Goal: Task Accomplishment & Management: Complete application form

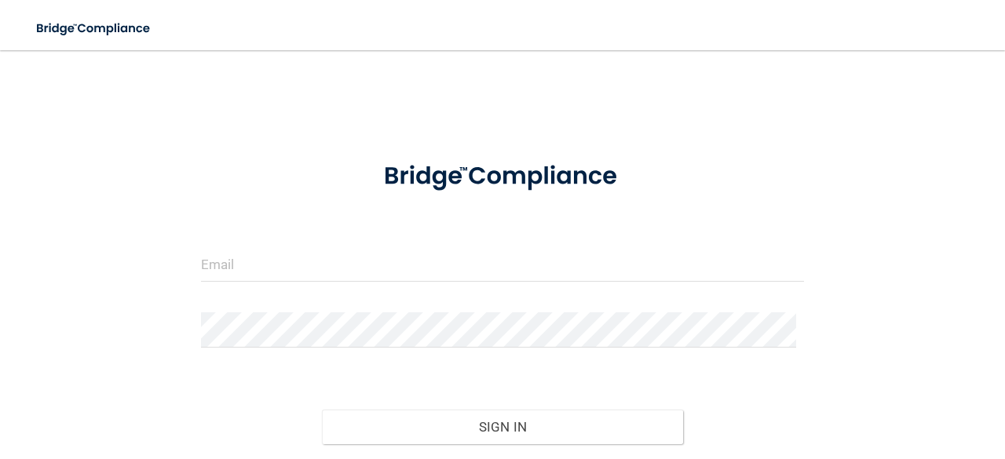
scroll to position [104, 0]
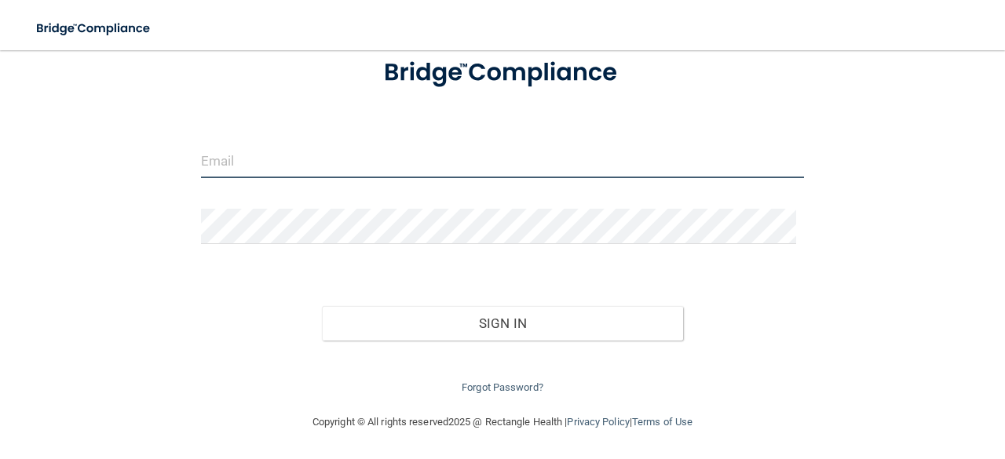
click at [344, 164] on input "email" at bounding box center [502, 160] width 603 height 35
type input "[EMAIL_ADDRESS][DOMAIN_NAME]"
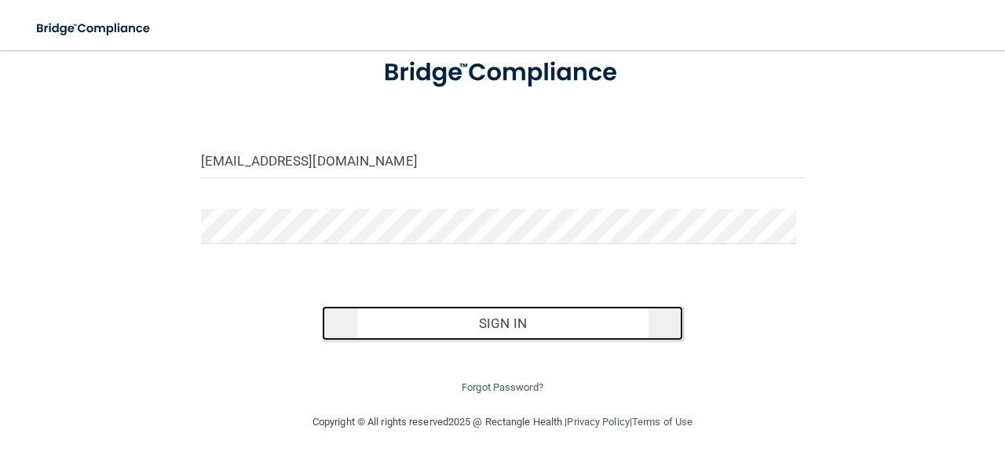
click at [440, 326] on button "Sign In" at bounding box center [503, 323] width 362 height 35
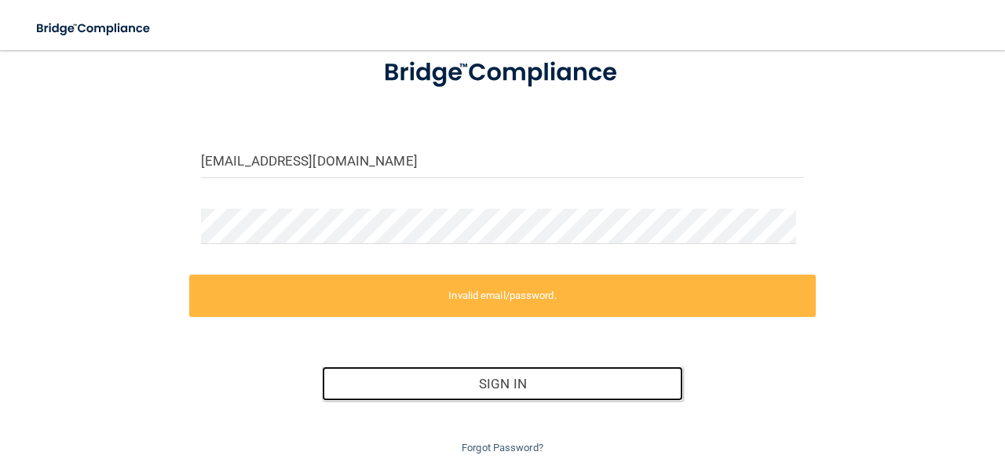
scroll to position [164, 0]
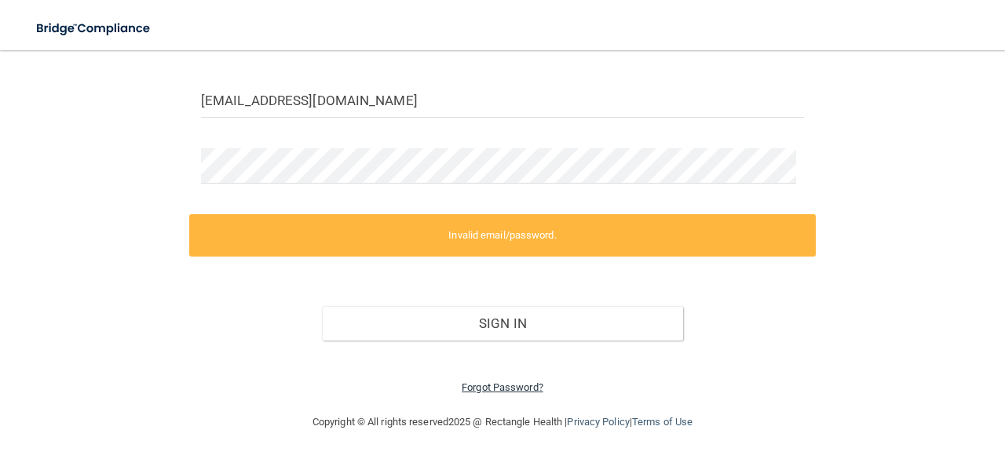
click at [502, 390] on link "Forgot Password?" at bounding box center [503, 388] width 82 height 12
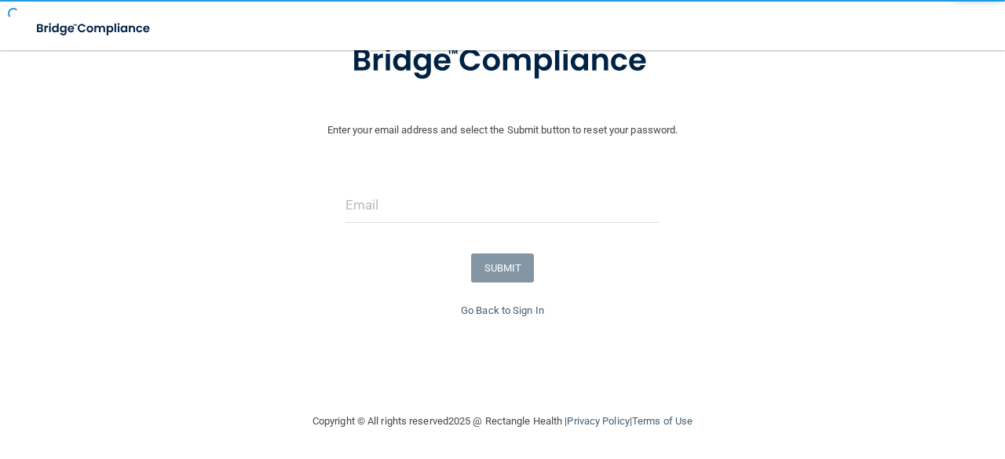
scroll to position [124, 0]
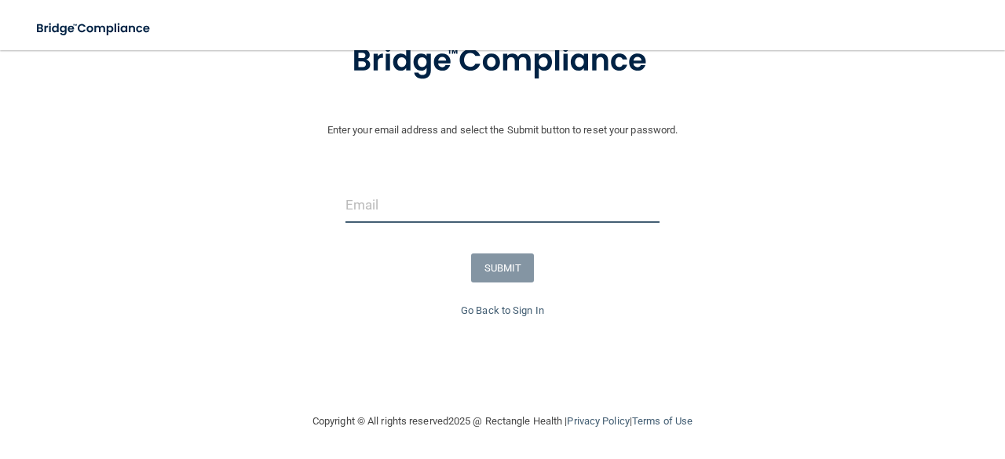
click at [409, 210] on input "email" at bounding box center [502, 205] width 314 height 35
type input "[EMAIL_ADDRESS][DOMAIN_NAME]"
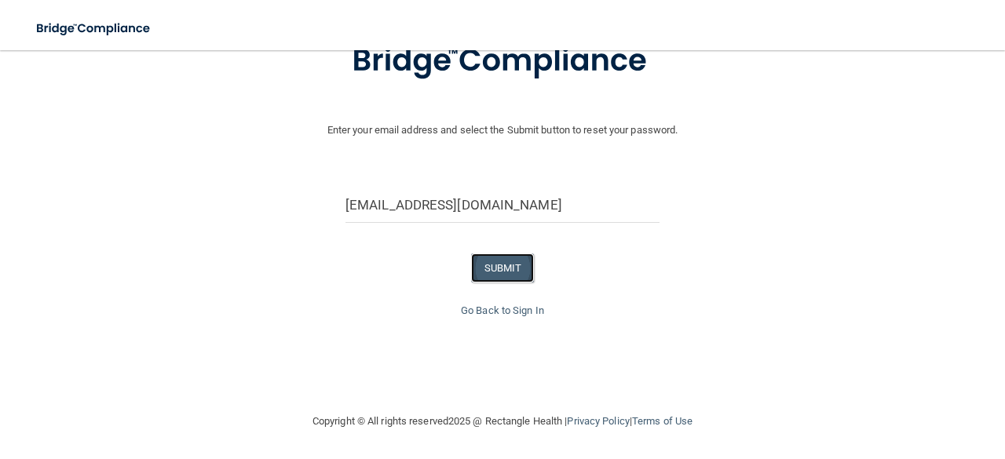
click at [499, 274] on button "SUBMIT" at bounding box center [503, 268] width 64 height 29
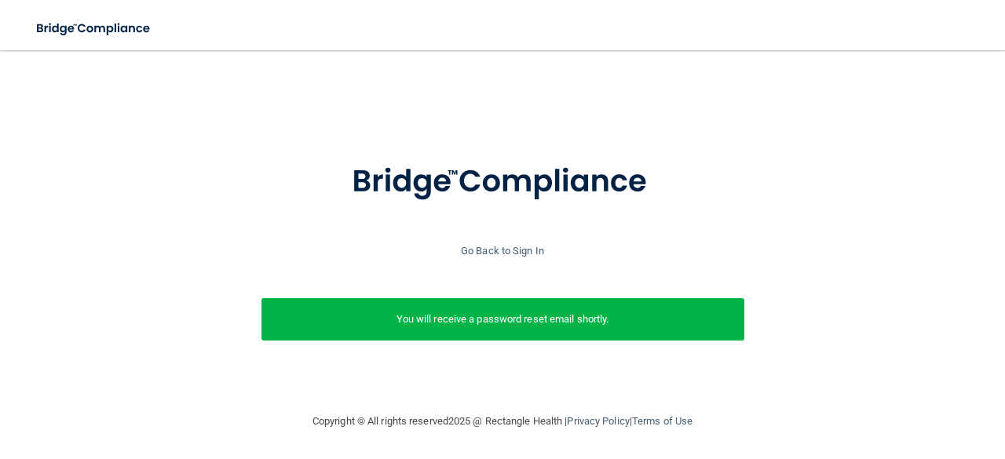
click at [493, 313] on p "You will receive a password reset email shortly." at bounding box center [502, 319] width 459 height 19
click at [522, 245] on link "Go Back to Sign In" at bounding box center [502, 251] width 83 height 12
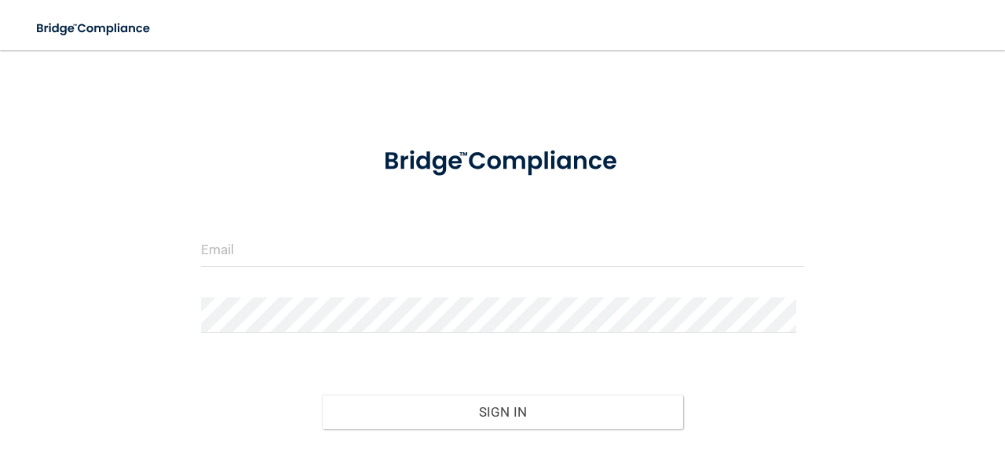
scroll to position [104, 0]
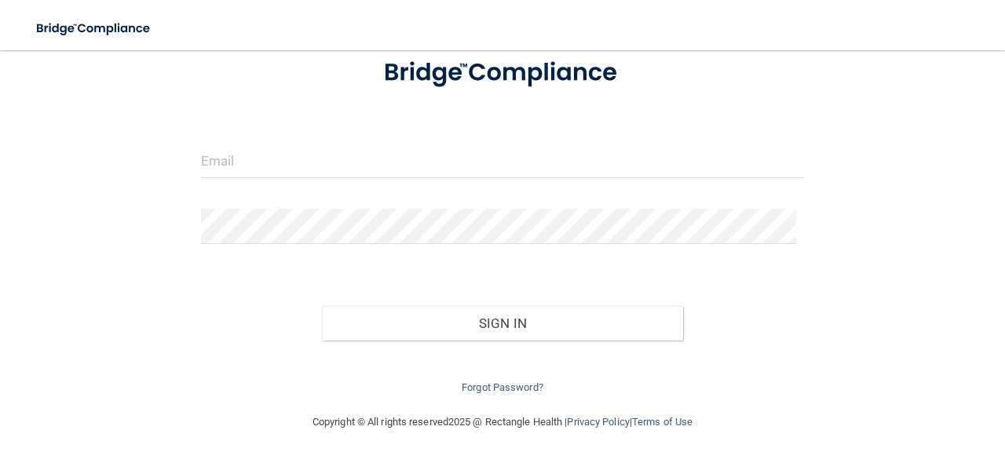
click at [390, 136] on form "Invalid email/password. You don't have permission to access that page. Sign In …" at bounding box center [502, 219] width 603 height 356
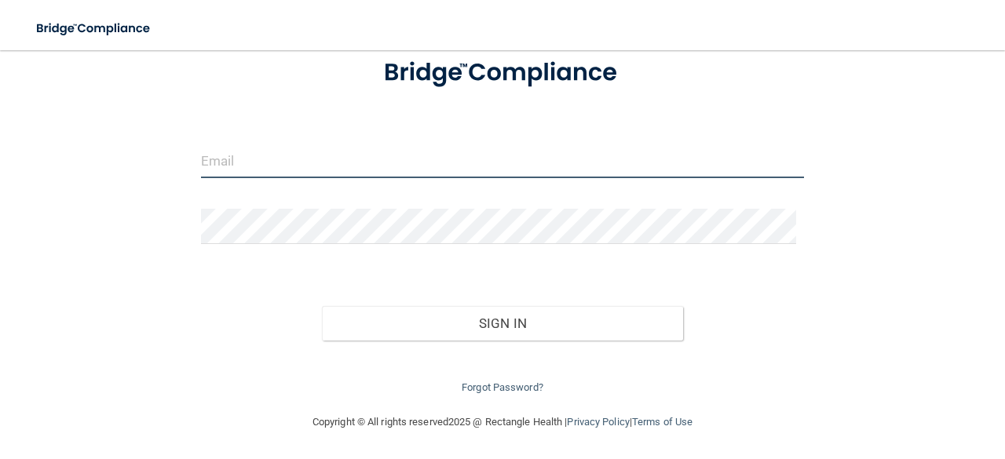
click at [351, 153] on input "email" at bounding box center [502, 160] width 603 height 35
type input "[EMAIL_ADDRESS][DOMAIN_NAME]"
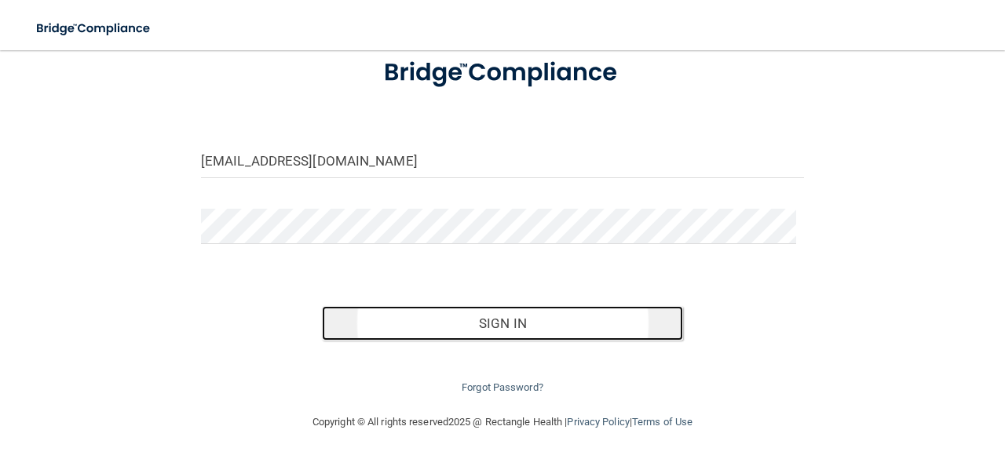
click at [441, 321] on button "Sign In" at bounding box center [503, 323] width 362 height 35
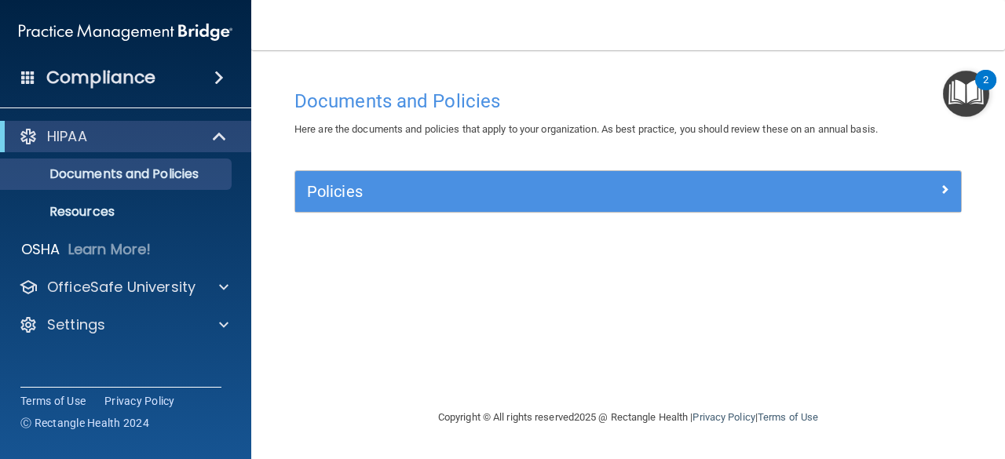
click at [952, 100] on img "Open Resource Center, 2 new notifications" at bounding box center [966, 94] width 46 height 46
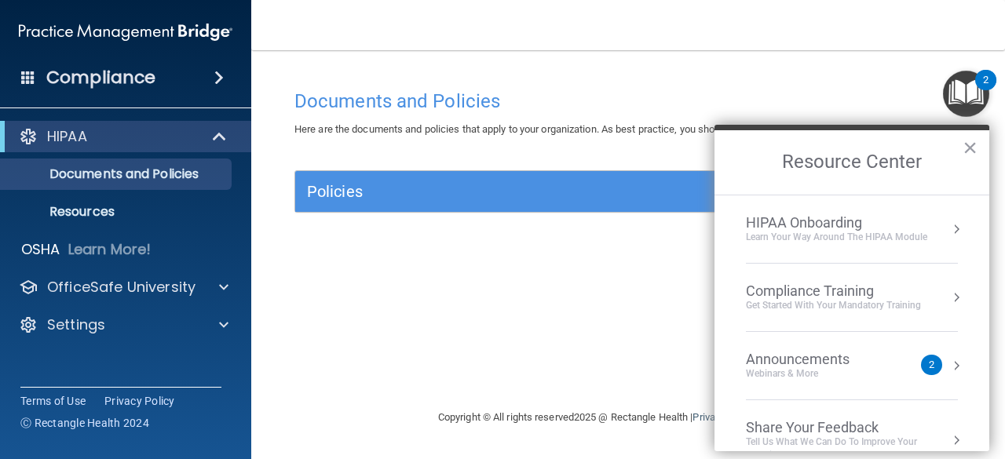
click at [809, 288] on div "Compliance Training" at bounding box center [833, 291] width 175 height 17
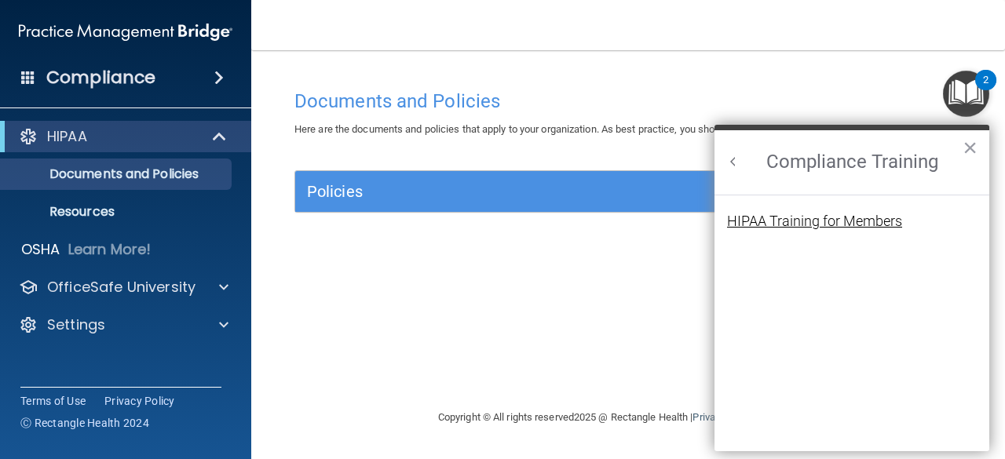
click at [807, 224] on div "HIPAA Training for Members" at bounding box center [814, 221] width 175 height 14
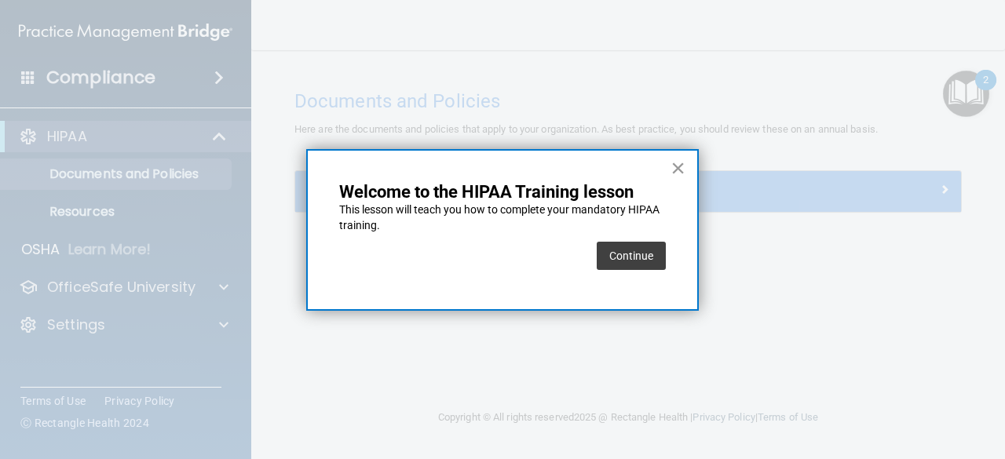
click at [682, 169] on button "×" at bounding box center [678, 167] width 15 height 25
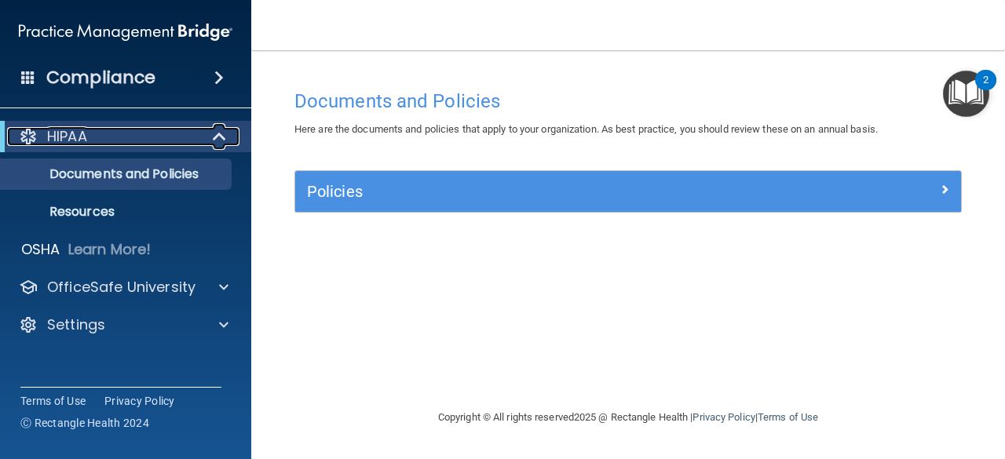
click at [221, 140] on span at bounding box center [220, 136] width 13 height 19
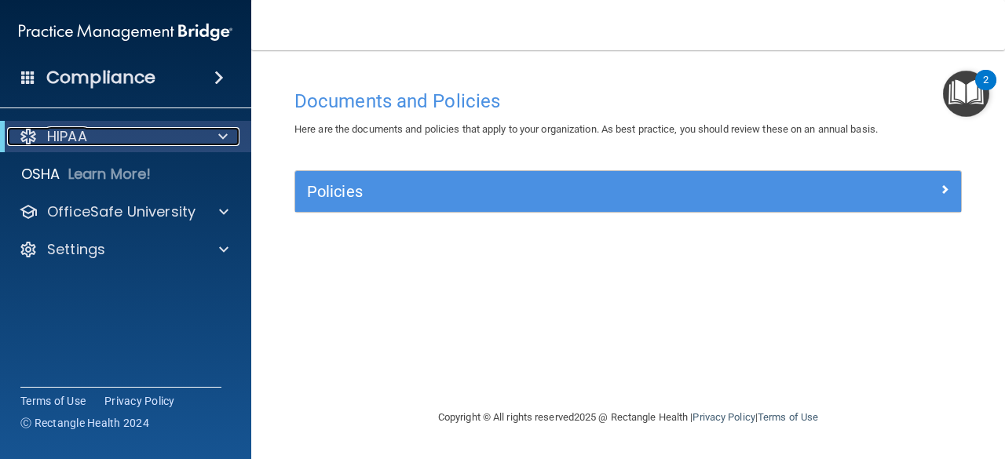
click at [221, 140] on span at bounding box center [222, 136] width 9 height 19
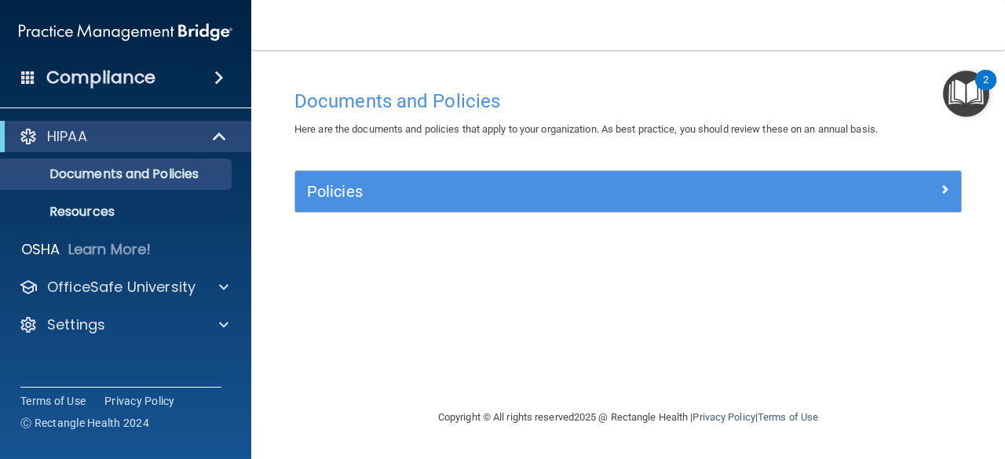
click at [978, 86] on div "2" at bounding box center [985, 80] width 21 height 20
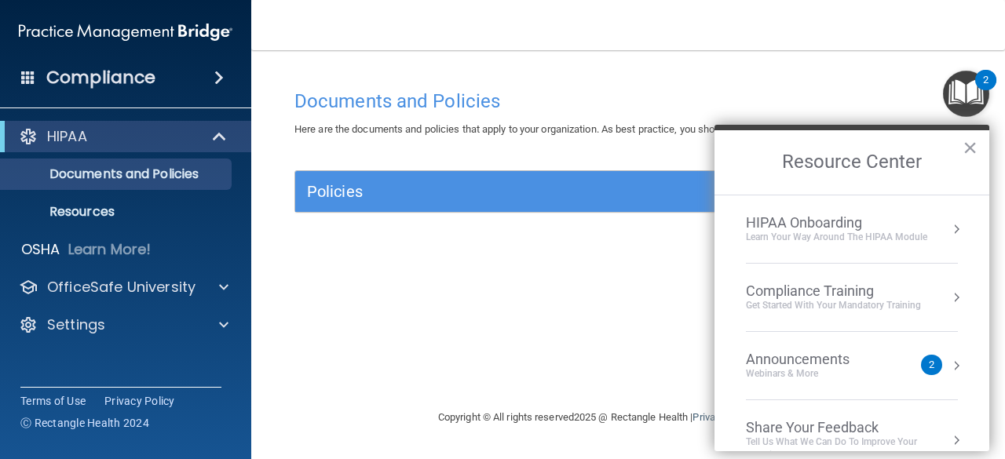
click at [862, 292] on div "Compliance Training" at bounding box center [833, 291] width 175 height 17
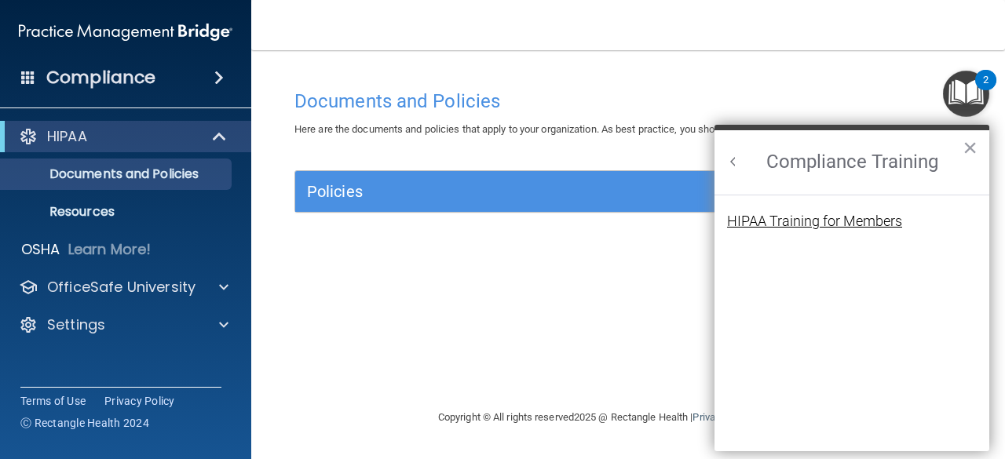
click at [853, 227] on div "HIPAA Training for Members" at bounding box center [814, 221] width 175 height 14
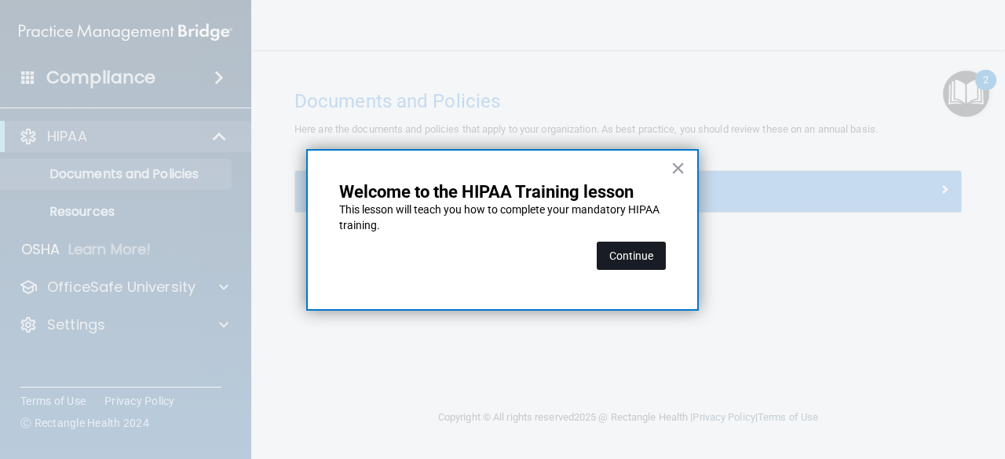
click at [631, 253] on button "Continue" at bounding box center [631, 256] width 69 height 28
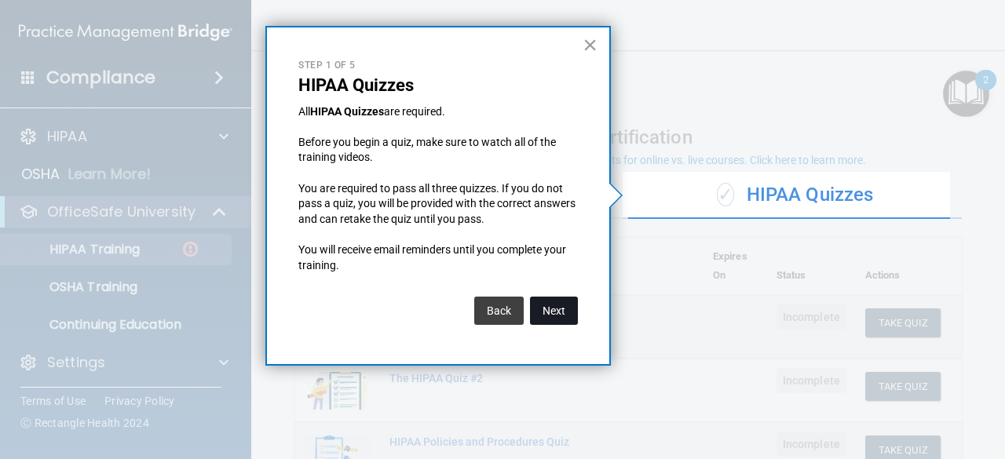
click at [556, 309] on button "Next" at bounding box center [554, 311] width 48 height 28
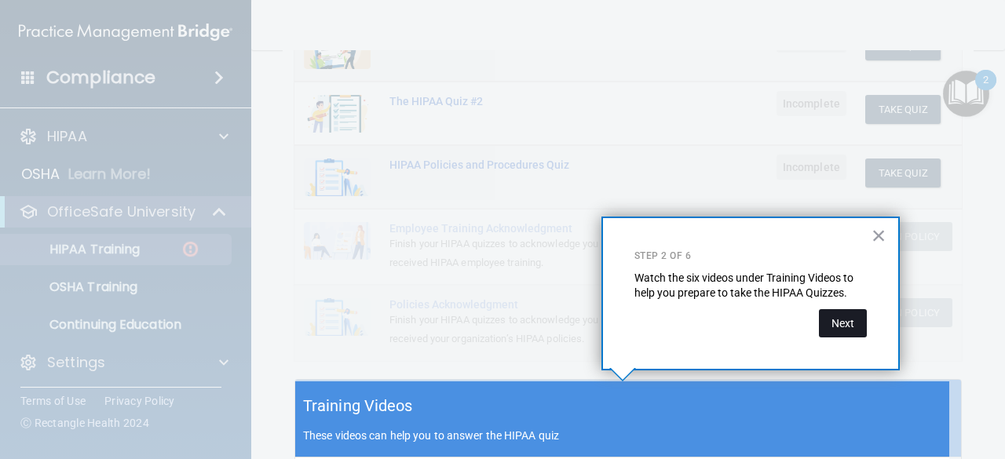
click at [838, 324] on button "Next" at bounding box center [843, 323] width 48 height 28
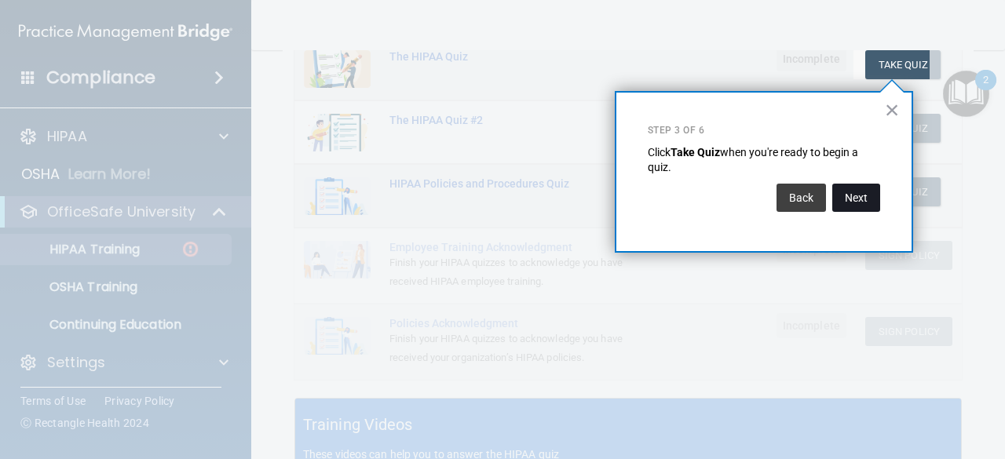
click at [860, 193] on button "Next" at bounding box center [856, 198] width 48 height 28
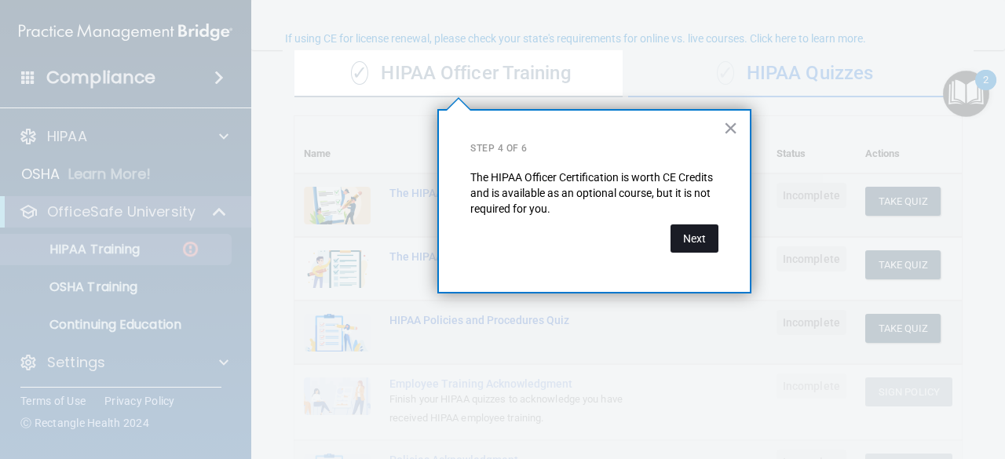
click at [702, 238] on button "Next" at bounding box center [695, 239] width 48 height 28
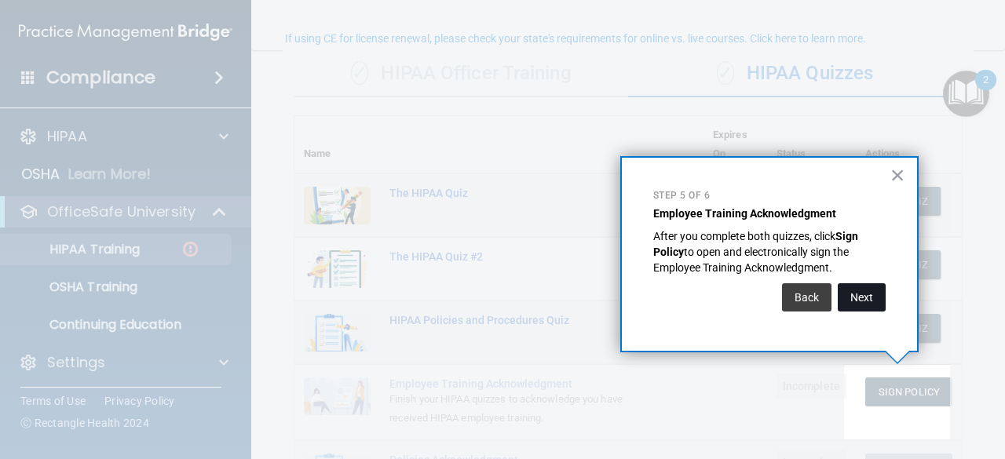
click at [861, 291] on button "Next" at bounding box center [862, 297] width 48 height 28
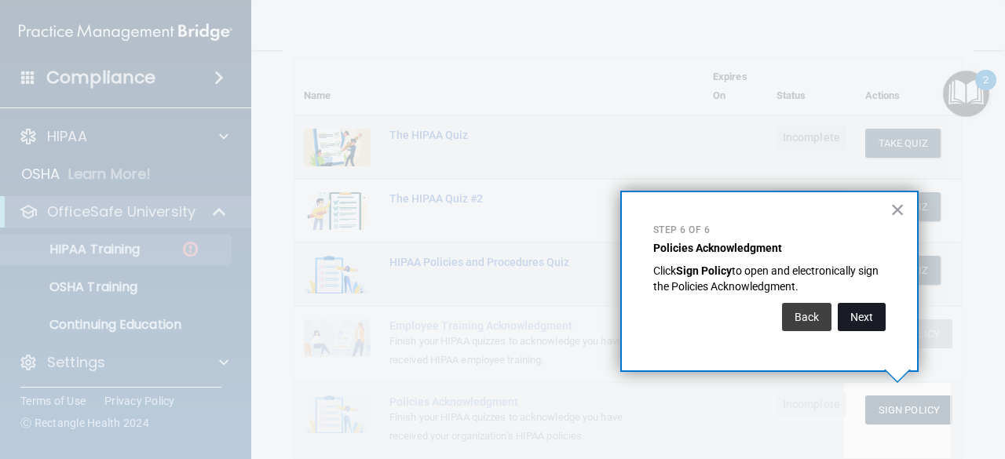
click at [860, 318] on button "Next" at bounding box center [862, 317] width 48 height 28
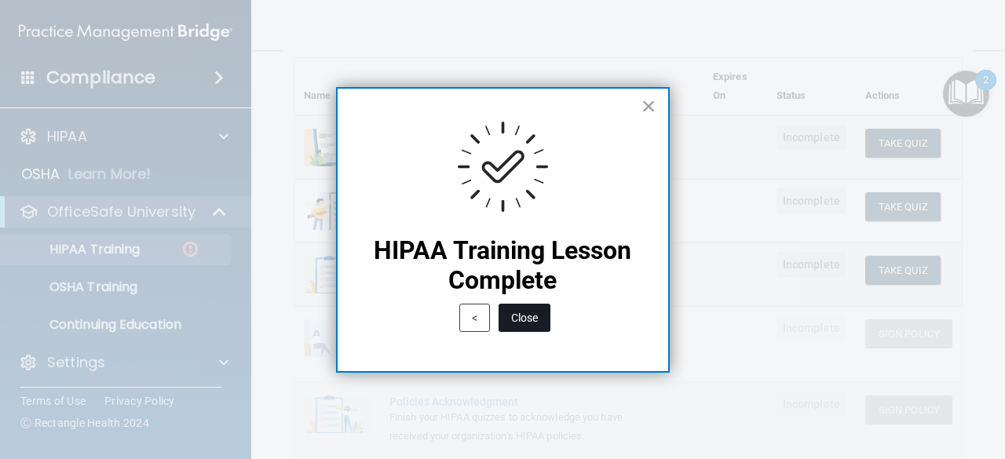
click at [524, 310] on button "Close" at bounding box center [525, 318] width 52 height 28
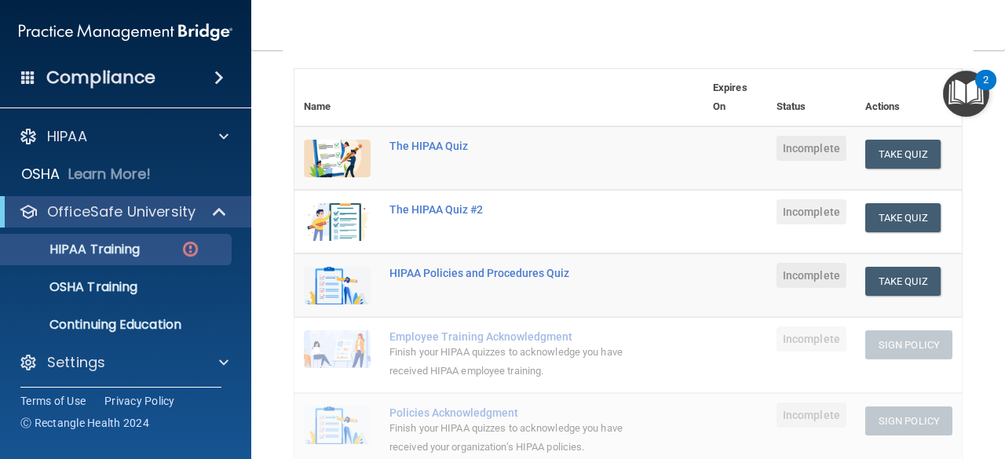
scroll to position [168, 0]
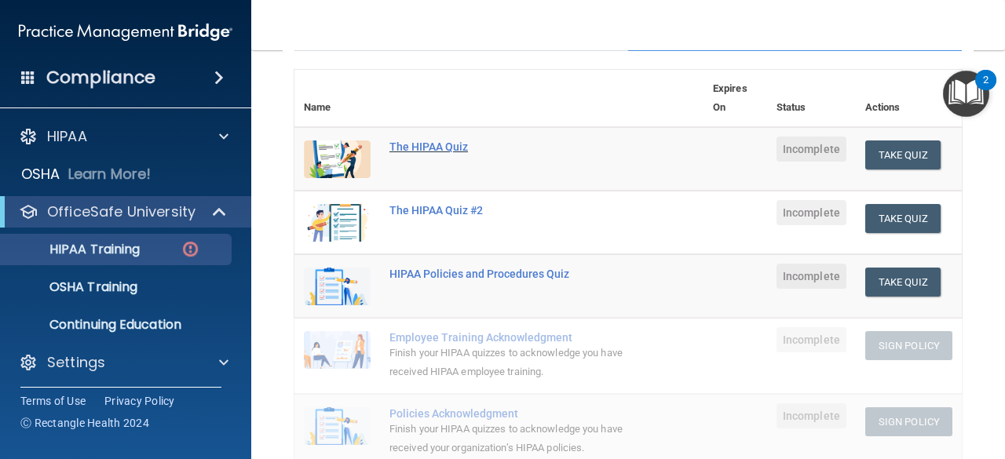
click at [448, 147] on div "The HIPAA Quiz" at bounding box center [507, 147] width 236 height 13
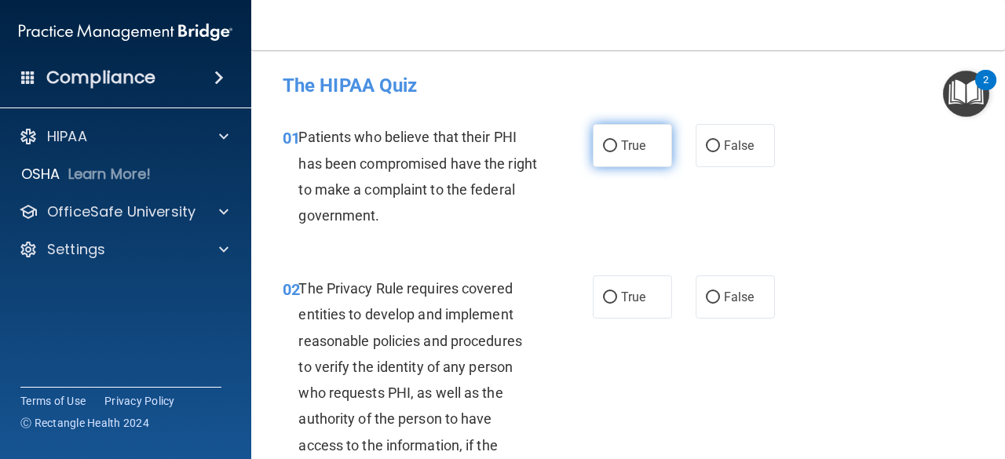
click at [624, 148] on span "True" at bounding box center [633, 145] width 24 height 15
click at [617, 148] on input "True" at bounding box center [610, 147] width 14 height 12
radio input "true"
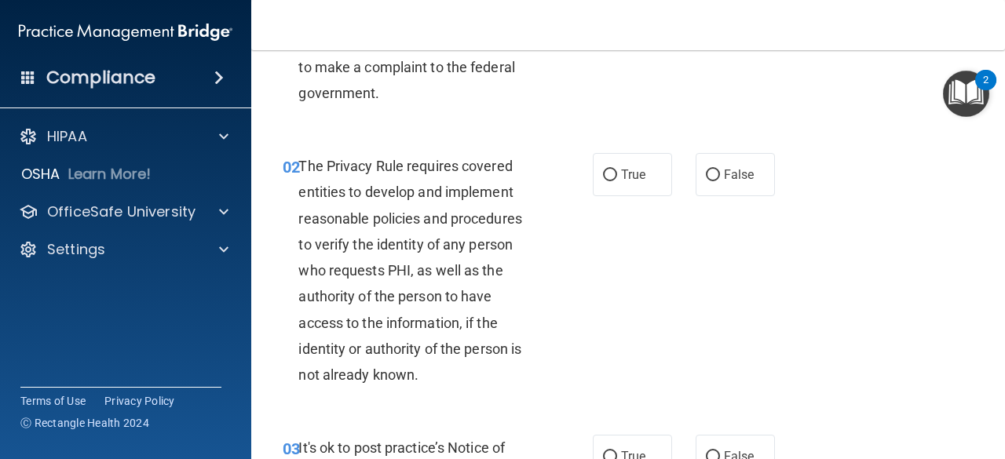
scroll to position [123, 0]
click at [636, 155] on label "True" at bounding box center [632, 173] width 79 height 43
click at [617, 169] on input "True" at bounding box center [610, 175] width 14 height 12
radio input "true"
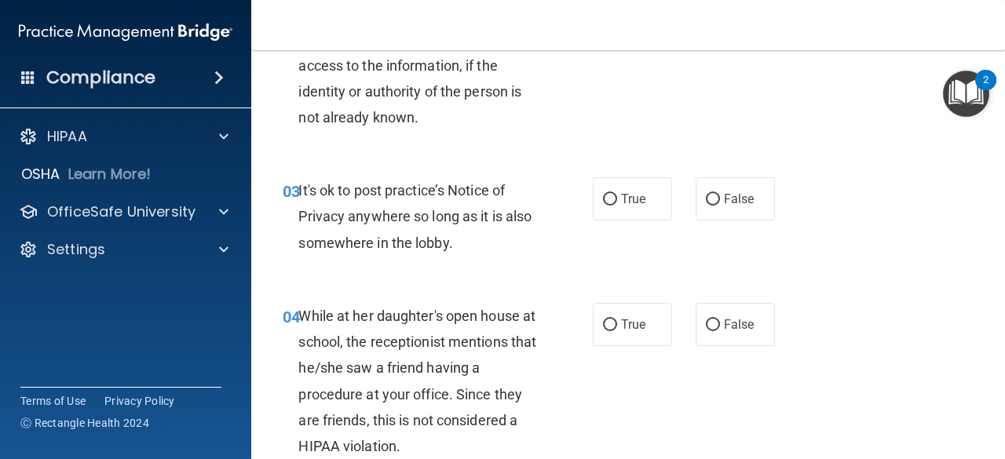
scroll to position [384, 0]
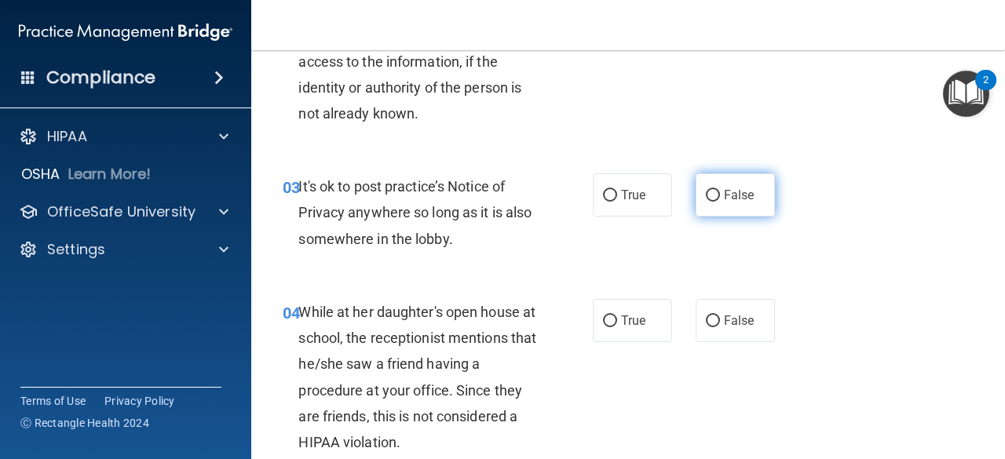
click at [719, 213] on label "False" at bounding box center [735, 195] width 79 height 43
click at [719, 202] on input "False" at bounding box center [713, 196] width 14 height 12
radio input "true"
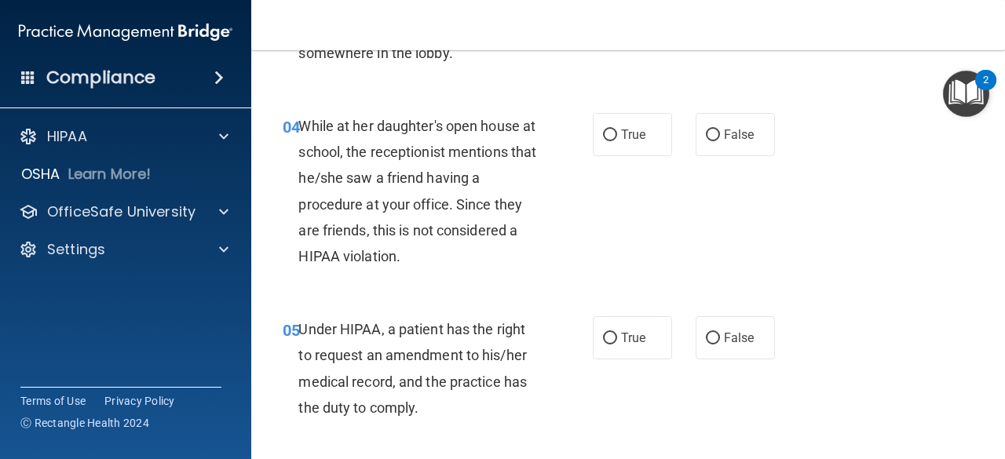
scroll to position [572, 0]
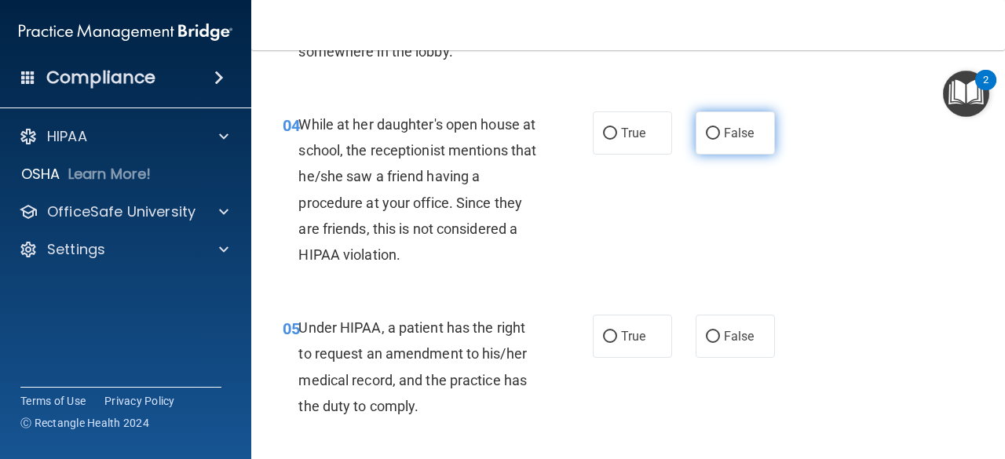
click at [728, 145] on label "False" at bounding box center [735, 132] width 79 height 43
click at [720, 140] on input "False" at bounding box center [713, 134] width 14 height 12
radio input "true"
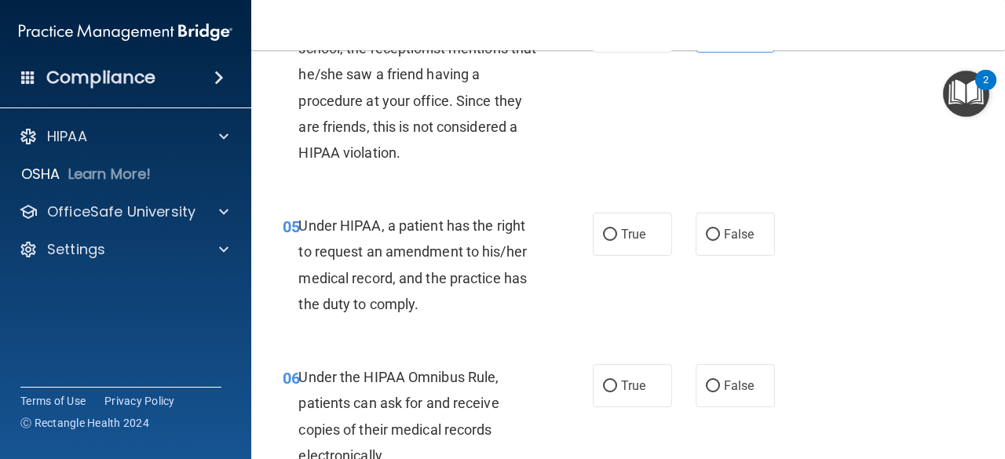
scroll to position [675, 0]
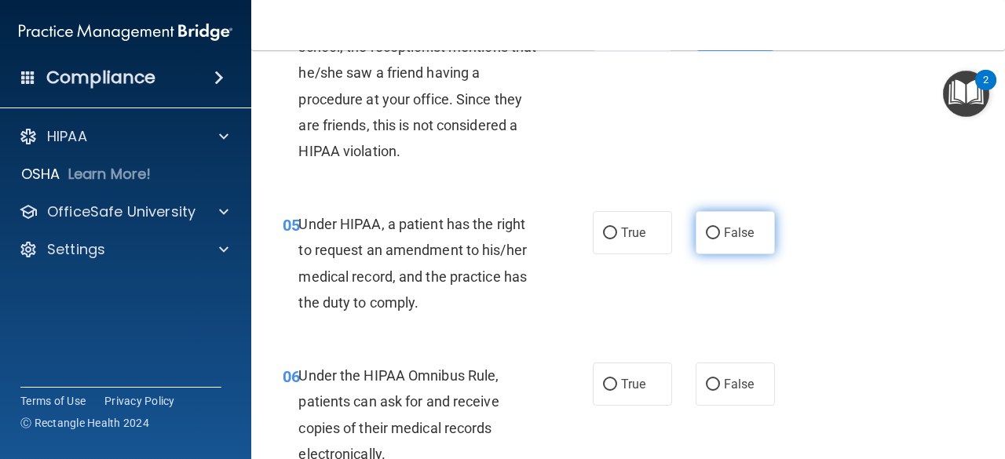
click at [727, 243] on label "False" at bounding box center [735, 232] width 79 height 43
click at [720, 239] on input "False" at bounding box center [713, 234] width 14 height 12
radio input "true"
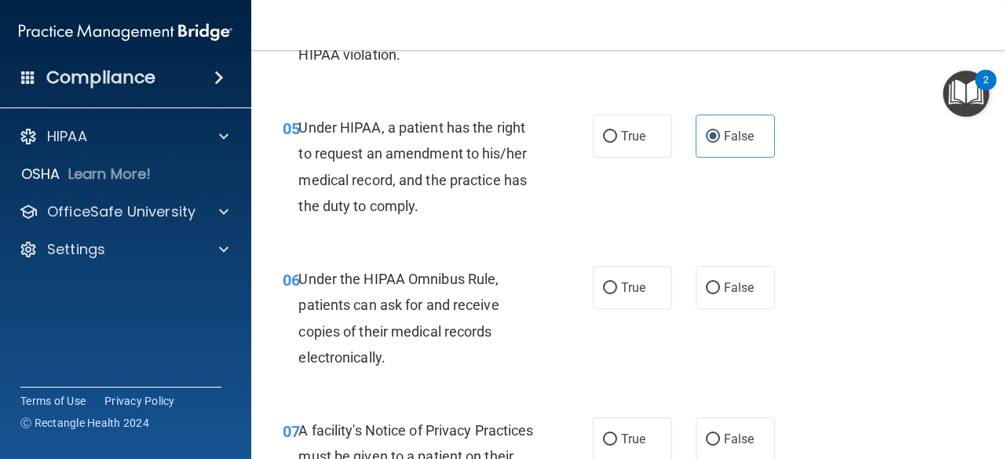
scroll to position [773, 0]
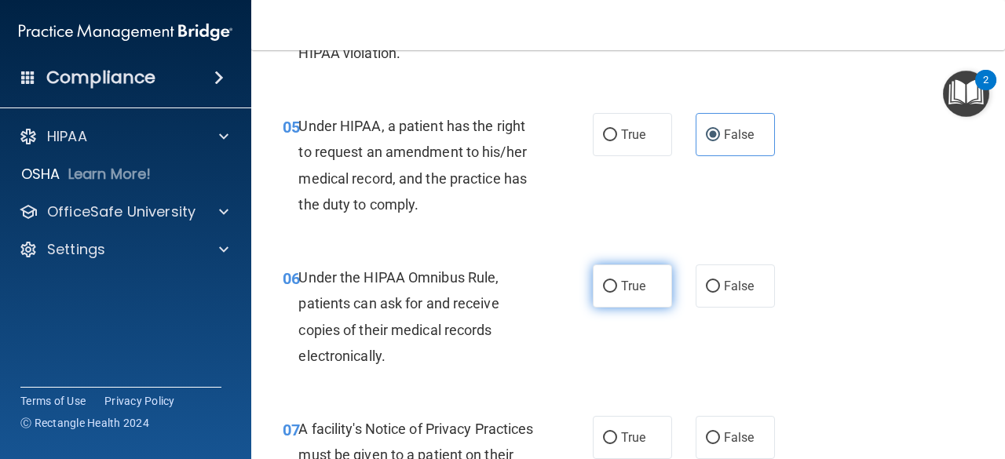
click at [613, 293] on label "True" at bounding box center [632, 286] width 79 height 43
click at [613, 293] on input "True" at bounding box center [610, 287] width 14 height 12
radio input "true"
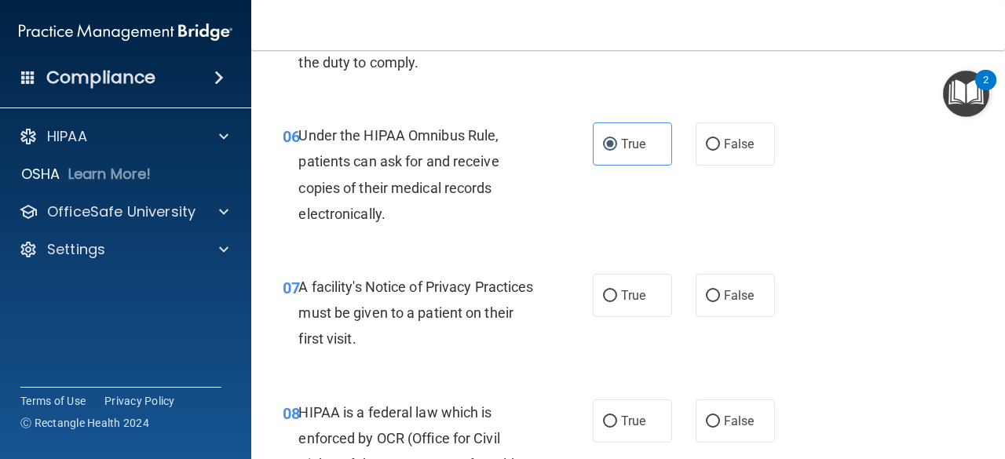
scroll to position [916, 0]
click at [634, 296] on span "True" at bounding box center [633, 294] width 24 height 15
click at [617, 296] on input "True" at bounding box center [610, 296] width 14 height 12
radio input "true"
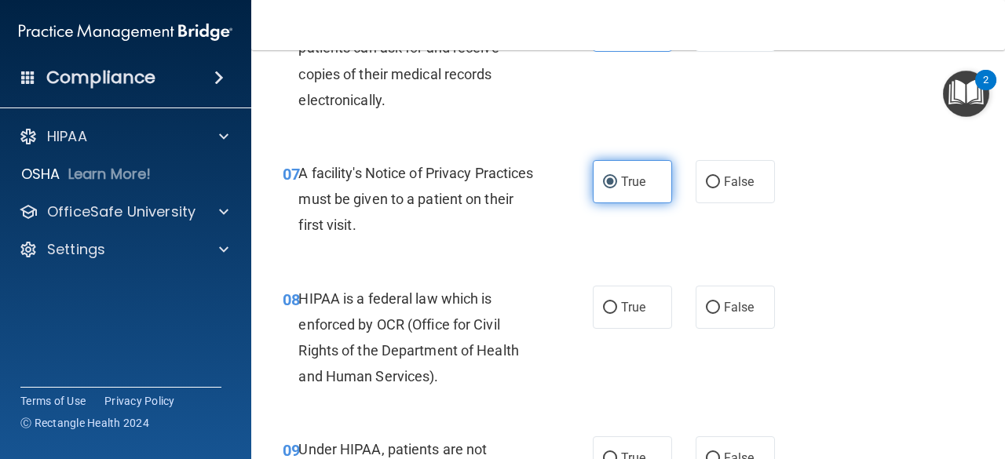
scroll to position [1038, 0]
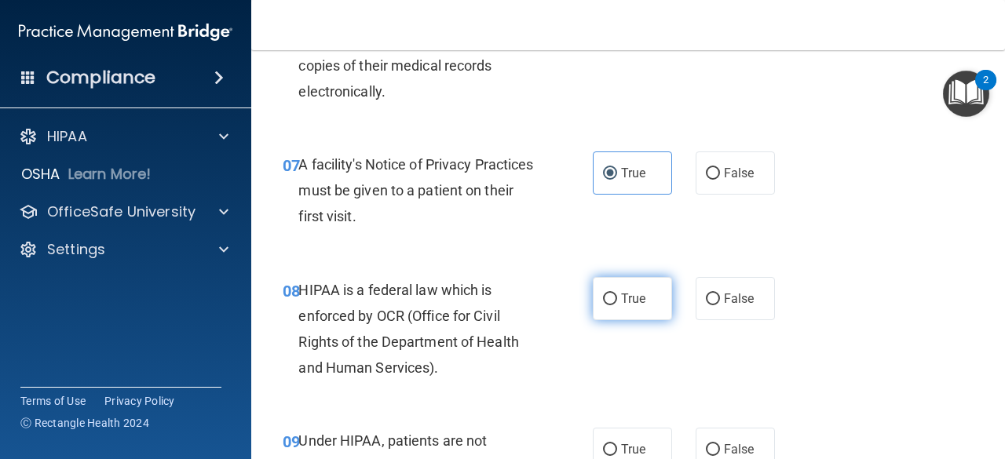
click at [615, 300] on label "True" at bounding box center [632, 298] width 79 height 43
click at [615, 300] on input "True" at bounding box center [610, 300] width 14 height 12
radio input "true"
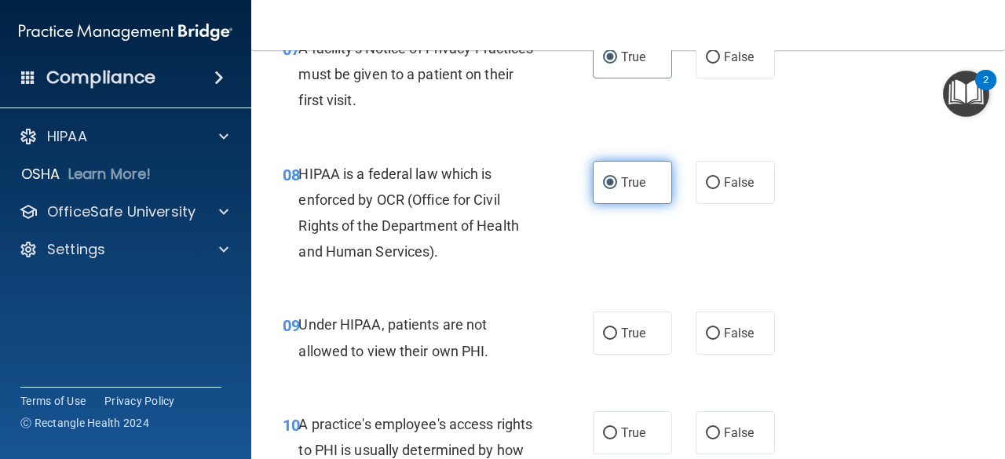
scroll to position [1177, 0]
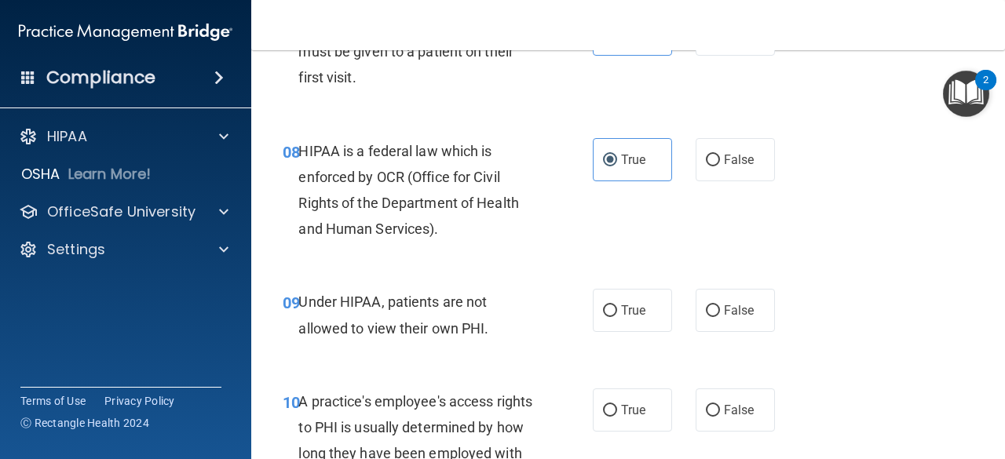
click at [715, 287] on div "09 Under HIPAA, patients are not allowed to view their own PHI. True False" at bounding box center [628, 318] width 714 height 99
click at [724, 303] on span "False" at bounding box center [739, 310] width 31 height 15
click at [720, 305] on input "False" at bounding box center [713, 311] width 14 height 12
radio input "true"
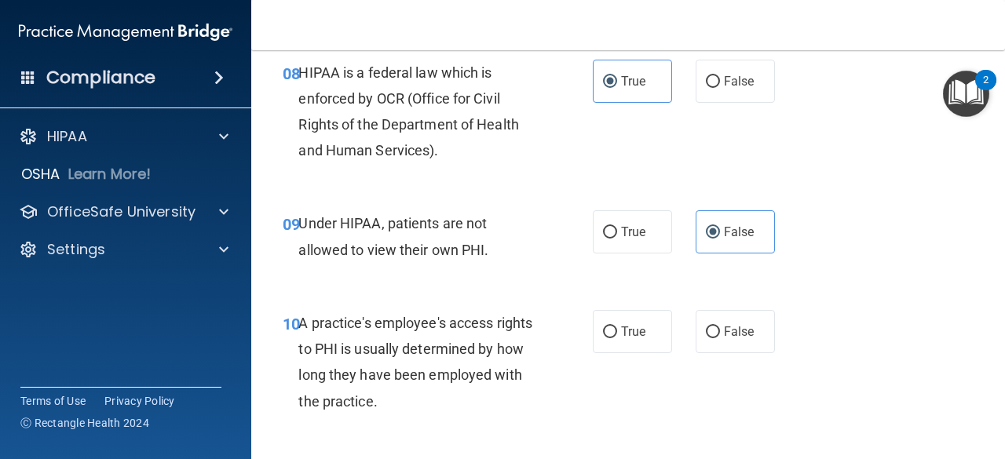
scroll to position [1277, 0]
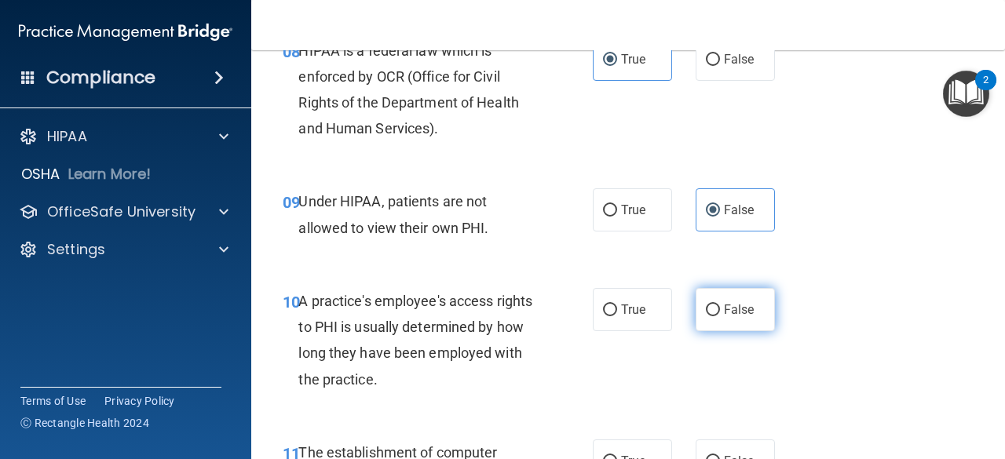
click at [726, 312] on span "False" at bounding box center [739, 309] width 31 height 15
click at [720, 312] on input "False" at bounding box center [713, 311] width 14 height 12
radio input "true"
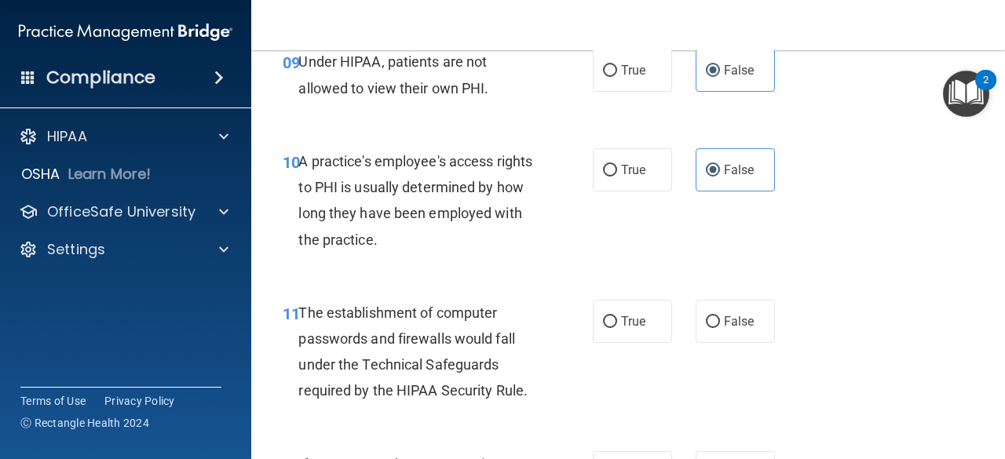
scroll to position [1463, 0]
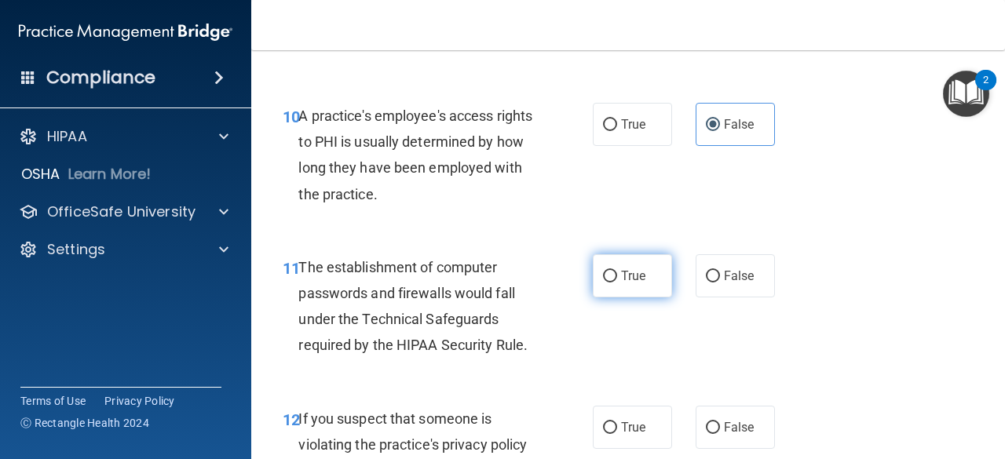
click at [636, 288] on label "True" at bounding box center [632, 275] width 79 height 43
click at [617, 283] on input "True" at bounding box center [610, 277] width 14 height 12
radio input "true"
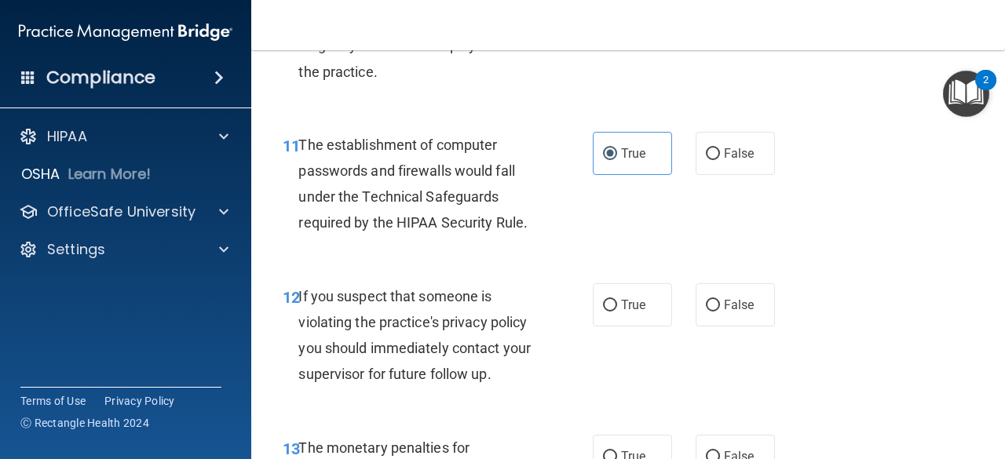
scroll to position [1586, 0]
click at [634, 314] on label "True" at bounding box center [632, 304] width 79 height 43
click at [617, 311] on input "True" at bounding box center [610, 305] width 14 height 12
radio input "true"
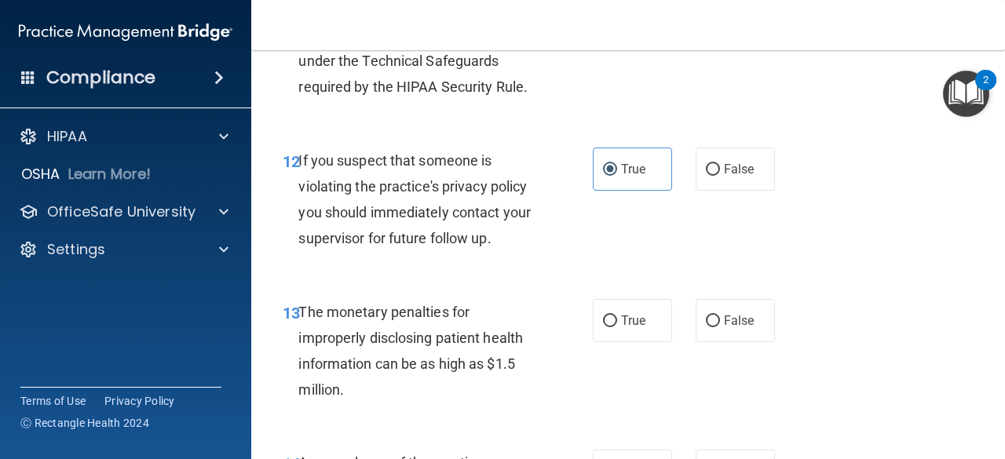
scroll to position [1722, 0]
click at [636, 334] on label "True" at bounding box center [632, 319] width 79 height 43
click at [617, 327] on input "True" at bounding box center [610, 321] width 14 height 12
radio input "true"
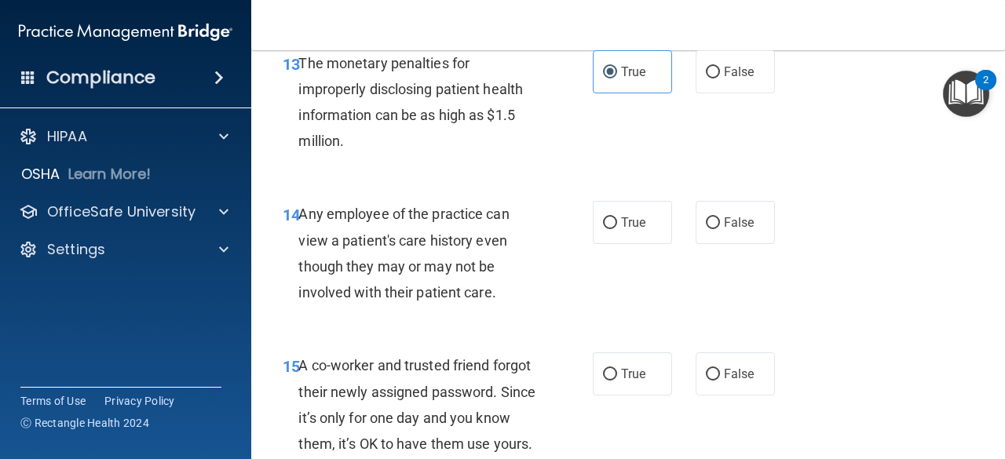
scroll to position [1971, 0]
click at [722, 232] on label "False" at bounding box center [735, 221] width 79 height 43
click at [720, 228] on input "False" at bounding box center [713, 223] width 14 height 12
radio input "true"
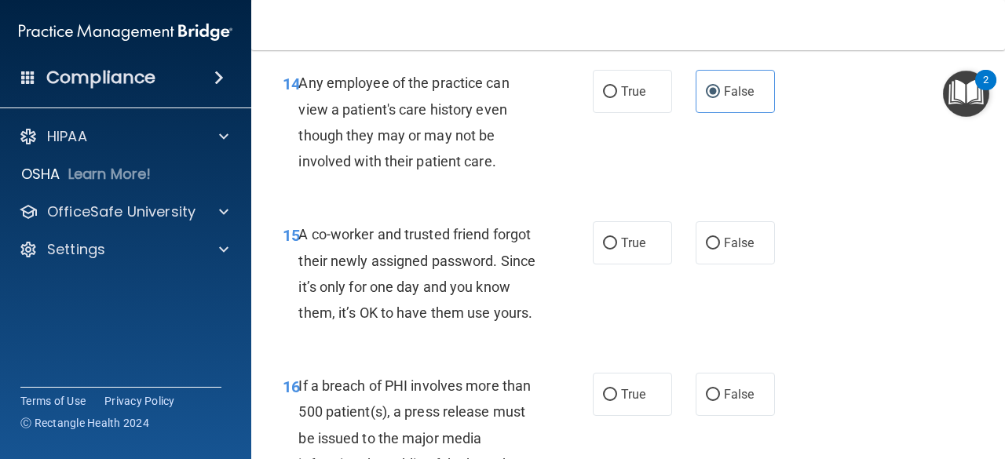
scroll to position [2102, 0]
click at [748, 241] on label "False" at bounding box center [735, 242] width 79 height 43
click at [720, 241] on input "False" at bounding box center [713, 243] width 14 height 12
radio input "true"
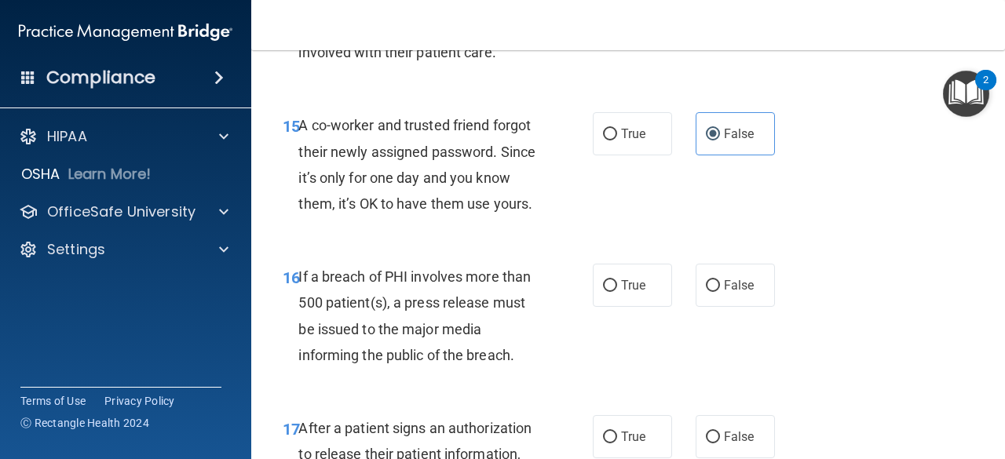
scroll to position [2212, 0]
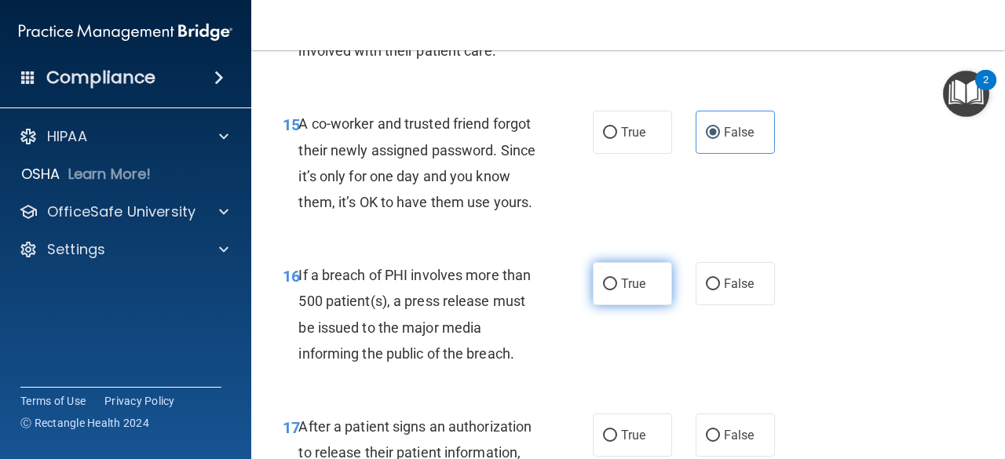
click at [637, 291] on span "True" at bounding box center [633, 283] width 24 height 15
click at [617, 290] on input "True" at bounding box center [610, 285] width 14 height 12
radio input "true"
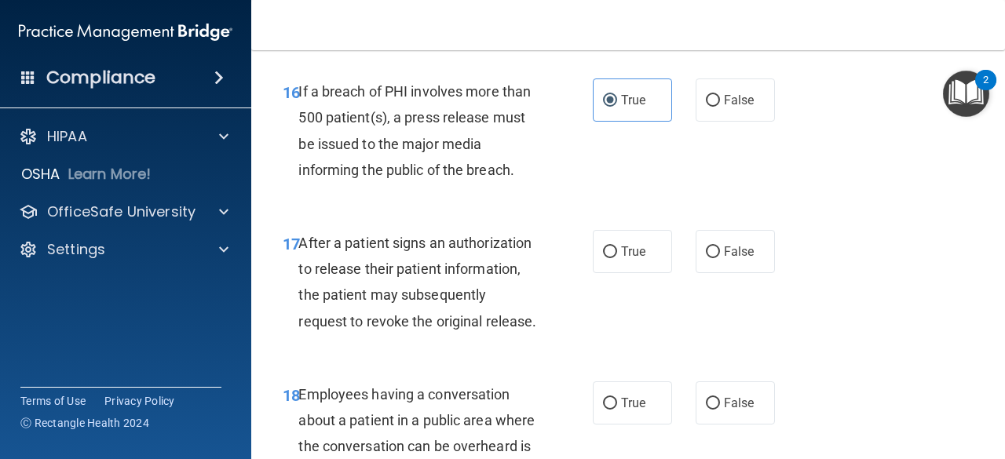
scroll to position [2397, 0]
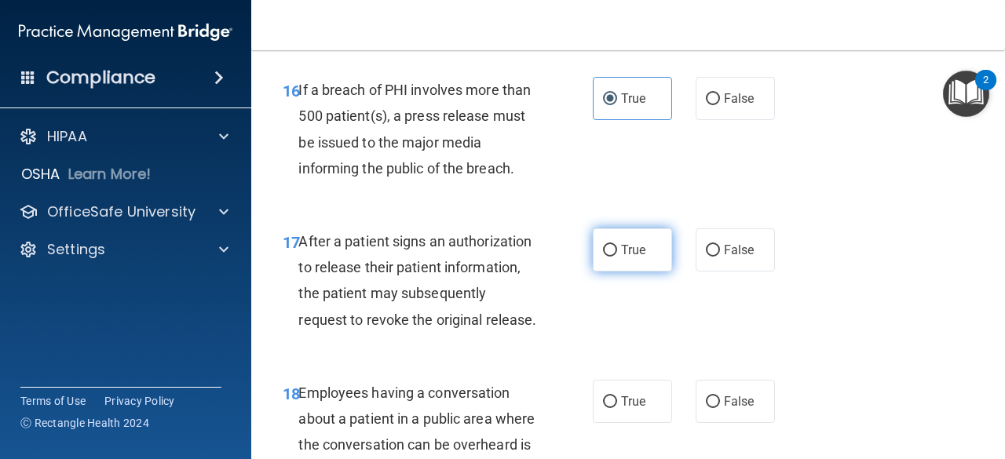
click at [624, 258] on span "True" at bounding box center [633, 250] width 24 height 15
click at [617, 257] on input "True" at bounding box center [610, 251] width 14 height 12
radio input "true"
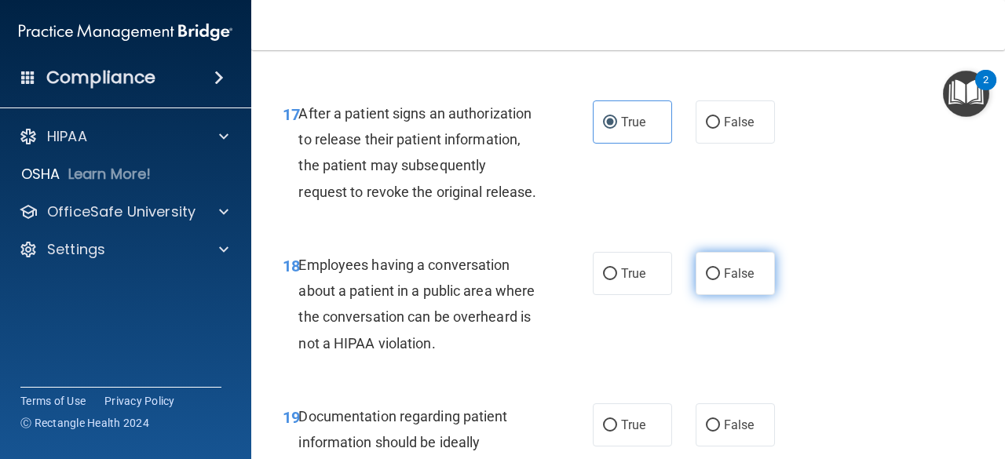
scroll to position [2526, 0]
click at [747, 294] on label "False" at bounding box center [735, 272] width 79 height 43
click at [720, 280] on input "False" at bounding box center [713, 274] width 14 height 12
radio input "true"
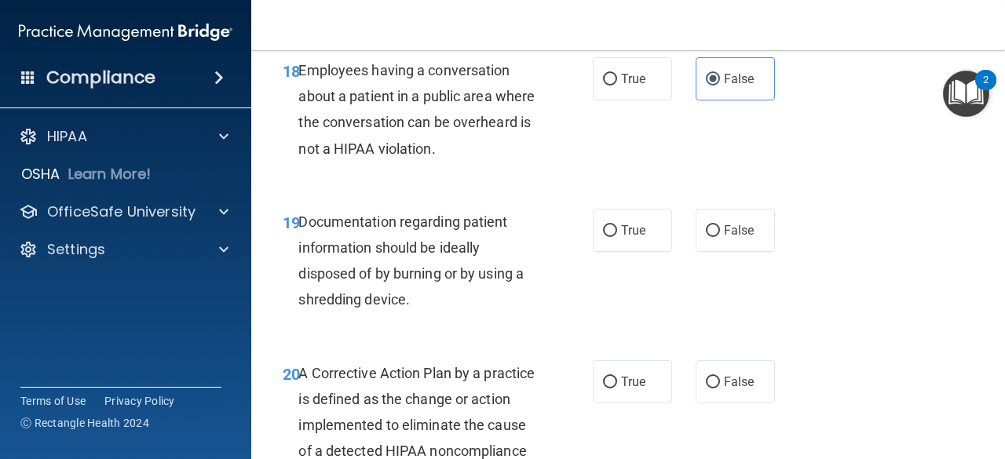
scroll to position [2720, 0]
click at [634, 237] on span "True" at bounding box center [633, 229] width 24 height 15
click at [617, 236] on input "True" at bounding box center [610, 231] width 14 height 12
radio input "true"
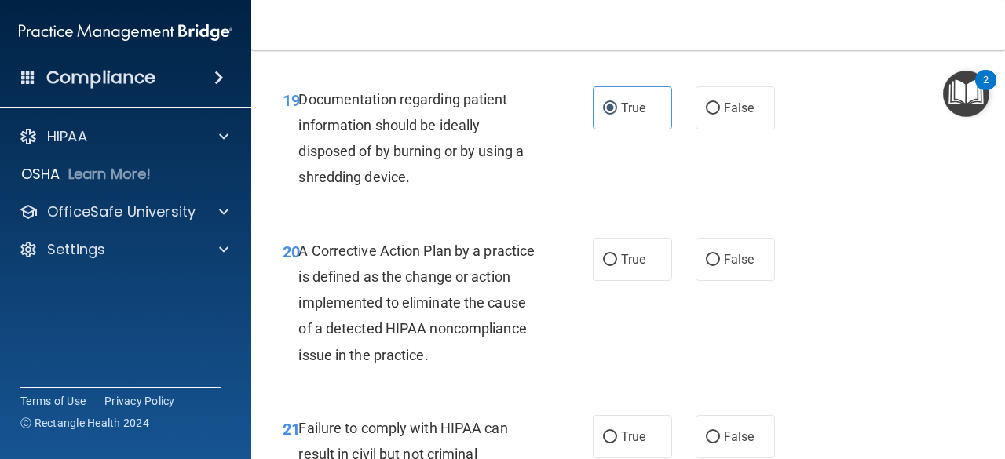
scroll to position [2848, 0]
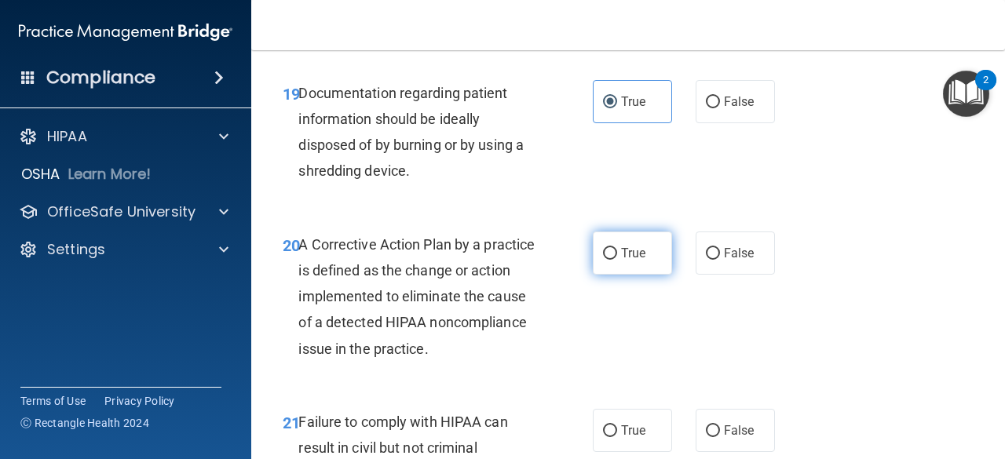
click at [642, 275] on label "True" at bounding box center [632, 253] width 79 height 43
click at [617, 260] on input "True" at bounding box center [610, 254] width 14 height 12
radio input "true"
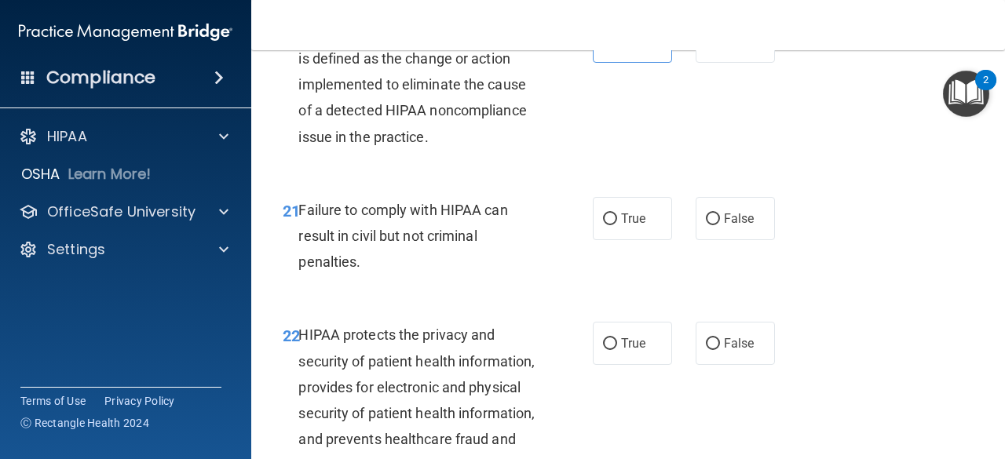
scroll to position [3067, 0]
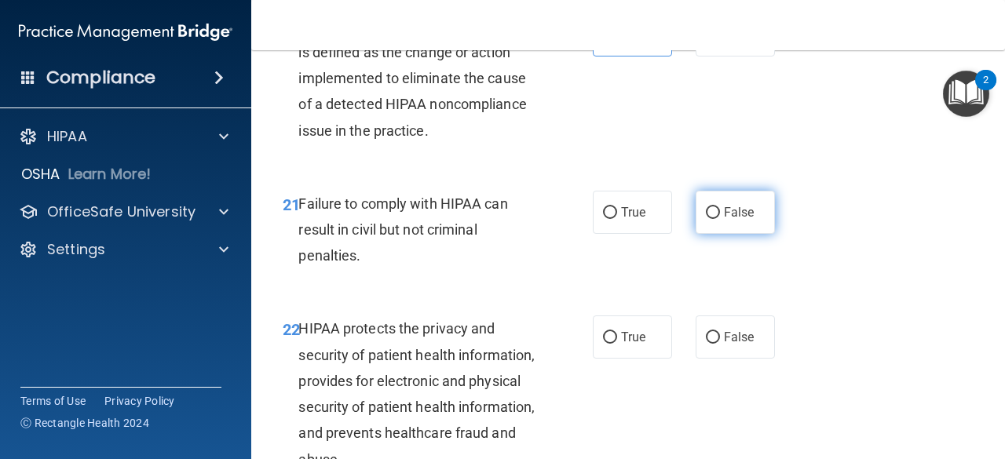
click at [729, 234] on label "False" at bounding box center [735, 212] width 79 height 43
click at [720, 219] on input "False" at bounding box center [713, 213] width 14 height 12
radio input "true"
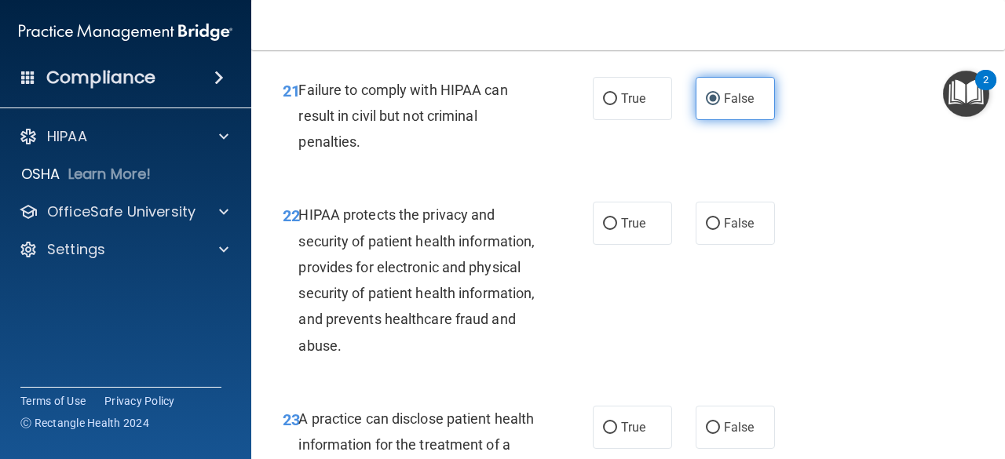
scroll to position [3181, 0]
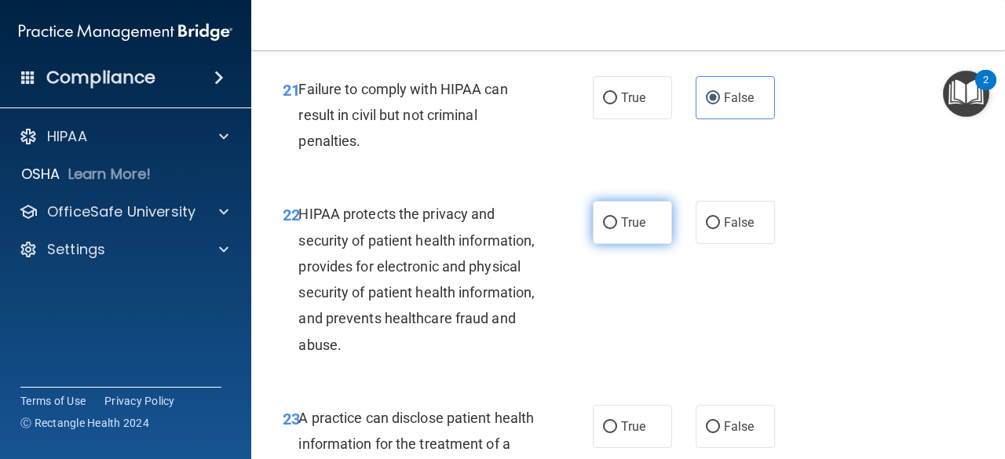
click at [643, 244] on label "True" at bounding box center [632, 222] width 79 height 43
click at [617, 229] on input "True" at bounding box center [610, 223] width 14 height 12
radio input "true"
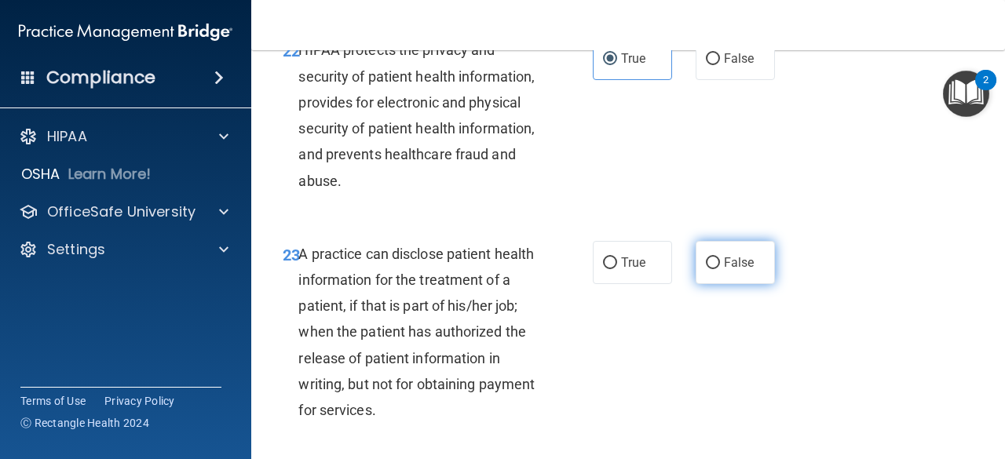
scroll to position [3346, 0]
click at [720, 283] on label "False" at bounding box center [735, 261] width 79 height 43
click at [720, 269] on input "False" at bounding box center [713, 263] width 14 height 12
radio input "true"
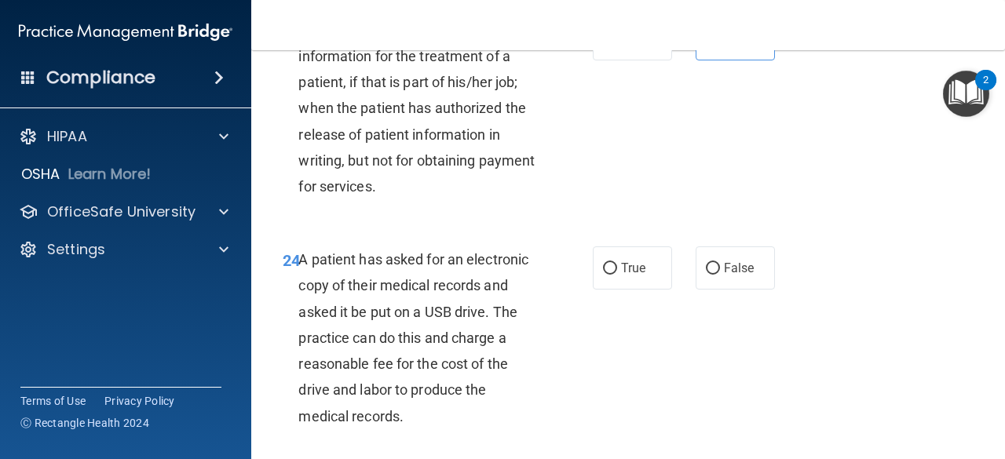
scroll to position [3580, 0]
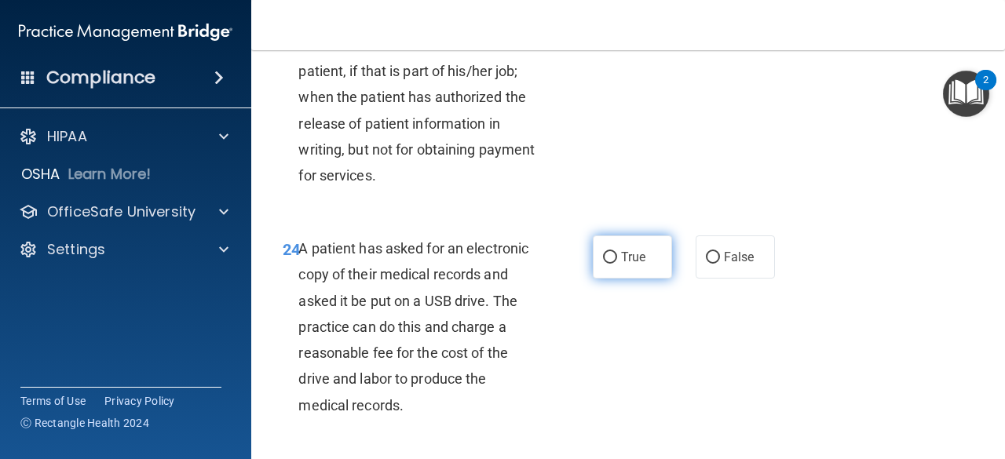
click at [620, 279] on label "True" at bounding box center [632, 257] width 79 height 43
click at [617, 264] on input "True" at bounding box center [610, 258] width 14 height 12
radio input "true"
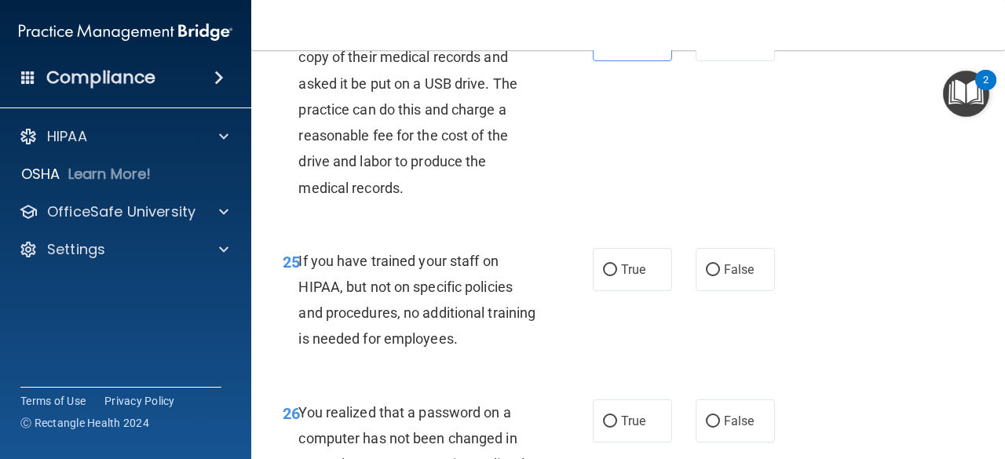
scroll to position [3798, 0]
click at [716, 290] on label "False" at bounding box center [735, 268] width 79 height 43
click at [716, 276] on input "False" at bounding box center [713, 270] width 14 height 12
radio input "true"
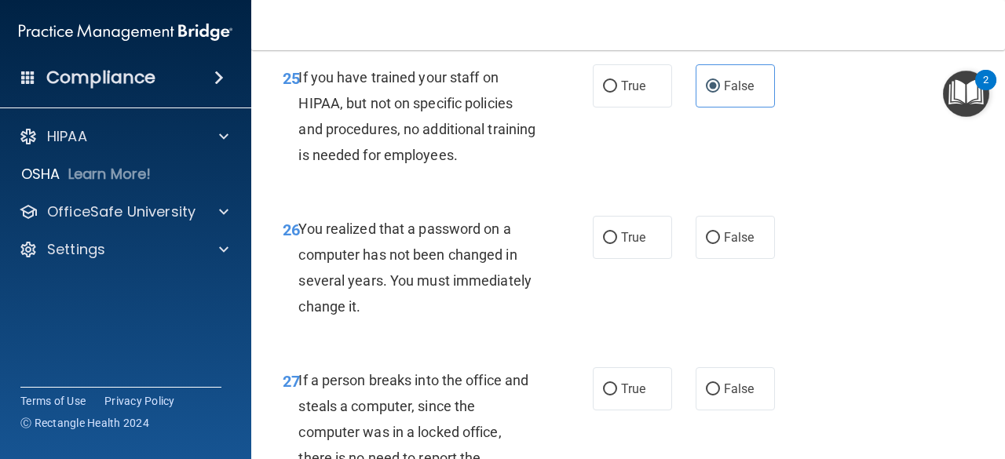
scroll to position [3982, 0]
click at [639, 258] on label "True" at bounding box center [632, 236] width 79 height 43
click at [617, 243] on input "True" at bounding box center [610, 238] width 14 height 12
radio input "true"
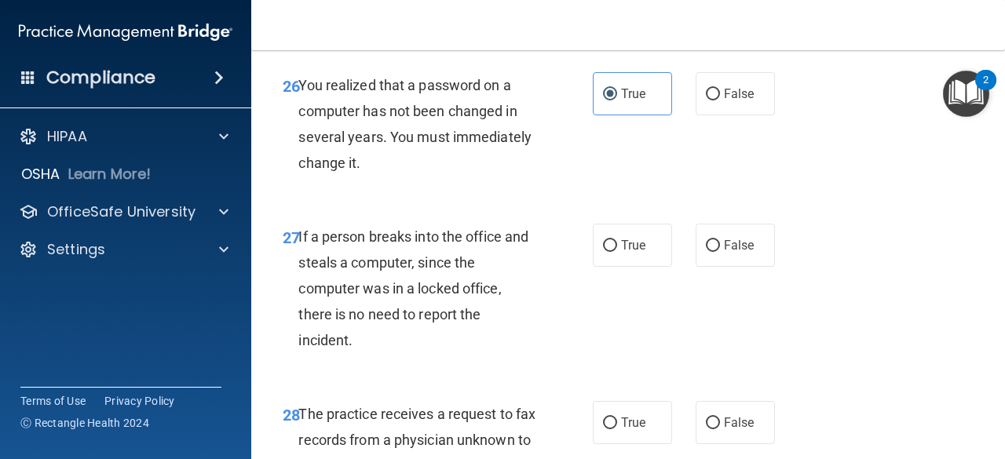
scroll to position [4127, 0]
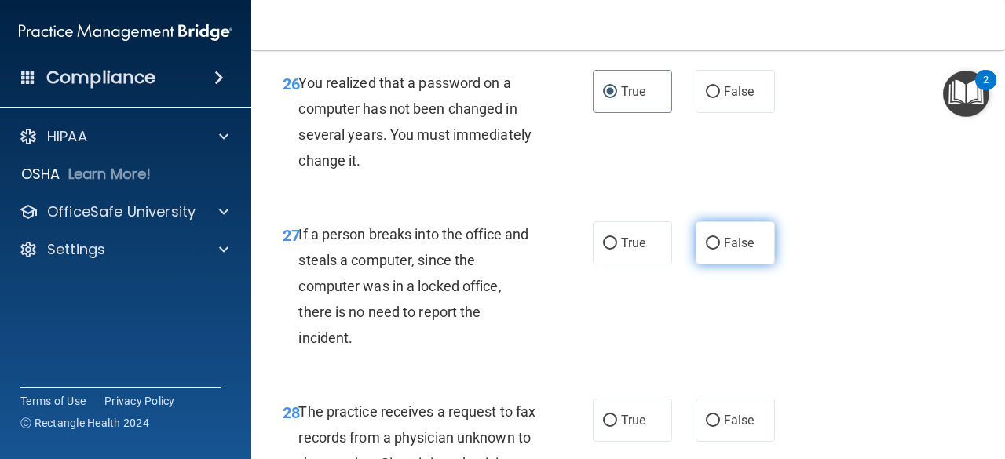
click at [718, 265] on label "False" at bounding box center [735, 242] width 79 height 43
click at [718, 250] on input "False" at bounding box center [713, 244] width 14 height 12
radio input "true"
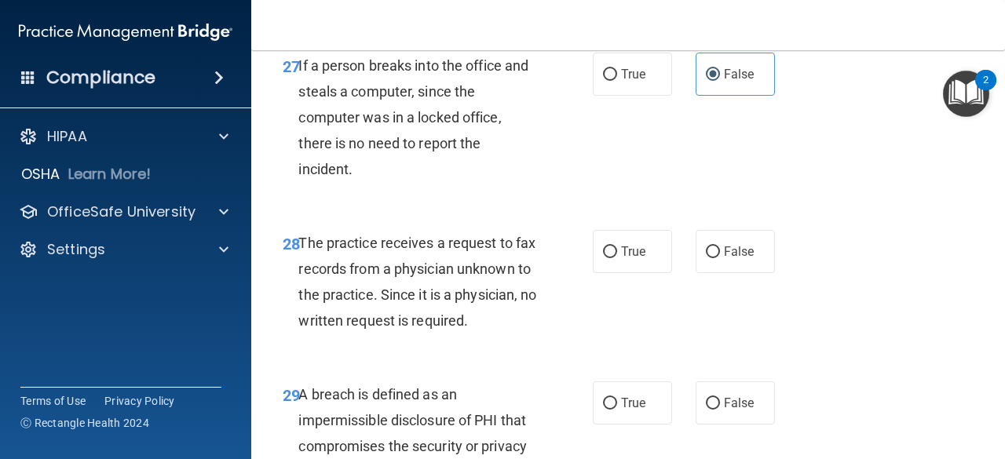
scroll to position [4316, 0]
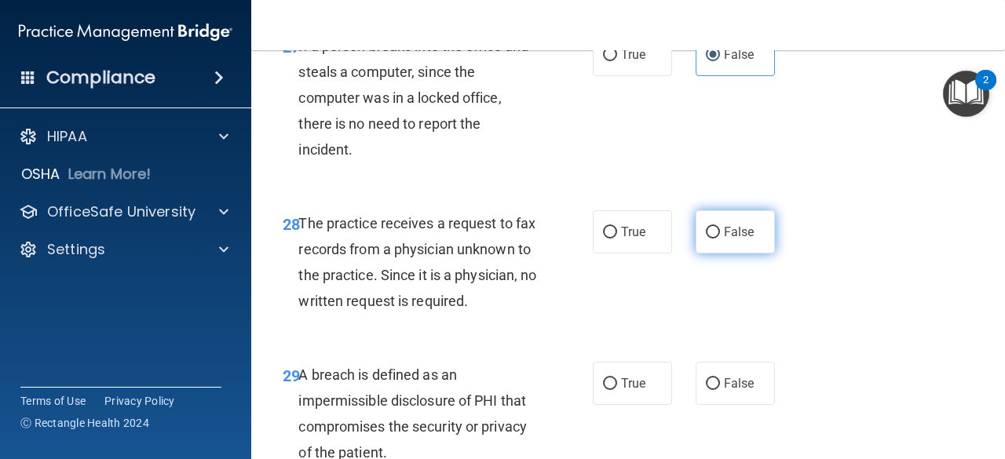
click at [719, 254] on label "False" at bounding box center [735, 231] width 79 height 43
click at [719, 239] on input "False" at bounding box center [713, 233] width 14 height 12
radio input "true"
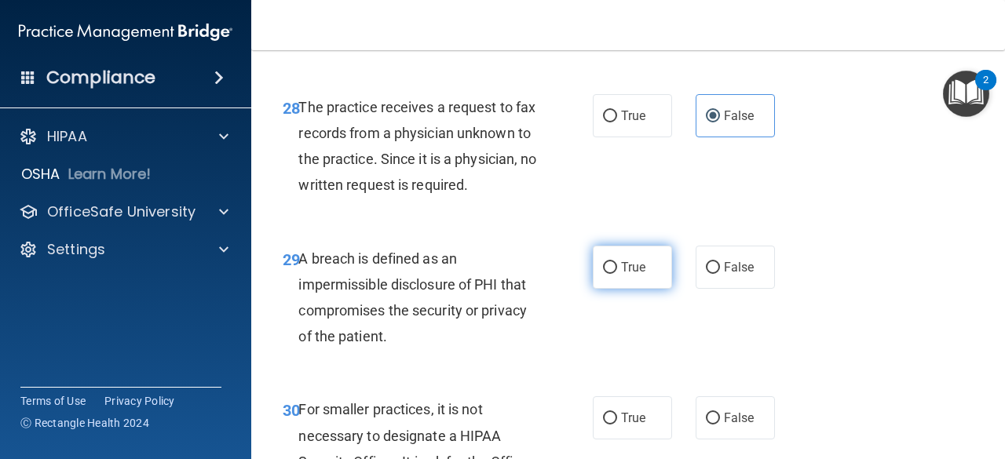
scroll to position [4433, 0]
click at [621, 274] on span "True" at bounding box center [633, 266] width 24 height 15
click at [616, 273] on input "True" at bounding box center [610, 267] width 14 height 12
radio input "true"
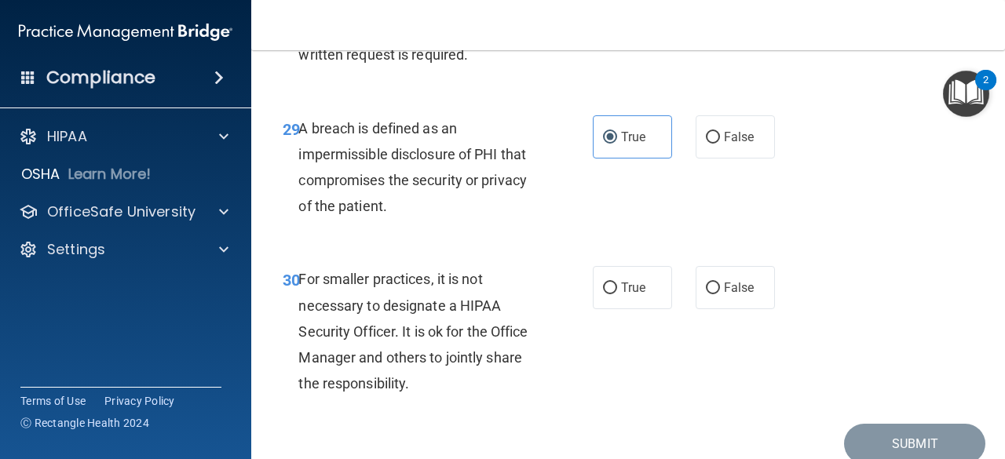
scroll to position [4563, 0]
click at [724, 294] on span "False" at bounding box center [739, 287] width 31 height 15
click at [720, 294] on input "False" at bounding box center [713, 288] width 14 height 12
radio input "true"
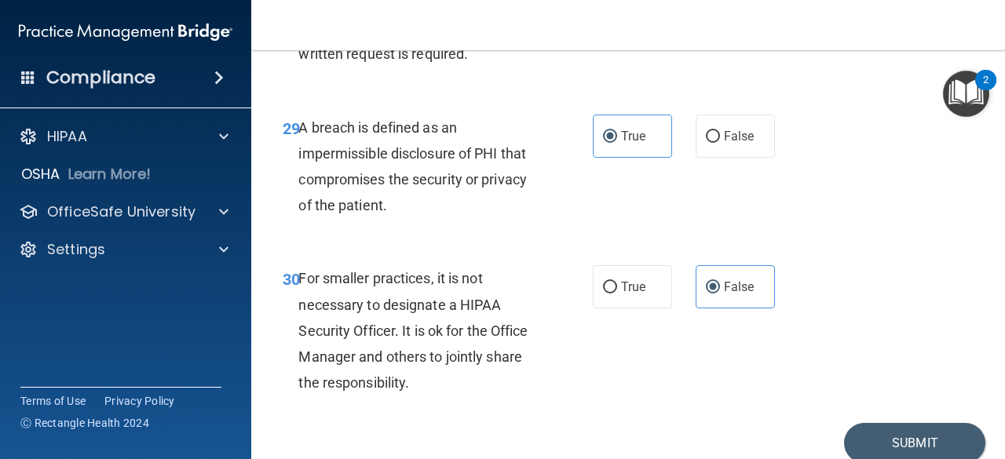
scroll to position [4708, 0]
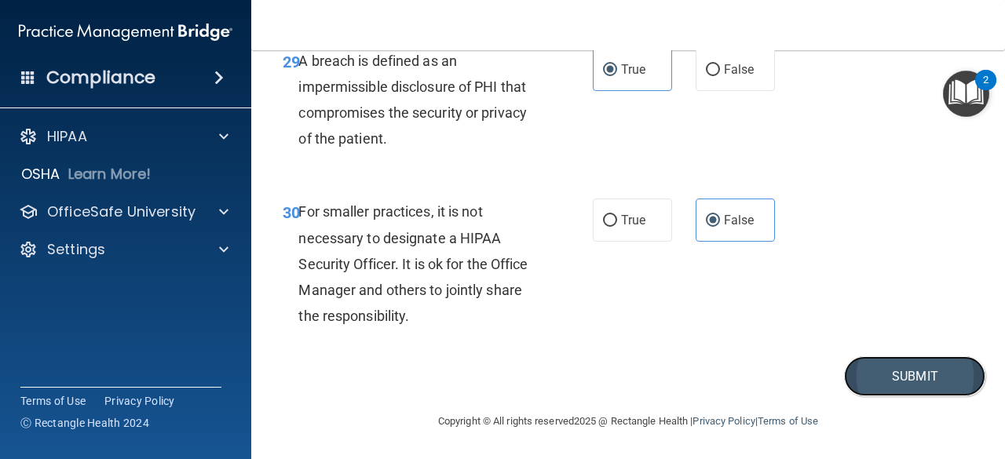
click at [870, 374] on button "Submit" at bounding box center [914, 376] width 141 height 40
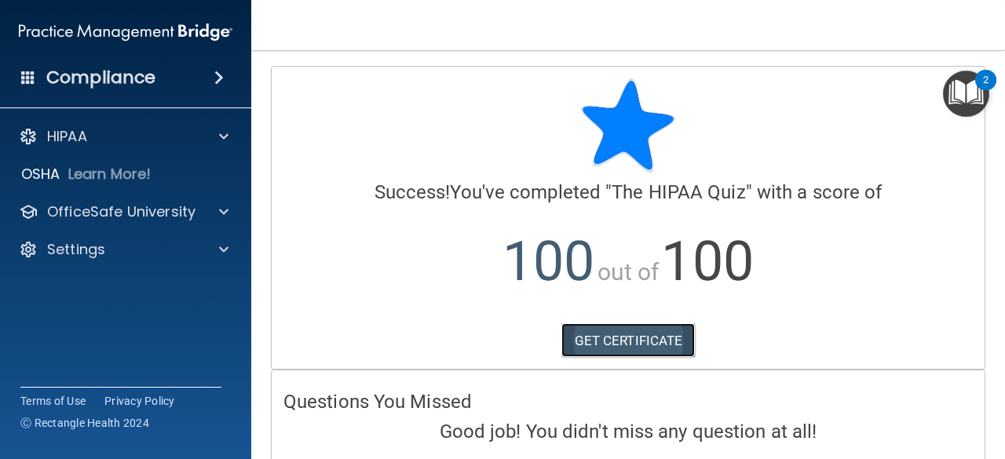
click at [669, 347] on link "GET CERTIFICATE" at bounding box center [628, 340] width 134 height 35
click at [214, 77] on span at bounding box center [218, 77] width 9 height 19
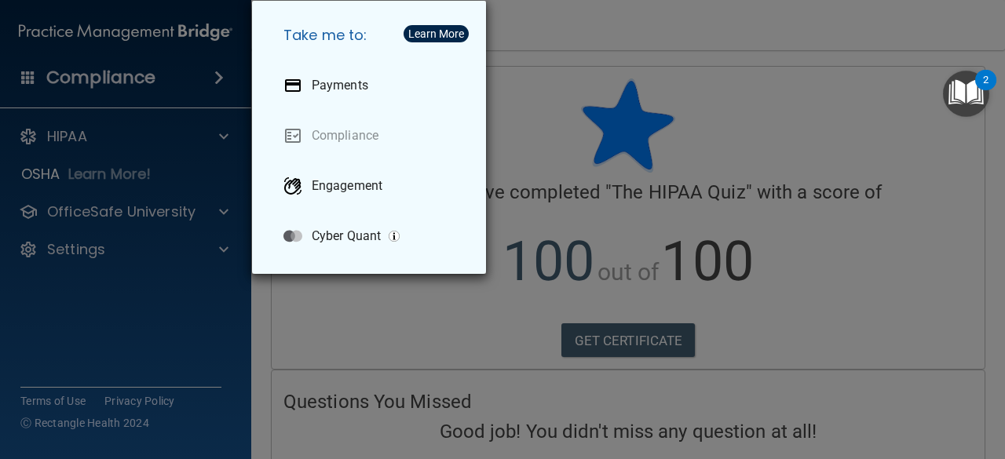
click at [214, 84] on div "Take me to: Payments Compliance Engagement Cyber Quant" at bounding box center [502, 229] width 1005 height 459
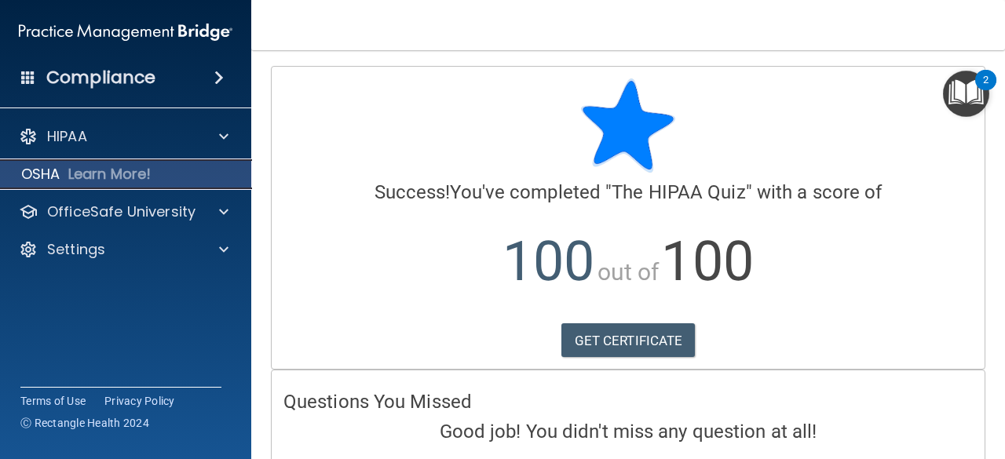
click at [42, 167] on p "OSHA" at bounding box center [40, 174] width 39 height 19
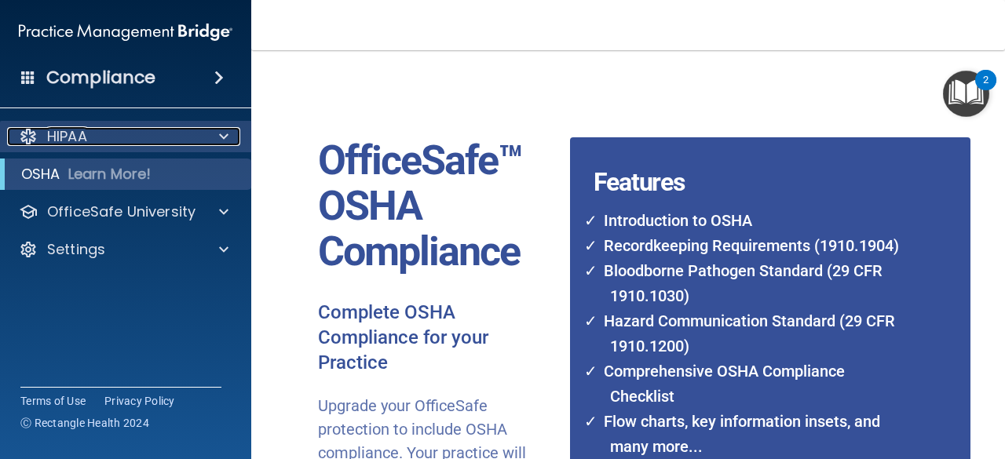
click at [86, 132] on p "HIPAA" at bounding box center [67, 136] width 40 height 19
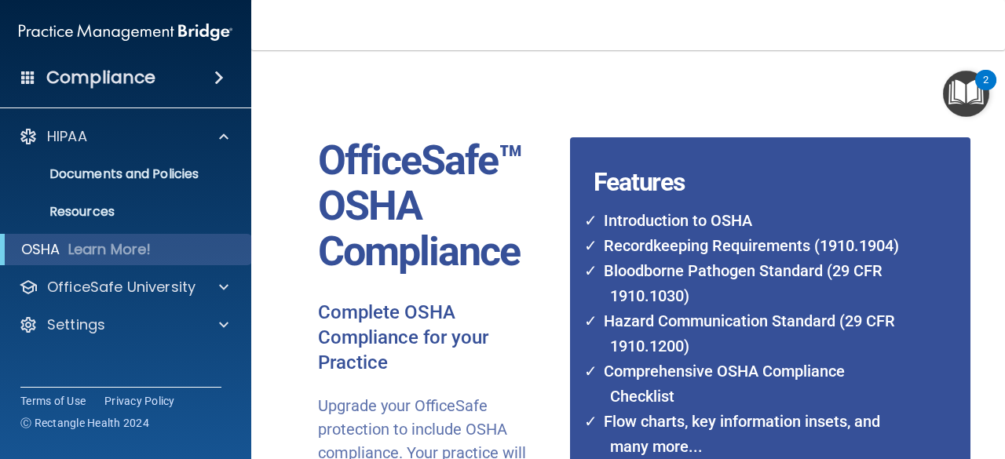
click at [979, 108] on img "Open Resource Center, 2 new notifications" at bounding box center [966, 94] width 46 height 46
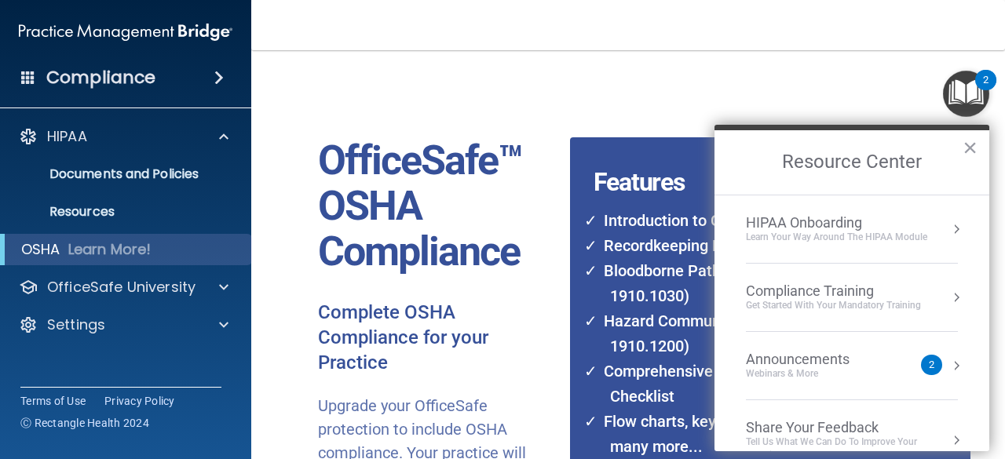
click at [860, 297] on div "Compliance Training" at bounding box center [833, 291] width 175 height 17
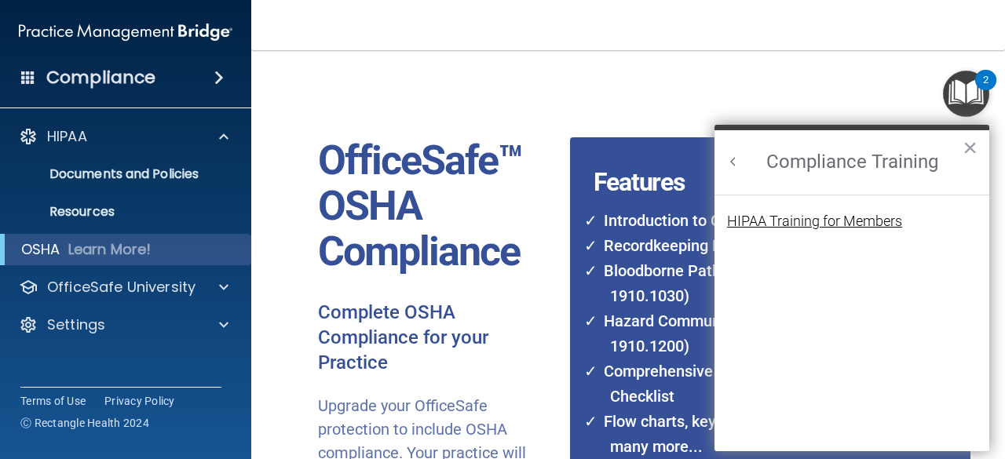
click at [820, 221] on div "HIPAA Training for Members" at bounding box center [814, 221] width 175 height 14
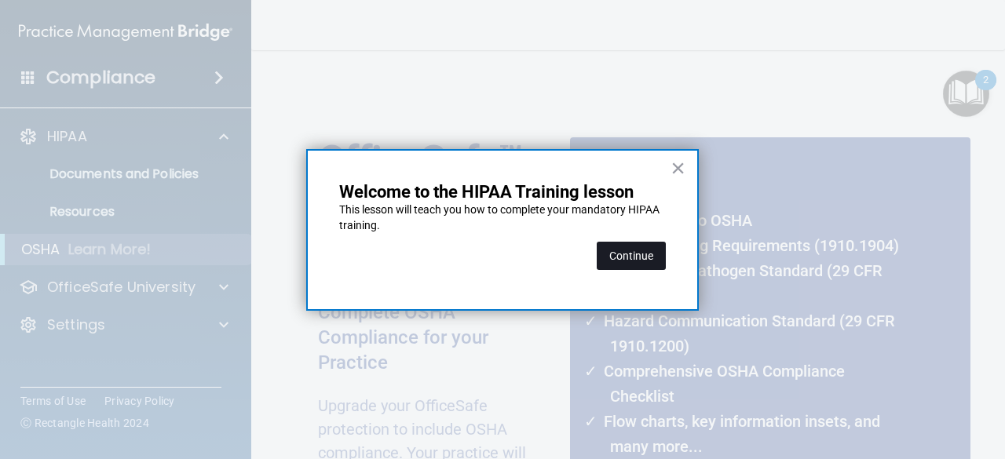
click at [648, 254] on button "Continue" at bounding box center [631, 256] width 69 height 28
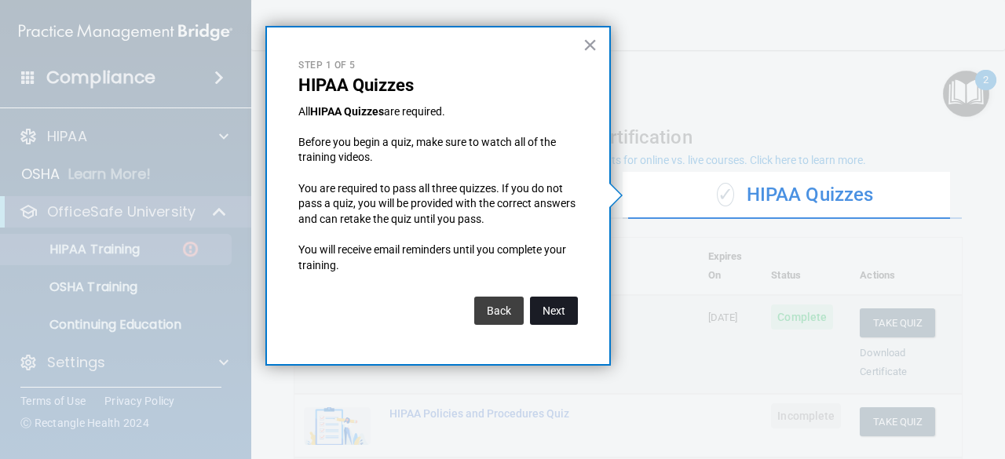
click at [561, 304] on button "Next" at bounding box center [554, 311] width 48 height 28
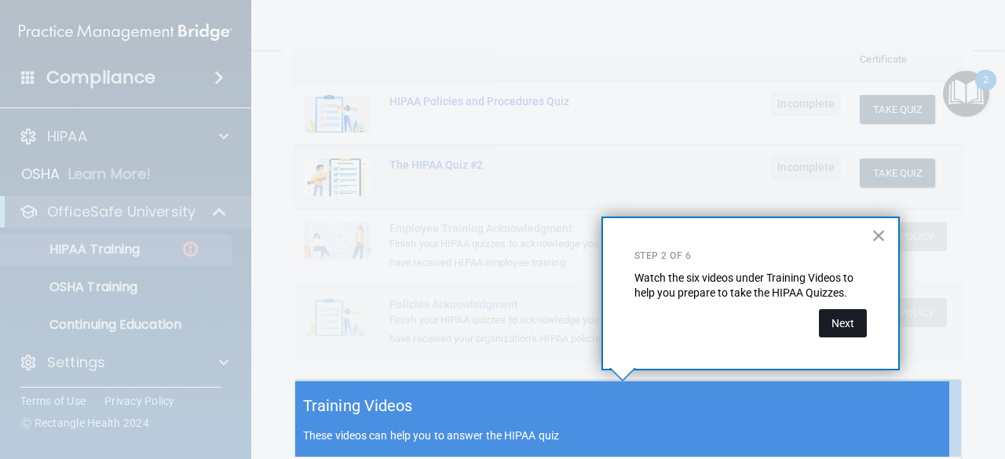
click at [848, 313] on button "Next" at bounding box center [843, 323] width 48 height 28
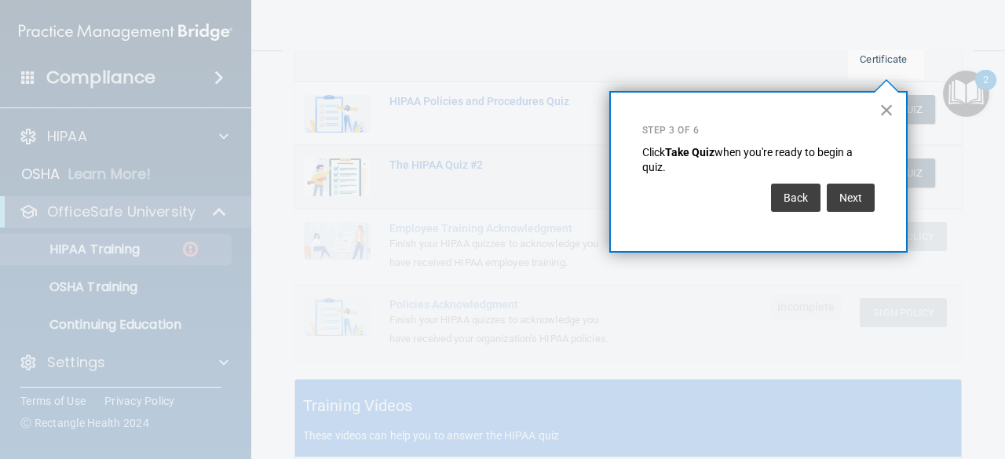
scroll to position [239, 0]
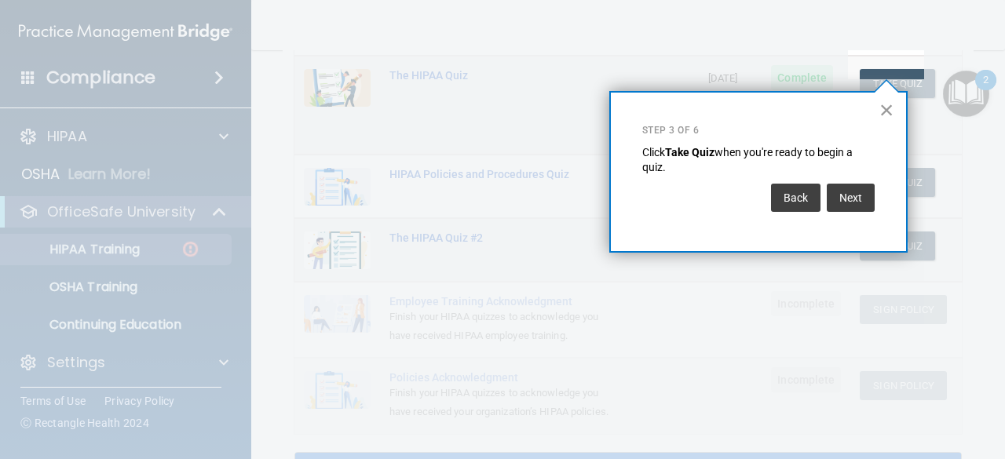
click at [886, 112] on button "×" at bounding box center [886, 109] width 15 height 25
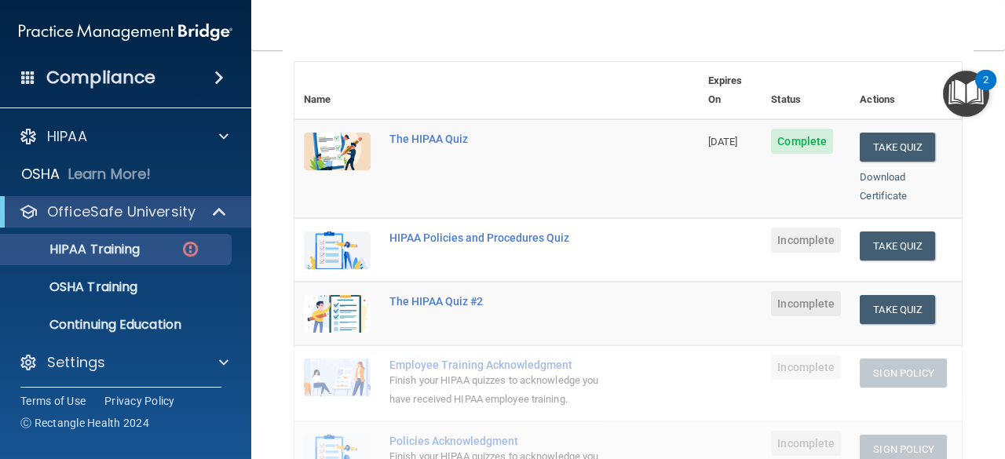
scroll to position [181, 0]
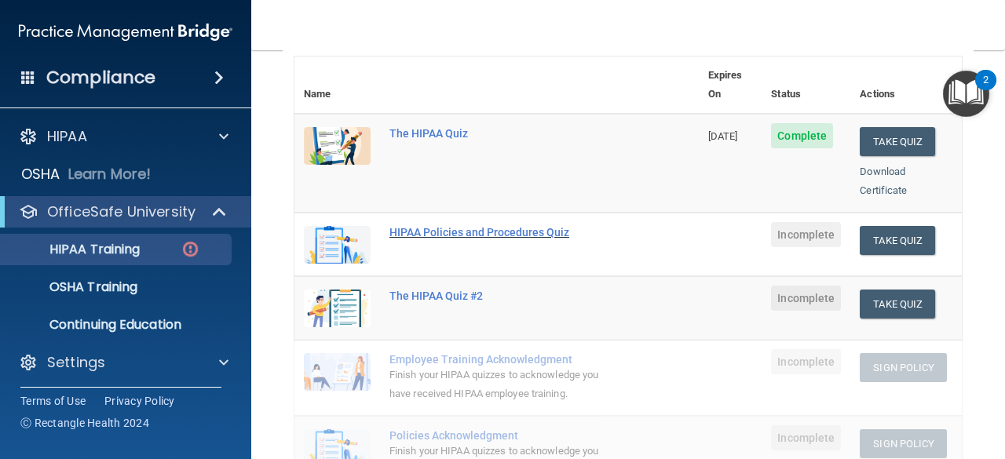
click at [511, 226] on div "HIPAA Policies and Procedures Quiz" at bounding box center [504, 232] width 231 height 13
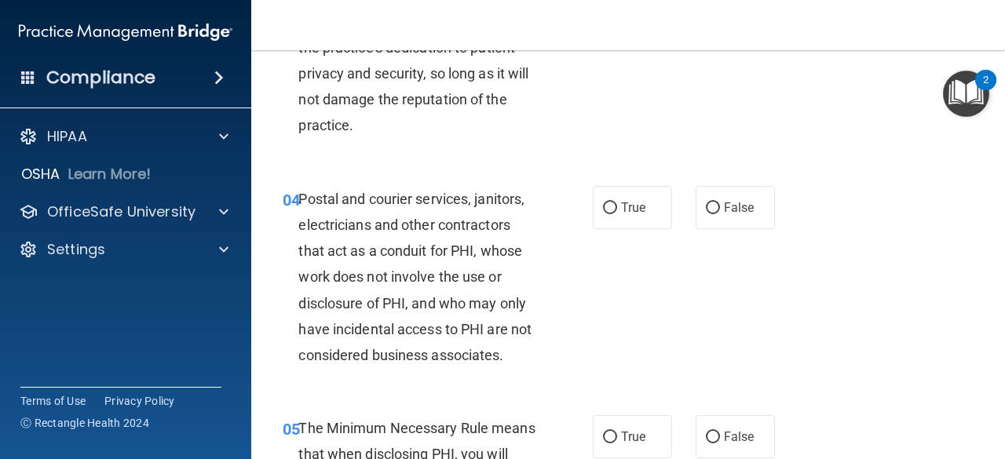
scroll to position [473, 0]
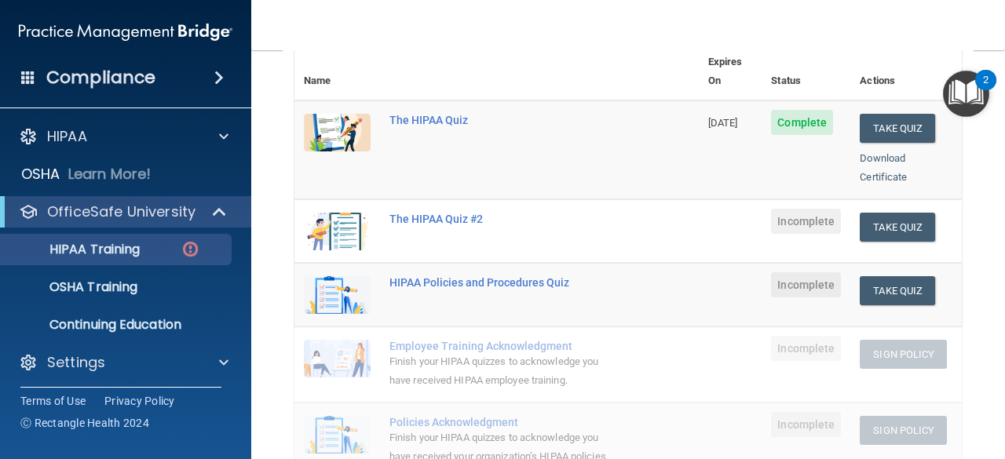
scroll to position [201, 0]
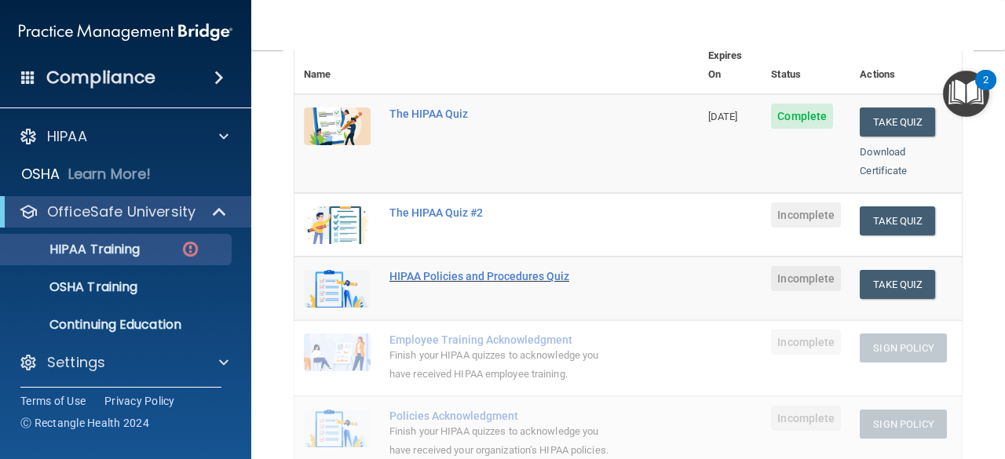
click at [497, 270] on div "HIPAA Policies and Procedures Quiz" at bounding box center [504, 276] width 231 height 13
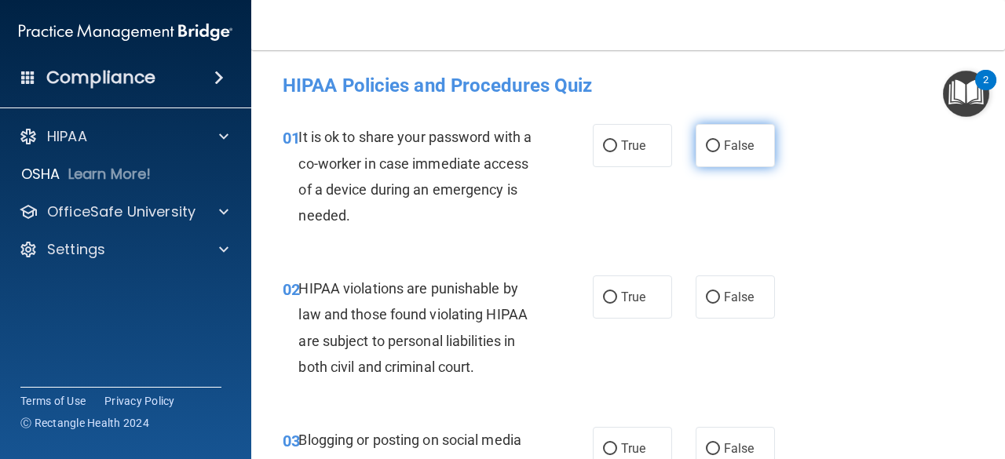
click at [716, 152] on label "False" at bounding box center [735, 145] width 79 height 43
click at [716, 152] on input "False" at bounding box center [713, 147] width 14 height 12
radio input "true"
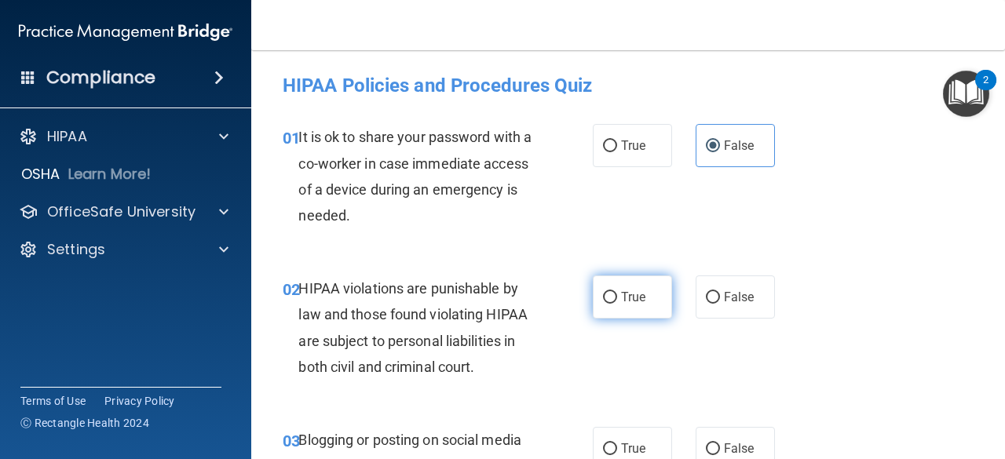
click at [626, 294] on span "True" at bounding box center [633, 297] width 24 height 15
click at [617, 294] on input "True" at bounding box center [610, 298] width 14 height 12
radio input "true"
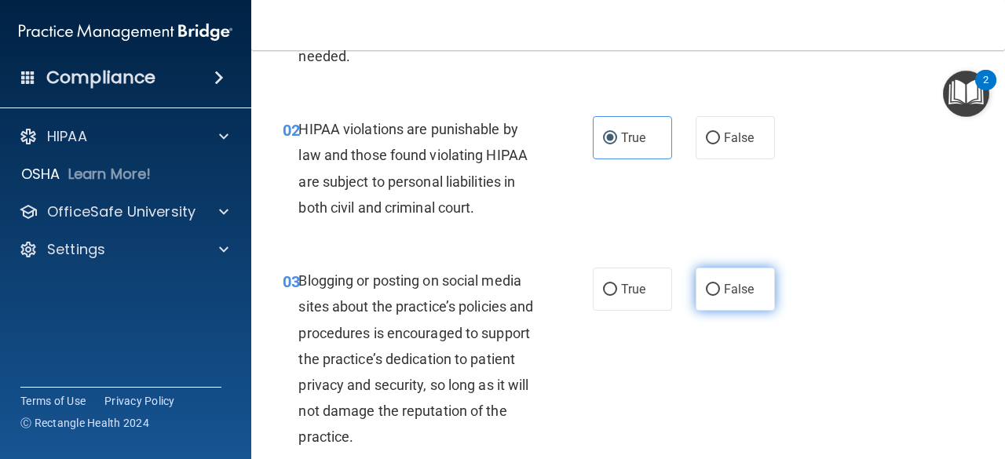
scroll to position [160, 0]
click at [722, 297] on label "False" at bounding box center [735, 288] width 79 height 43
click at [720, 295] on input "False" at bounding box center [713, 289] width 14 height 12
radio input "true"
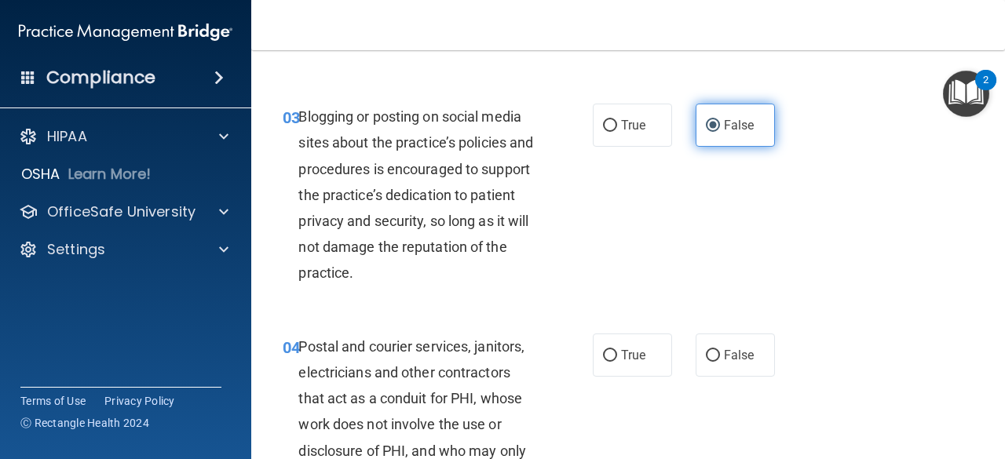
scroll to position [325, 0]
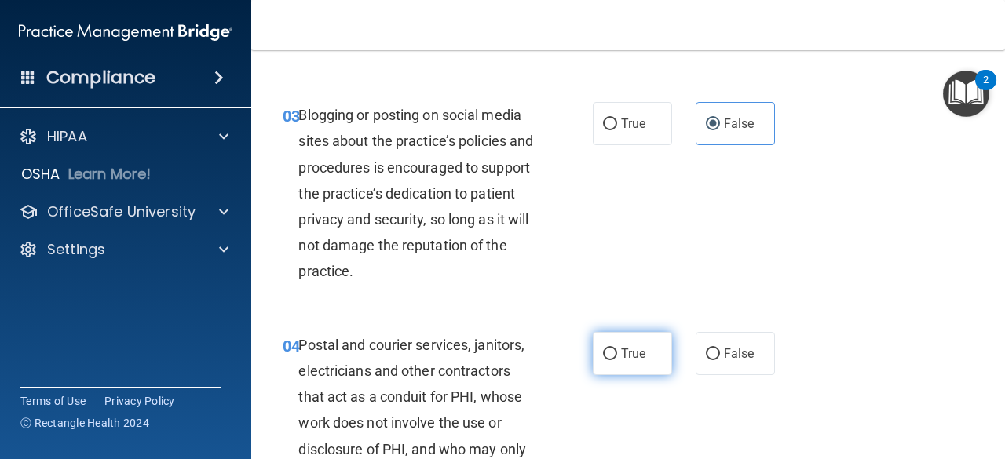
click at [643, 350] on label "True" at bounding box center [632, 353] width 79 height 43
click at [617, 350] on input "True" at bounding box center [610, 355] width 14 height 12
radio input "true"
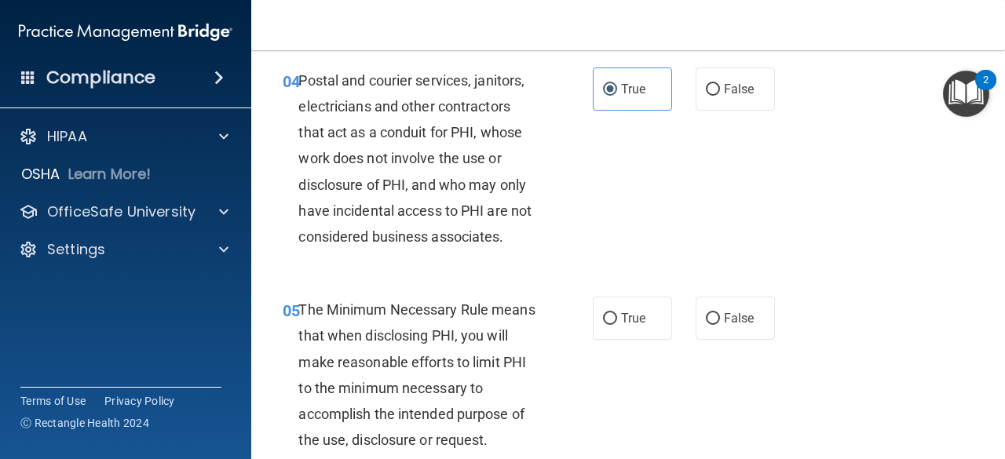
scroll to position [596, 0]
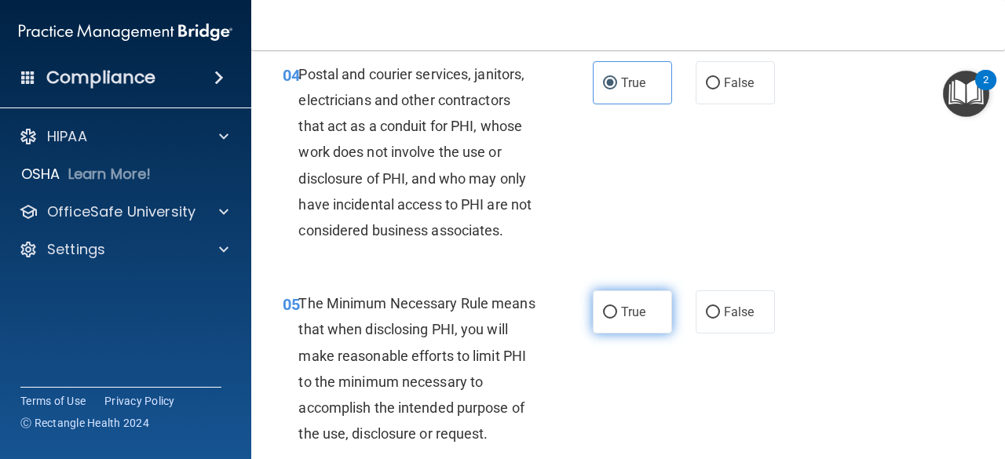
click at [630, 316] on span "True" at bounding box center [633, 312] width 24 height 15
click at [617, 316] on input "True" at bounding box center [610, 313] width 14 height 12
radio input "true"
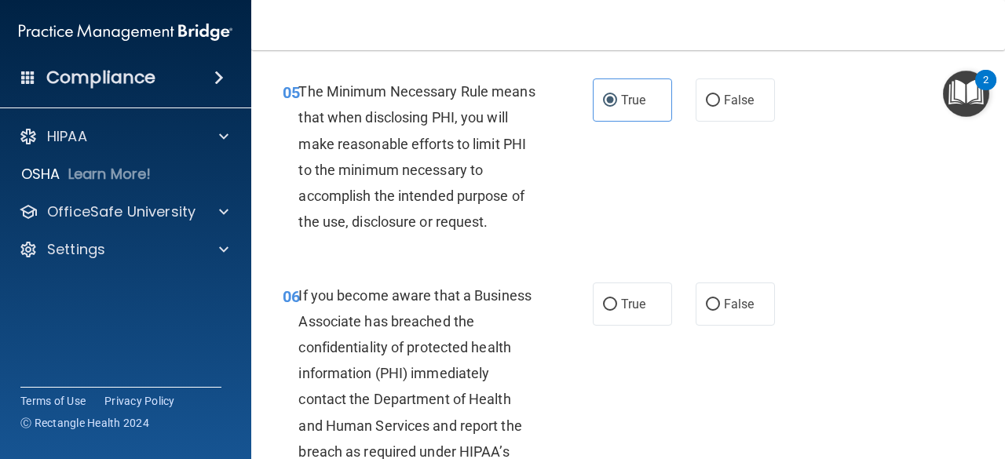
scroll to position [809, 0]
click at [737, 301] on span "False" at bounding box center [739, 303] width 31 height 15
click at [720, 301] on input "False" at bounding box center [713, 304] width 14 height 12
radio input "true"
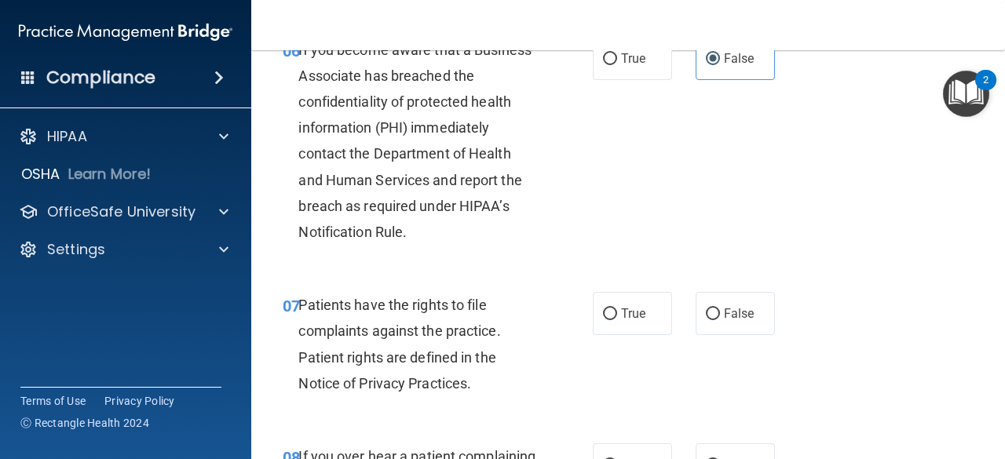
scroll to position [1059, 0]
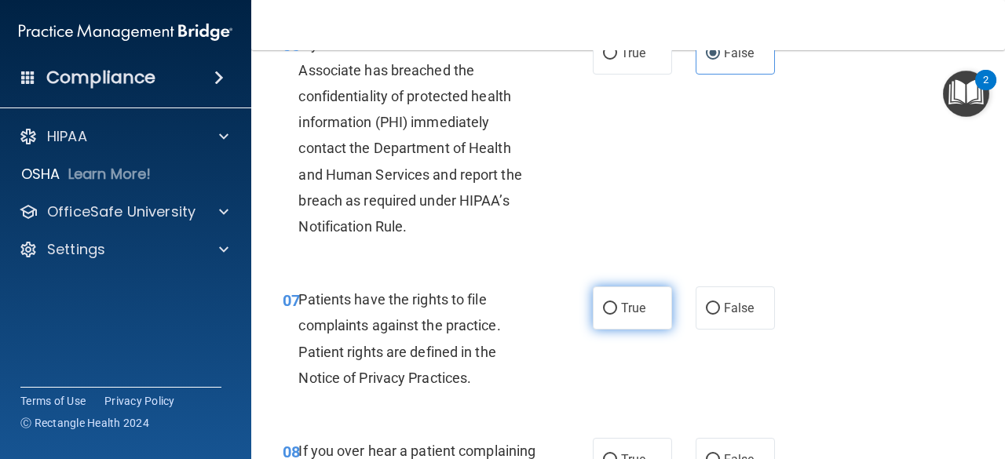
click at [633, 321] on label "True" at bounding box center [632, 308] width 79 height 43
click at [617, 315] on input "True" at bounding box center [610, 309] width 14 height 12
radio input "true"
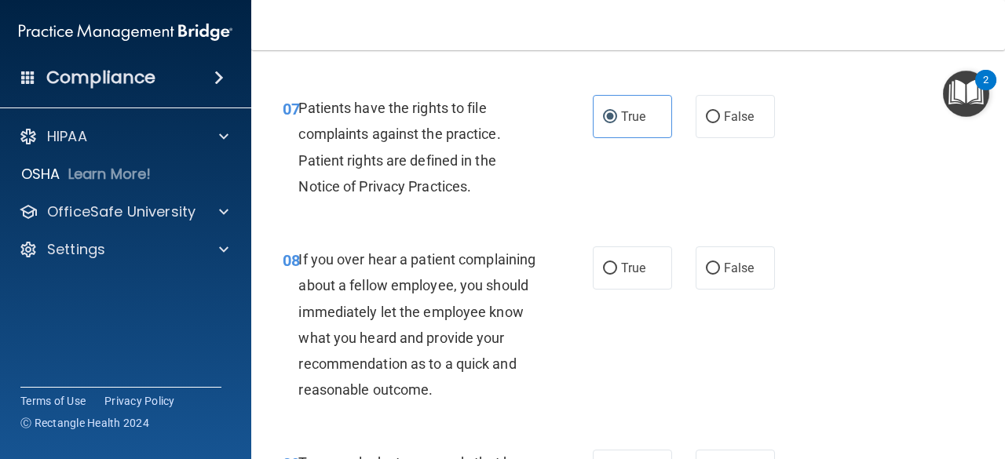
scroll to position [1252, 0]
click at [733, 275] on label "False" at bounding box center [735, 267] width 79 height 43
click at [720, 274] on input "False" at bounding box center [713, 268] width 14 height 12
radio input "true"
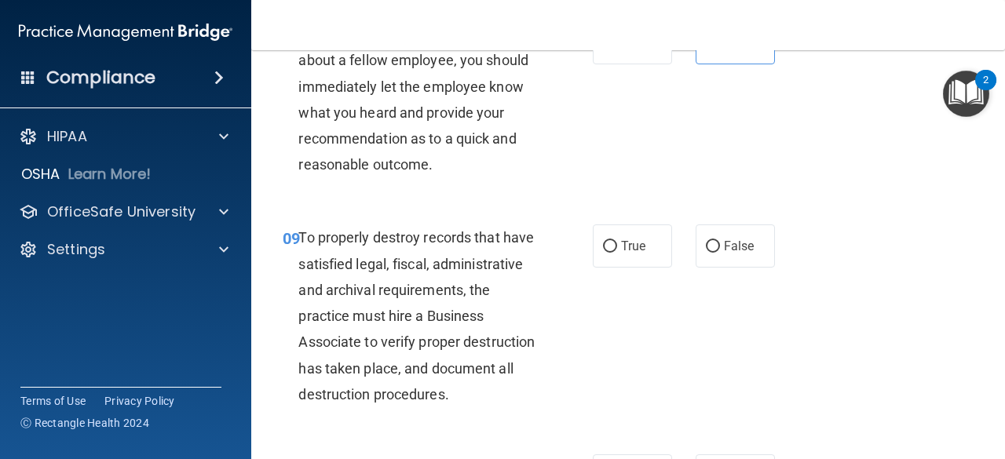
scroll to position [1478, 0]
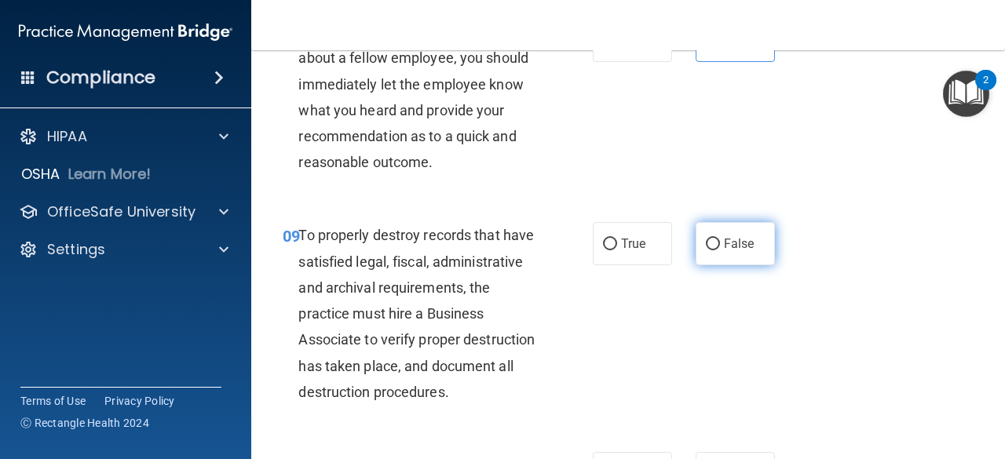
click at [731, 251] on span "False" at bounding box center [739, 243] width 31 height 15
click at [720, 250] on input "False" at bounding box center [713, 245] width 14 height 12
radio input "true"
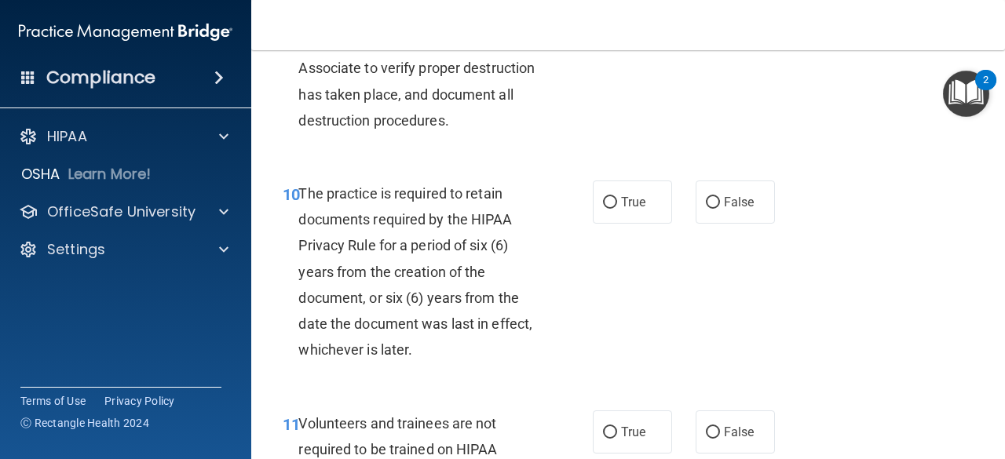
scroll to position [1751, 0]
click at [639, 223] on label "True" at bounding box center [632, 201] width 79 height 43
click at [617, 208] on input "True" at bounding box center [610, 202] width 14 height 12
radio input "true"
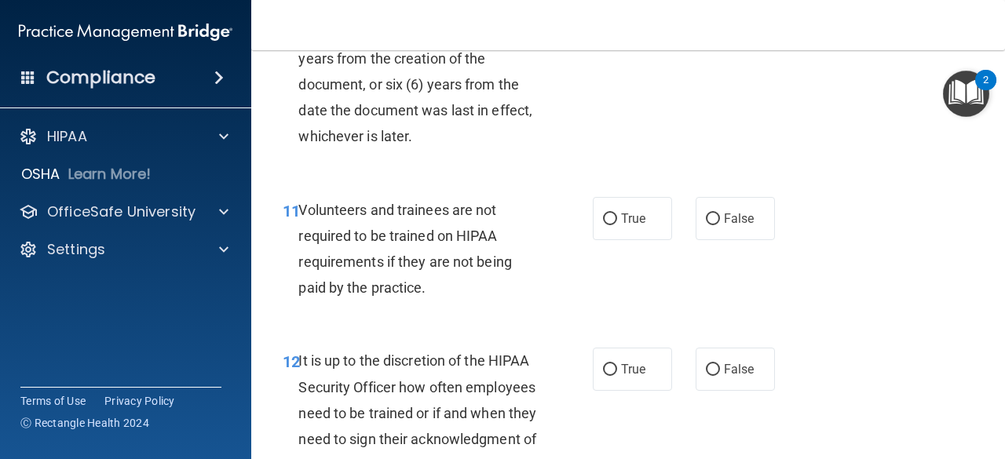
scroll to position [1968, 0]
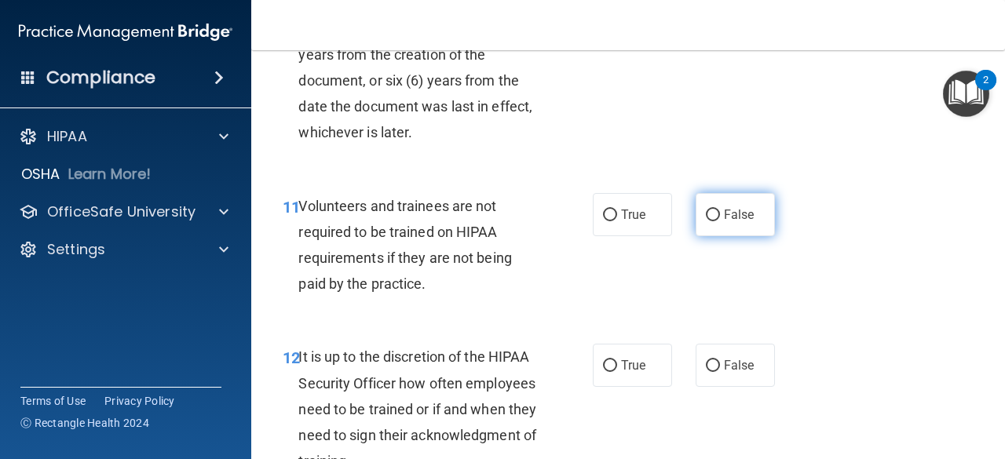
click at [716, 236] on label "False" at bounding box center [735, 214] width 79 height 43
click at [716, 221] on input "False" at bounding box center [713, 216] width 14 height 12
radio input "true"
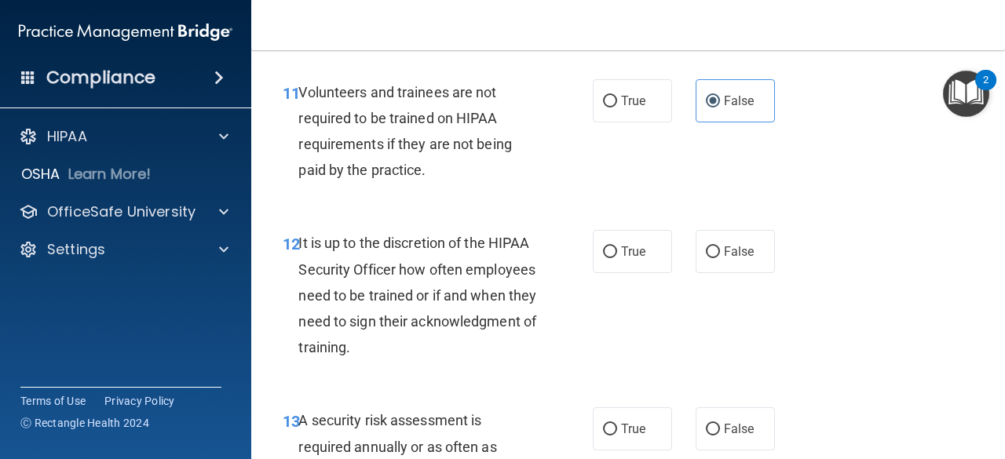
scroll to position [2093, 0]
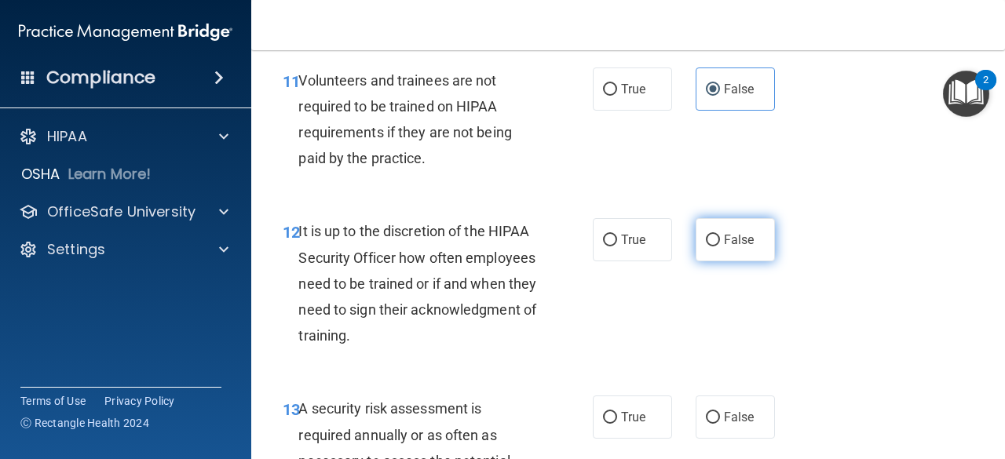
click at [741, 247] on span "False" at bounding box center [739, 239] width 31 height 15
click at [720, 247] on input "False" at bounding box center [713, 241] width 14 height 12
radio input "true"
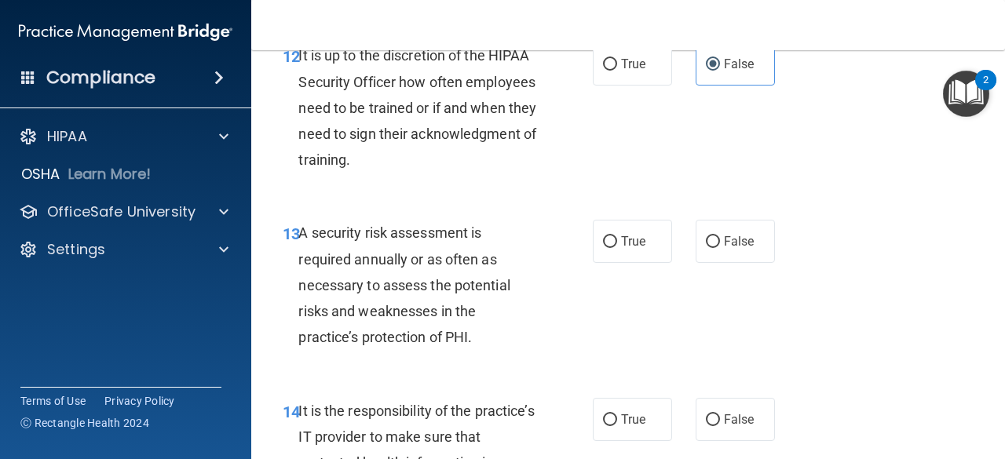
scroll to position [2277, 0]
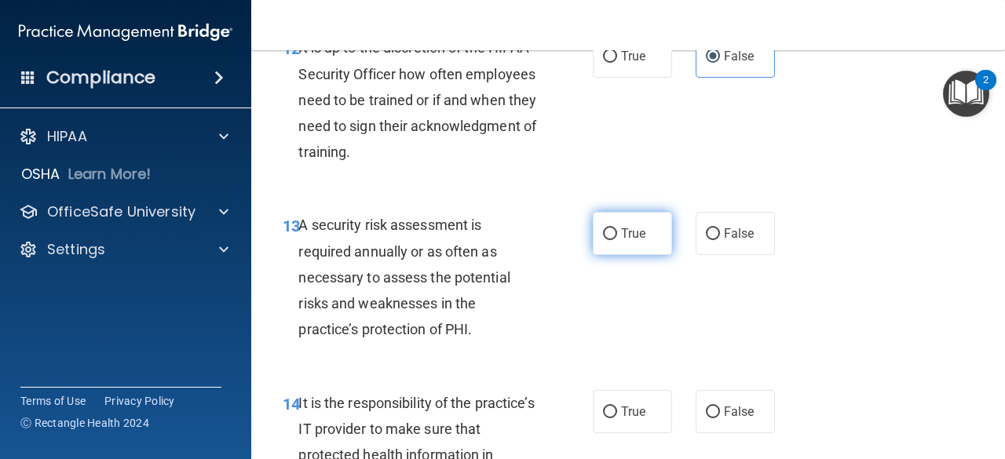
click at [628, 241] on span "True" at bounding box center [633, 233] width 24 height 15
click at [617, 240] on input "True" at bounding box center [610, 234] width 14 height 12
radio input "true"
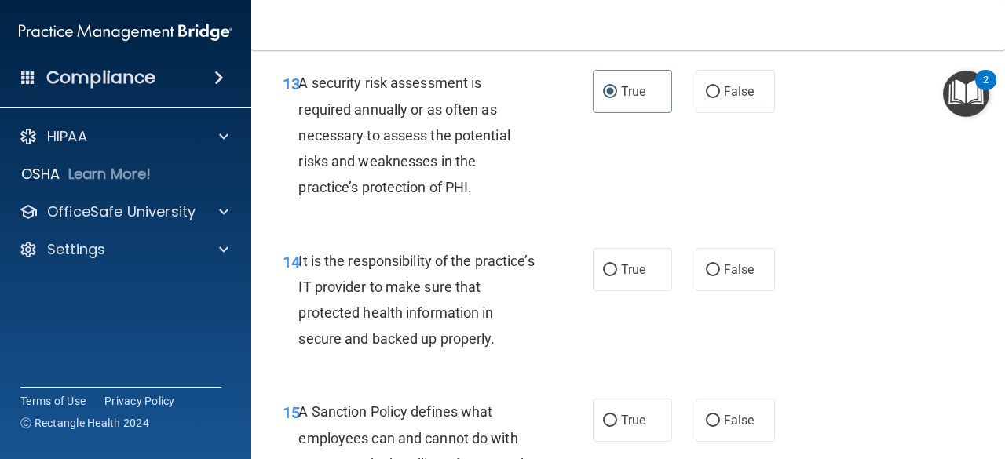
scroll to position [2422, 0]
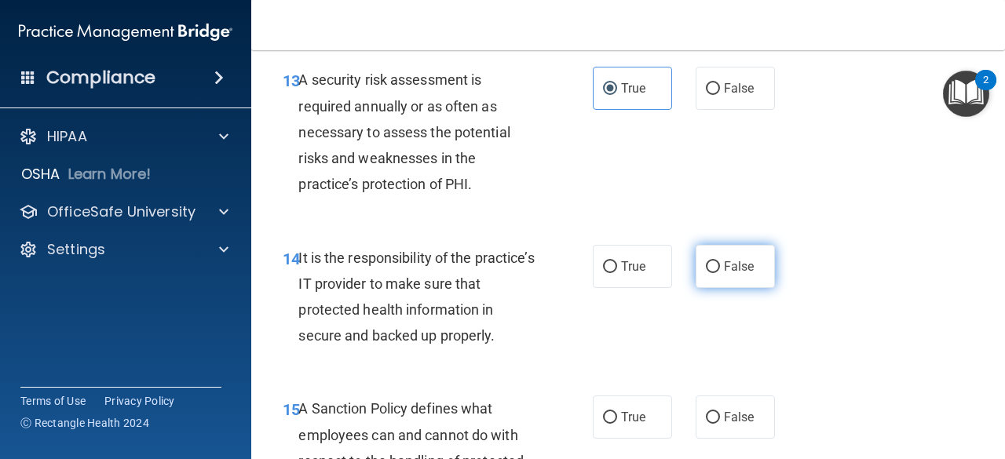
click at [720, 288] on label "False" at bounding box center [735, 266] width 79 height 43
click at [720, 273] on input "False" at bounding box center [713, 267] width 14 height 12
radio input "true"
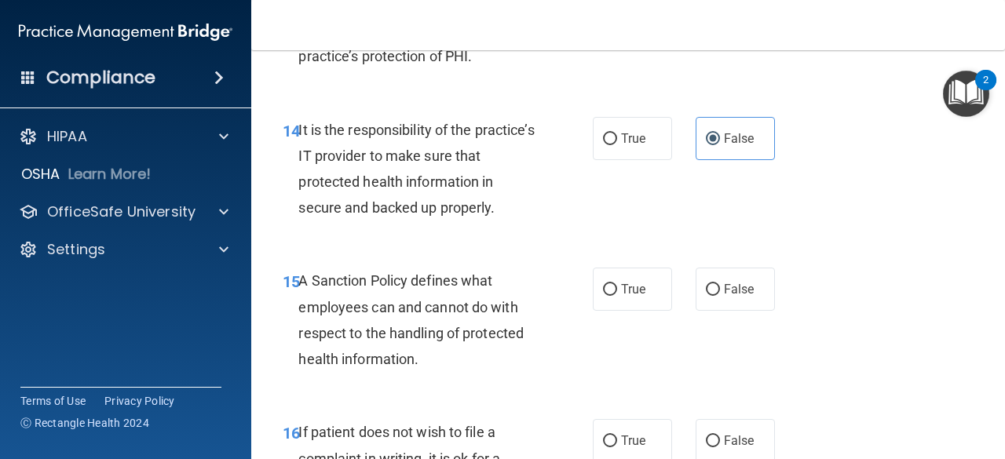
scroll to position [2551, 0]
click at [728, 310] on label "False" at bounding box center [735, 288] width 79 height 43
click at [720, 295] on input "False" at bounding box center [713, 289] width 14 height 12
radio input "true"
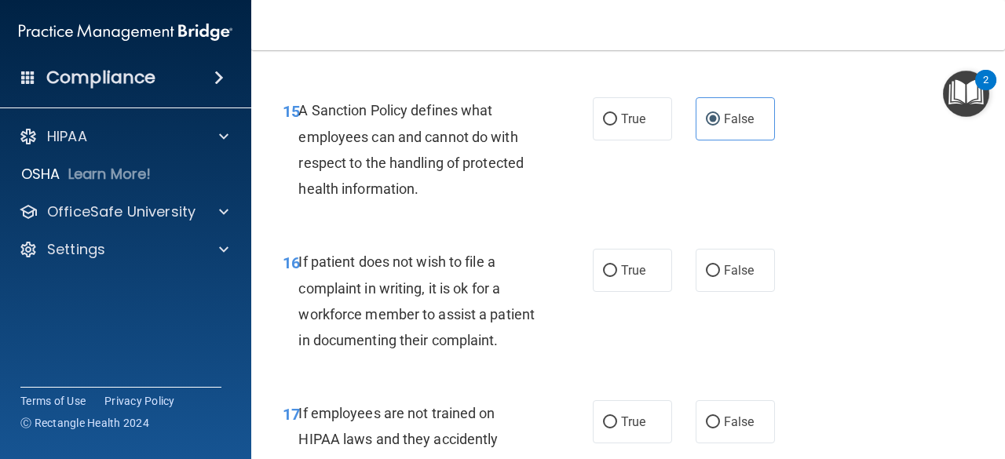
scroll to position [2725, 0]
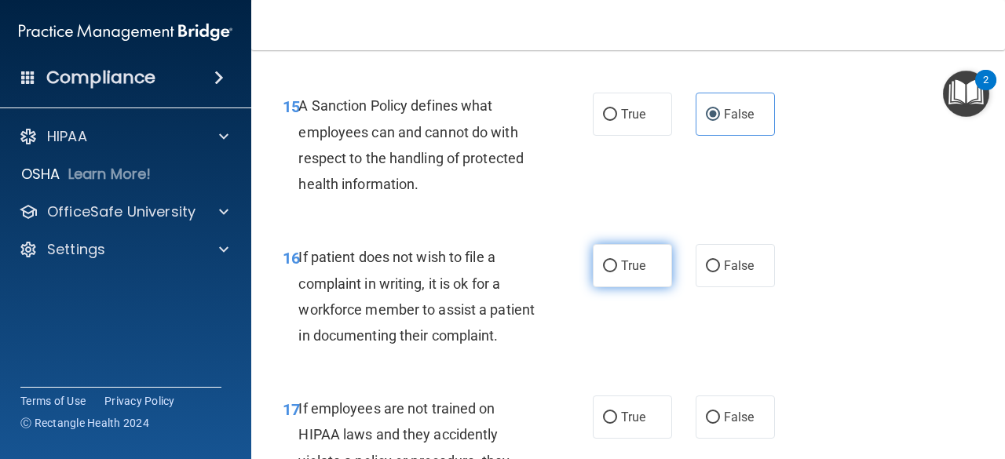
click at [629, 273] on span "True" at bounding box center [633, 265] width 24 height 15
click at [617, 272] on input "True" at bounding box center [610, 267] width 14 height 12
radio input "true"
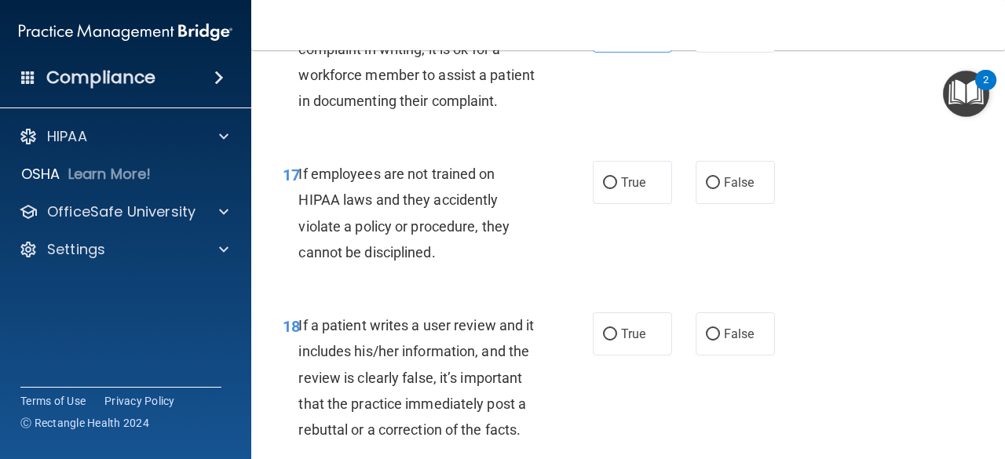
scroll to position [2961, 0]
click at [730, 189] on span "False" at bounding box center [739, 181] width 31 height 15
click at [720, 188] on input "False" at bounding box center [713, 183] width 14 height 12
radio input "true"
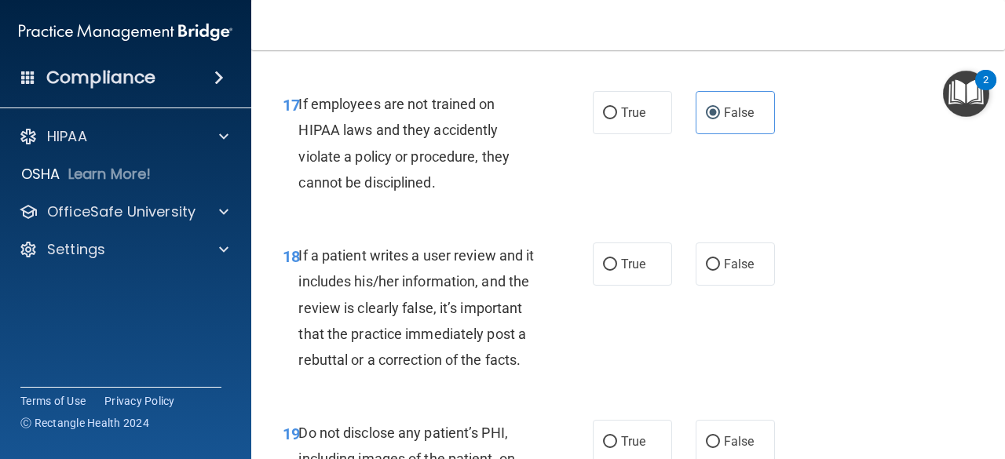
scroll to position [3032, 0]
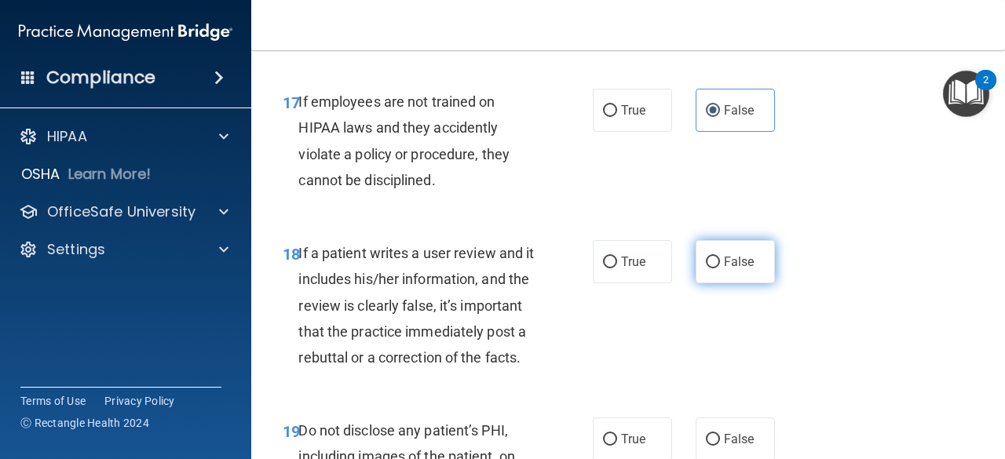
click at [747, 283] on label "False" at bounding box center [735, 261] width 79 height 43
click at [720, 269] on input "False" at bounding box center [713, 263] width 14 height 12
radio input "true"
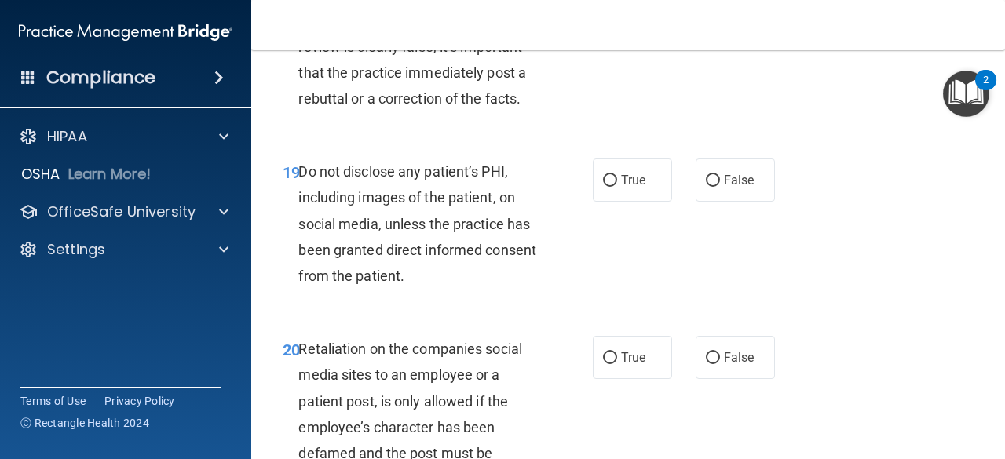
scroll to position [3292, 0]
click at [632, 201] on label "True" at bounding box center [632, 179] width 79 height 43
click at [617, 186] on input "True" at bounding box center [610, 180] width 14 height 12
radio input "true"
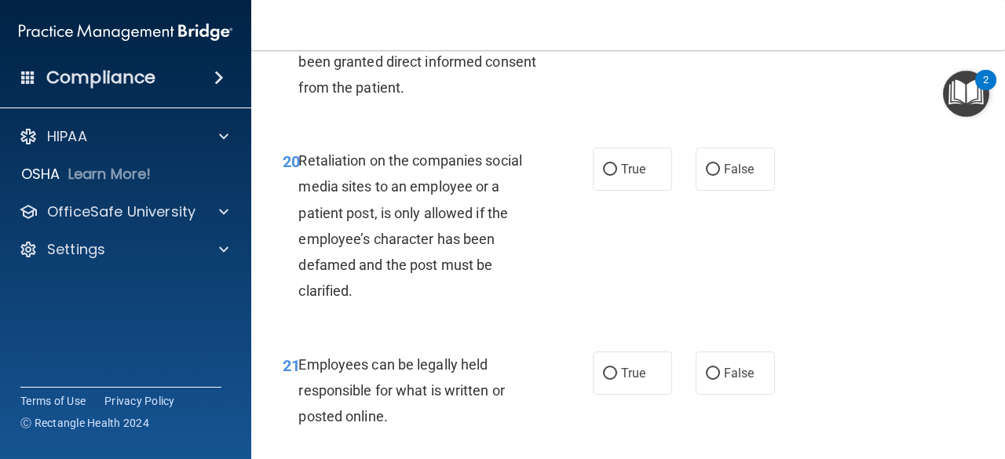
scroll to position [3485, 0]
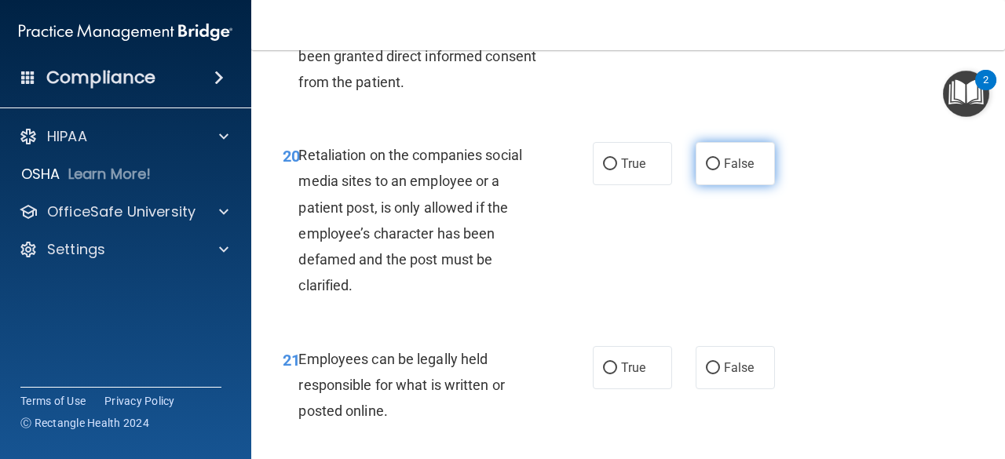
click at [740, 185] on label "False" at bounding box center [735, 163] width 79 height 43
click at [720, 170] on input "False" at bounding box center [713, 165] width 14 height 12
radio input "true"
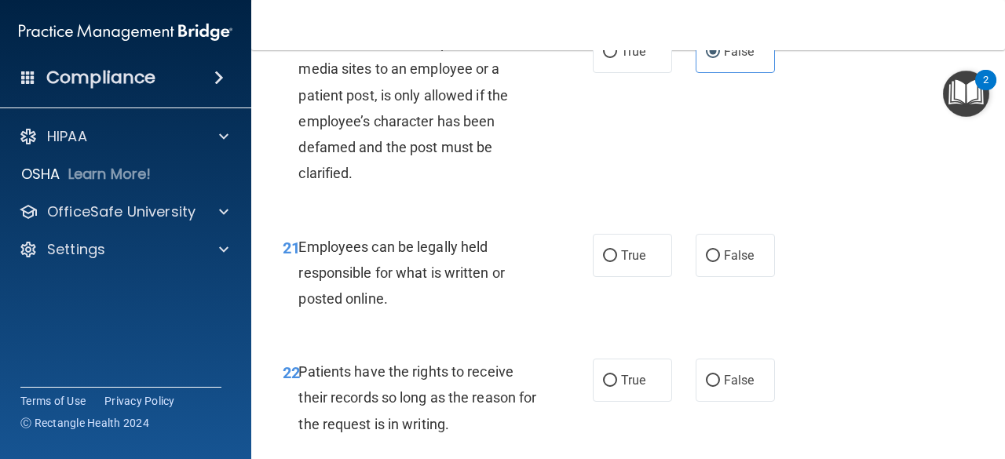
scroll to position [3599, 0]
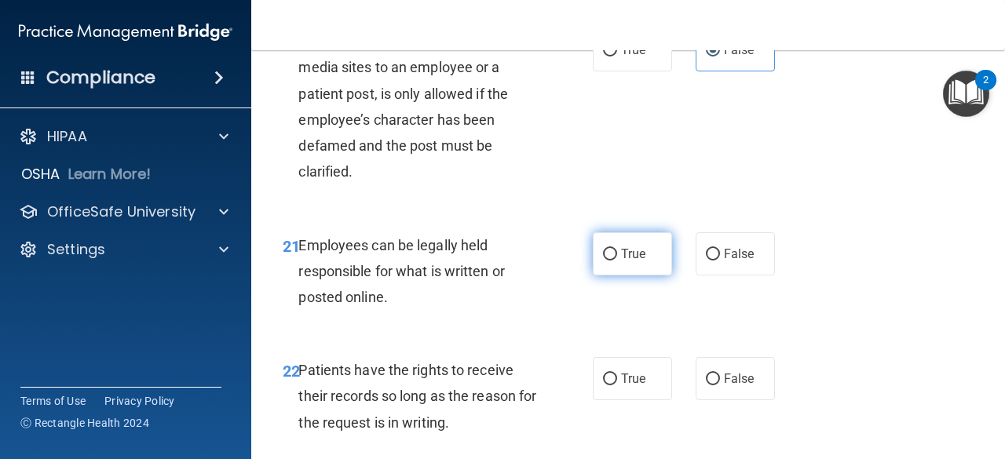
click at [627, 261] on span "True" at bounding box center [633, 254] width 24 height 15
click at [617, 261] on input "True" at bounding box center [610, 255] width 14 height 12
radio input "true"
click at [627, 261] on span "True" at bounding box center [633, 254] width 24 height 15
click at [617, 261] on input "True" at bounding box center [610, 255] width 14 height 12
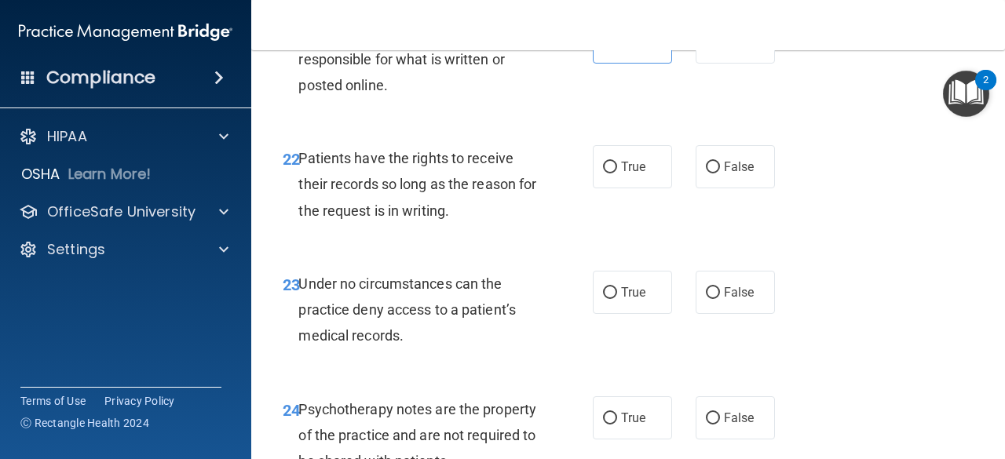
scroll to position [3812, 0]
click at [725, 174] on span "False" at bounding box center [739, 166] width 31 height 15
click at [720, 173] on input "False" at bounding box center [713, 167] width 14 height 12
radio input "true"
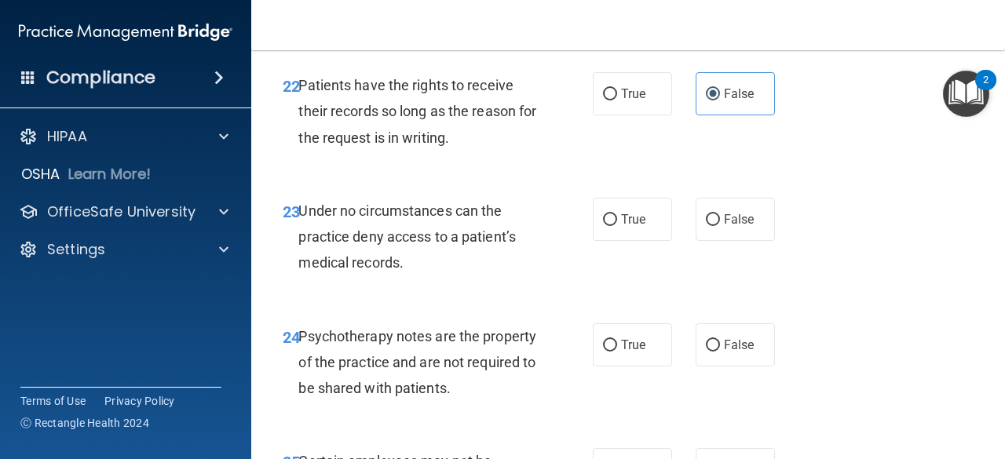
scroll to position [3885, 0]
click at [740, 240] on label "False" at bounding box center [735, 218] width 79 height 43
click at [720, 225] on input "False" at bounding box center [713, 220] width 14 height 12
radio input "true"
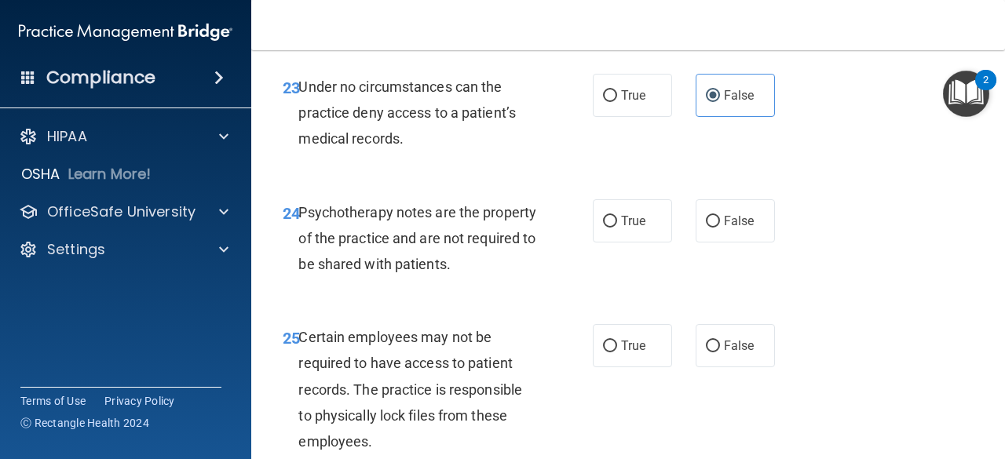
scroll to position [4009, 0]
click at [630, 242] on label "True" at bounding box center [632, 220] width 79 height 43
click at [617, 227] on input "True" at bounding box center [610, 221] width 14 height 12
radio input "true"
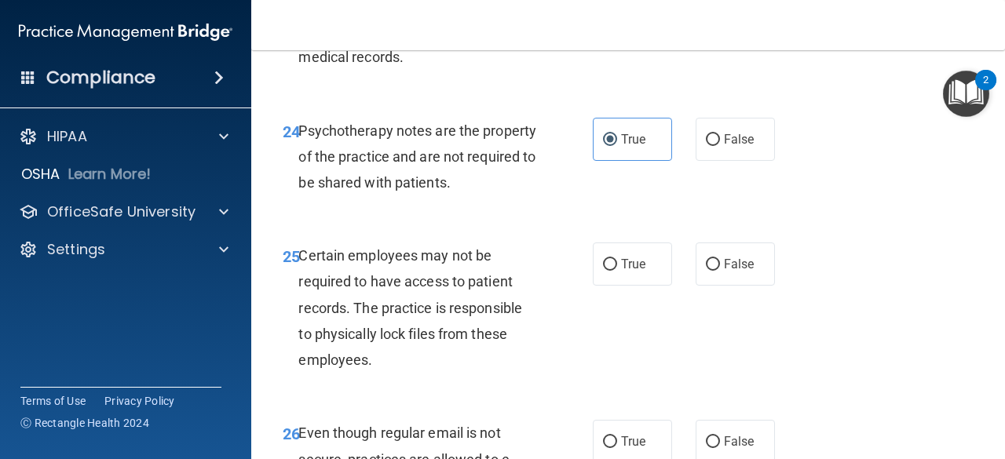
scroll to position [4102, 0]
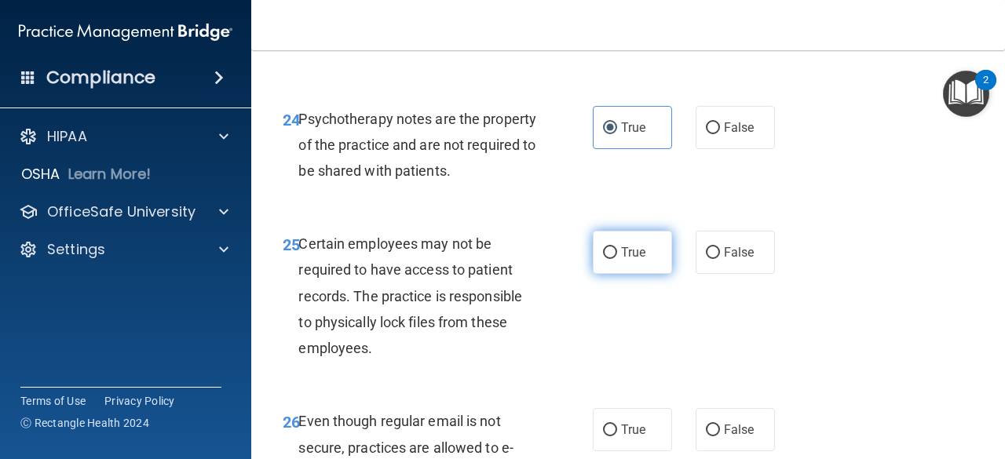
click at [631, 274] on label "True" at bounding box center [632, 252] width 79 height 43
click at [617, 259] on input "True" at bounding box center [610, 253] width 14 height 12
radio input "true"
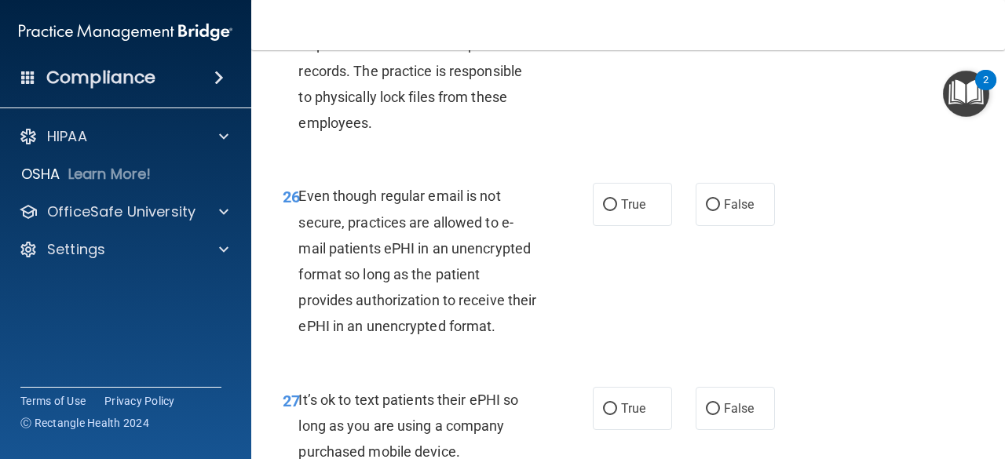
scroll to position [4328, 0]
click at [638, 225] on label "True" at bounding box center [632, 203] width 79 height 43
click at [617, 210] on input "True" at bounding box center [610, 205] width 14 height 12
radio input "true"
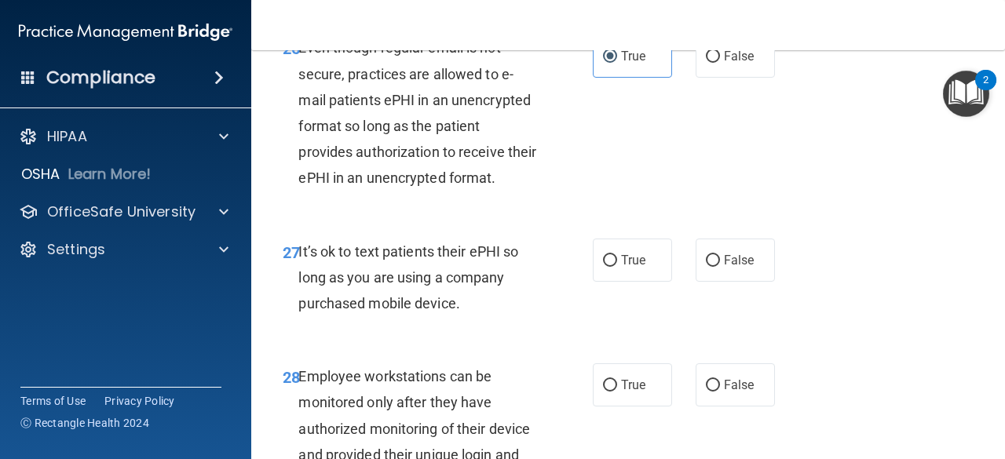
scroll to position [4476, 0]
click at [736, 267] on span "False" at bounding box center [739, 259] width 31 height 15
click at [720, 266] on input "False" at bounding box center [713, 260] width 14 height 12
radio input "true"
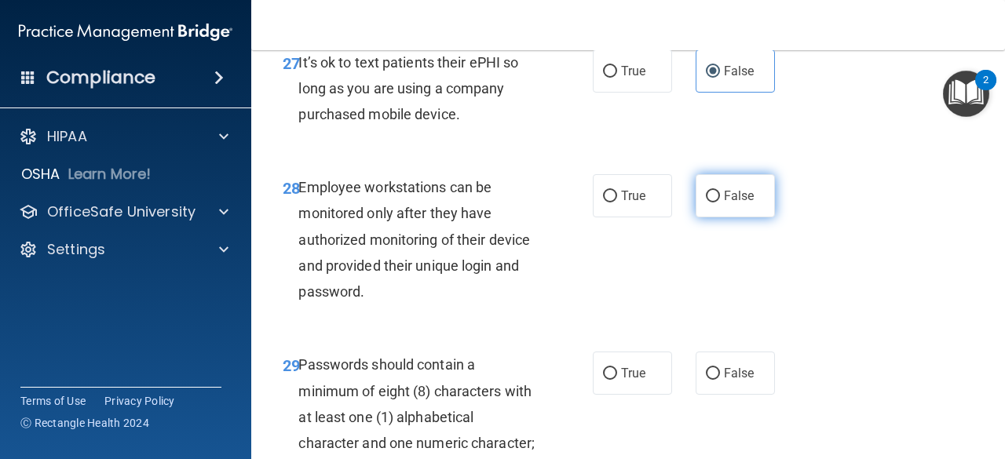
scroll to position [4665, 0]
click at [738, 203] on span "False" at bounding box center [739, 195] width 31 height 15
click at [720, 202] on input "False" at bounding box center [713, 196] width 14 height 12
radio input "true"
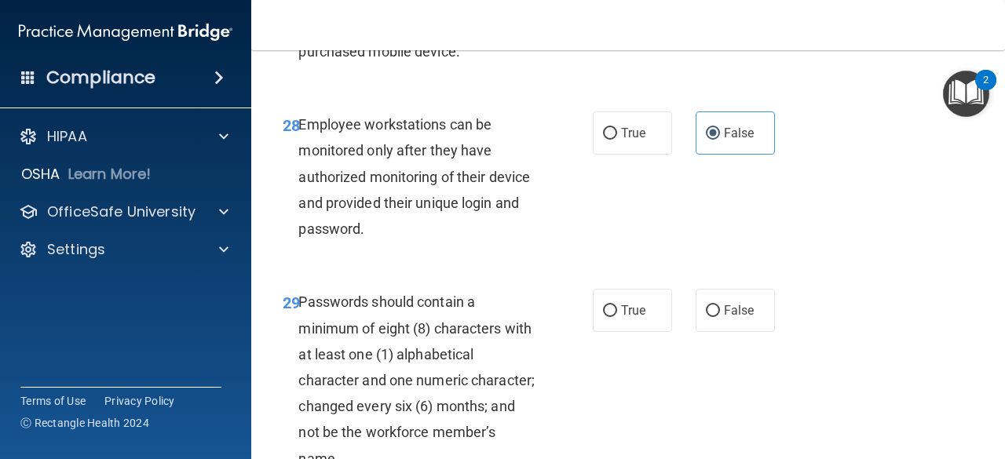
scroll to position [4770, 0]
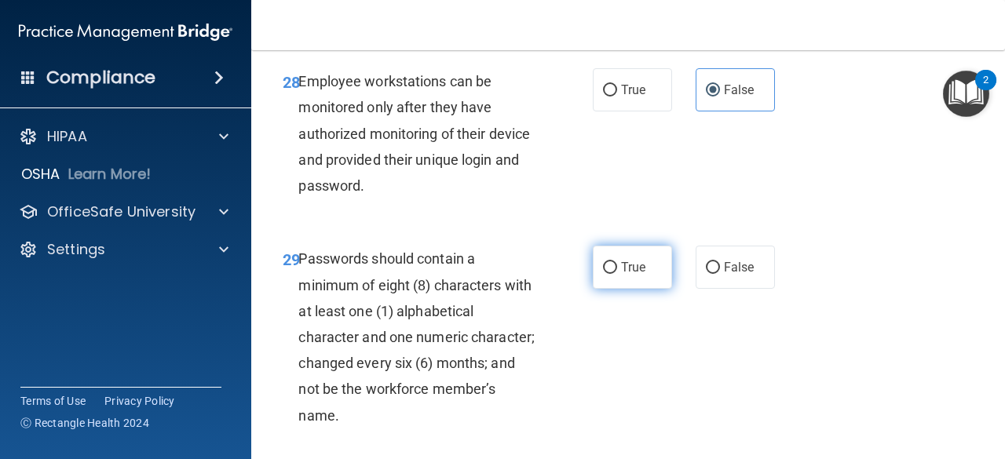
click at [636, 275] on span "True" at bounding box center [633, 267] width 24 height 15
click at [617, 274] on input "True" at bounding box center [610, 268] width 14 height 12
radio input "true"
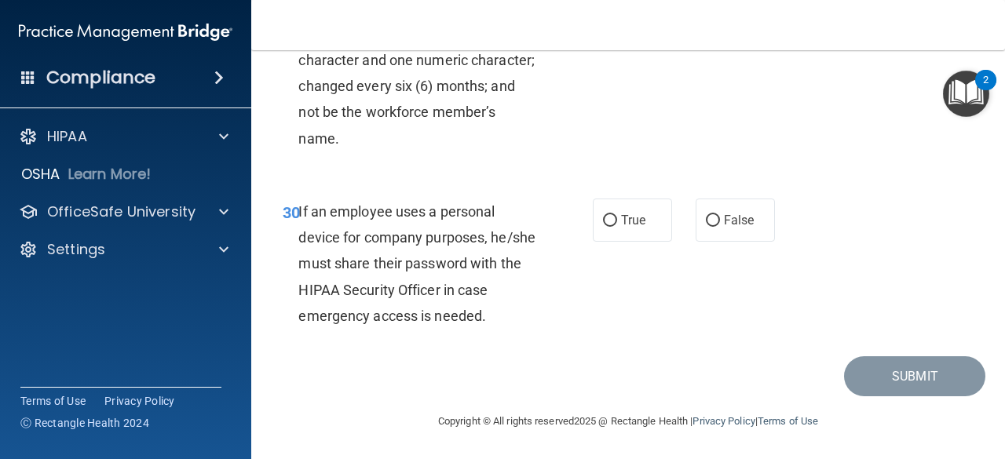
scroll to position [5063, 0]
click at [752, 242] on label "False" at bounding box center [735, 220] width 79 height 43
click at [720, 227] on input "False" at bounding box center [713, 221] width 14 height 12
radio input "true"
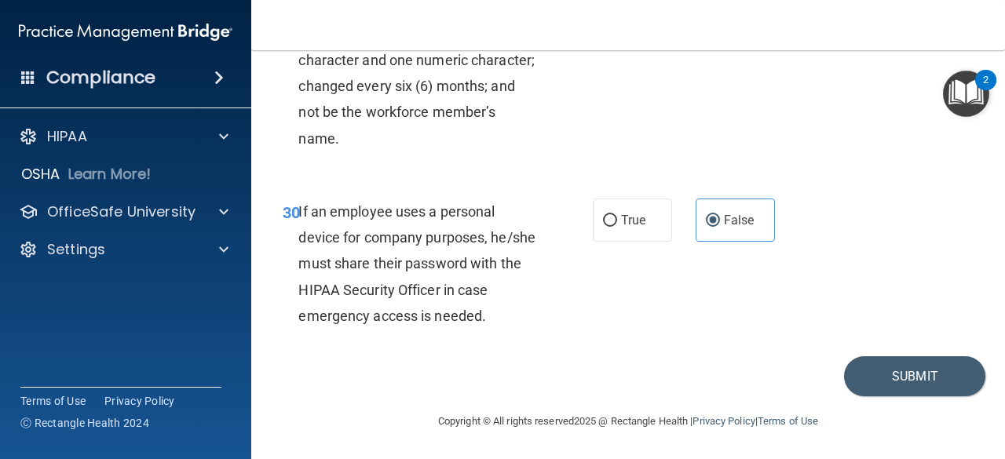
scroll to position [5151, 0]
click at [864, 384] on button "Submit" at bounding box center [914, 376] width 141 height 40
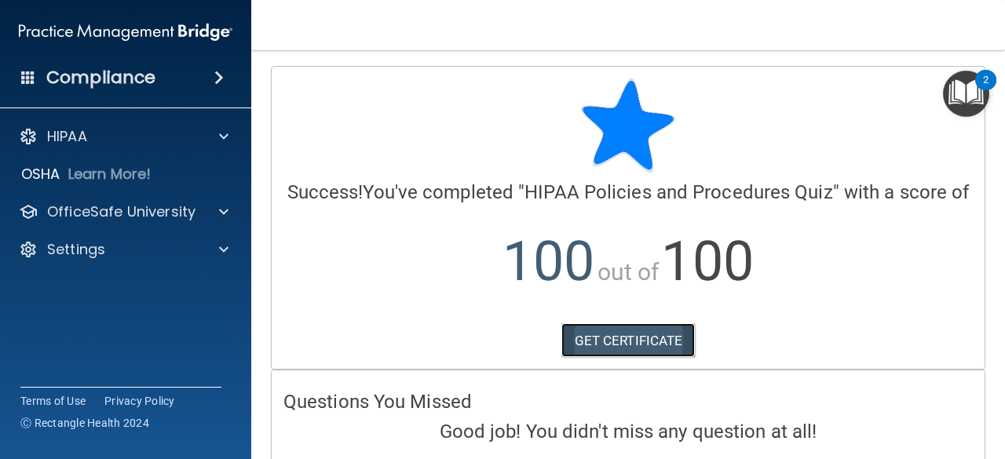
click at [646, 358] on link "GET CERTIFICATE" at bounding box center [628, 340] width 134 height 35
click at [955, 106] on img "Open Resource Center, 2 new notifications" at bounding box center [966, 94] width 46 height 46
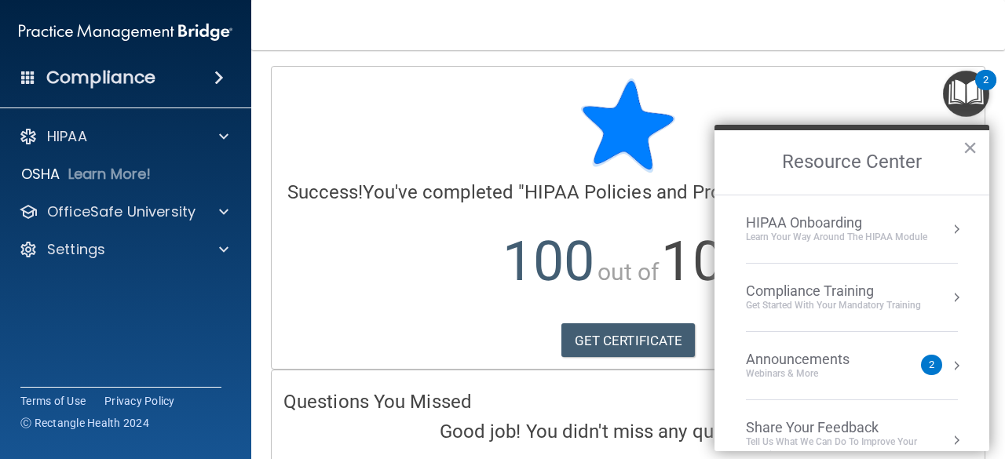
click at [842, 290] on div "Compliance Training" at bounding box center [833, 291] width 175 height 17
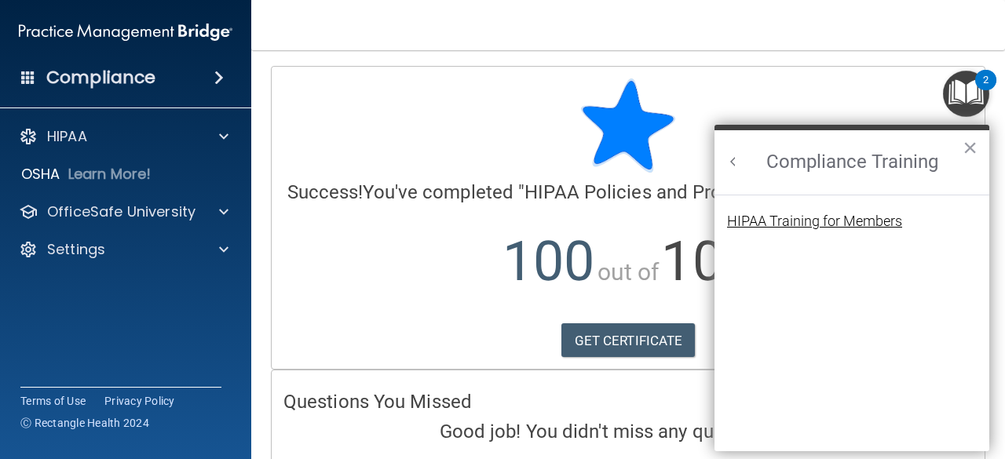
click at [823, 224] on div "HIPAA Training for Members" at bounding box center [814, 221] width 175 height 14
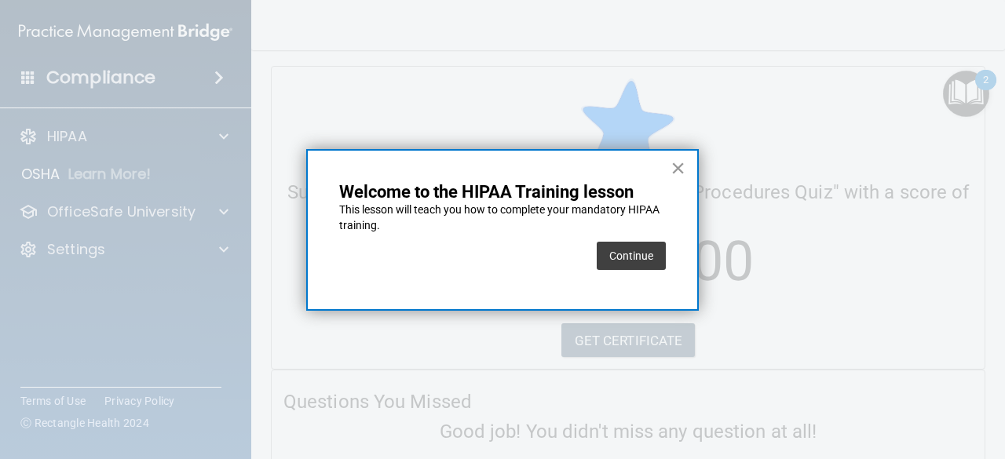
click at [676, 164] on button "×" at bounding box center [678, 167] width 15 height 25
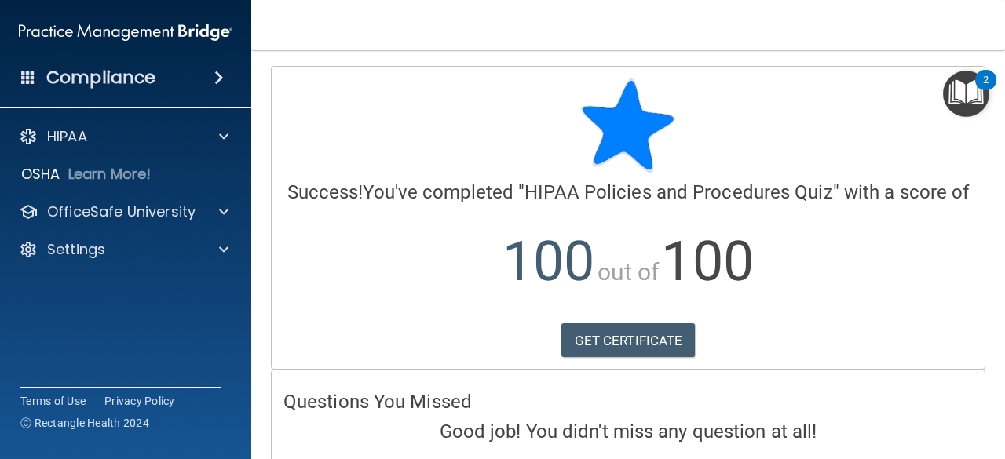
click at [956, 101] on img "Open Resource Center, 2 new notifications" at bounding box center [966, 94] width 46 height 46
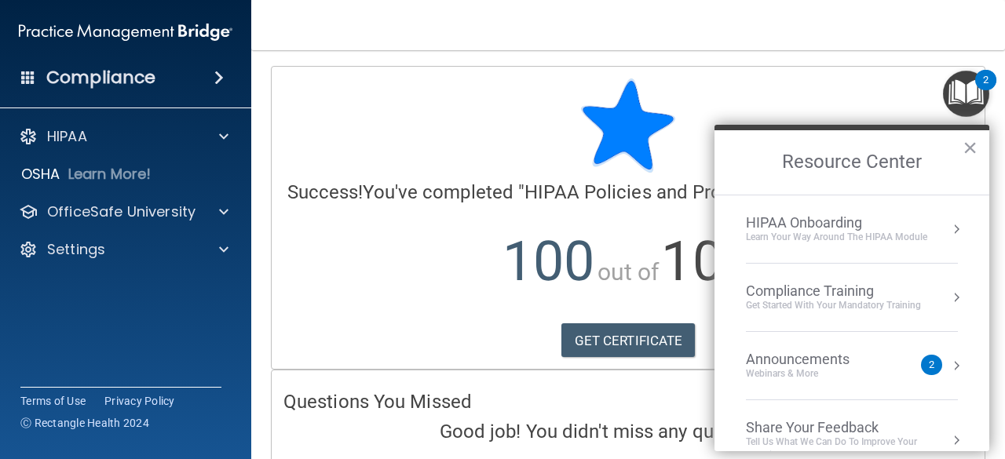
click at [830, 295] on div "Compliance Training" at bounding box center [833, 291] width 175 height 17
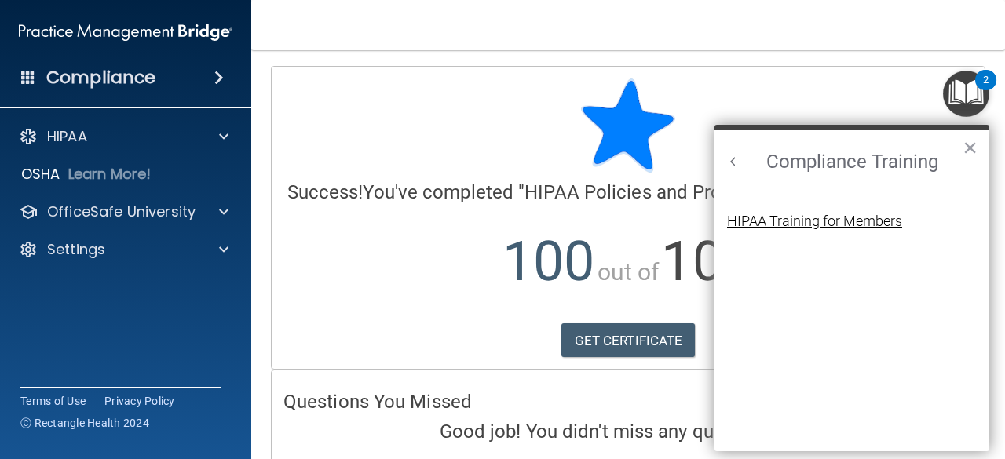
click at [835, 214] on div "HIPAA Training for Members" at bounding box center [814, 221] width 175 height 14
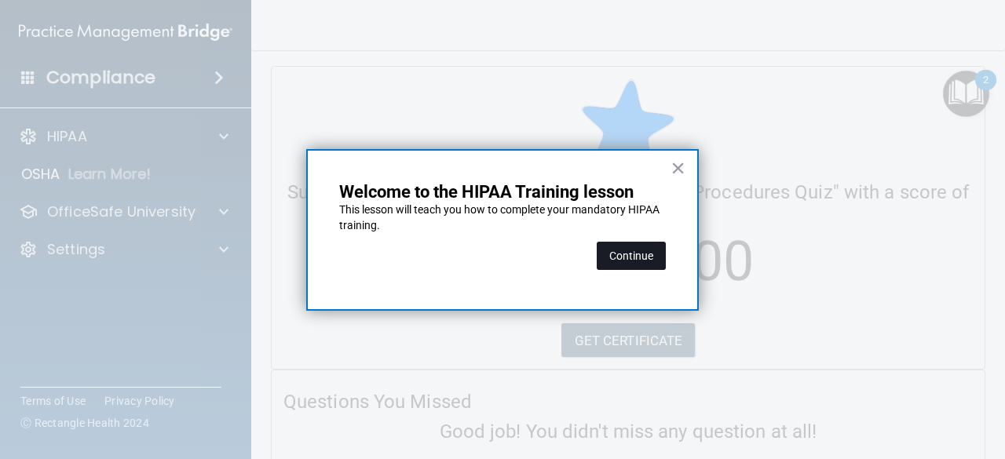
click at [646, 250] on button "Continue" at bounding box center [631, 256] width 69 height 28
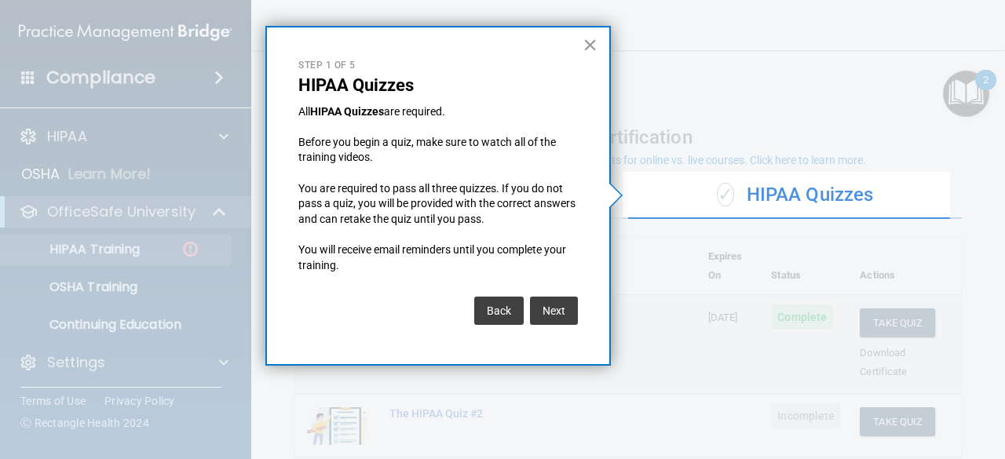
click at [588, 41] on button "×" at bounding box center [590, 44] width 15 height 25
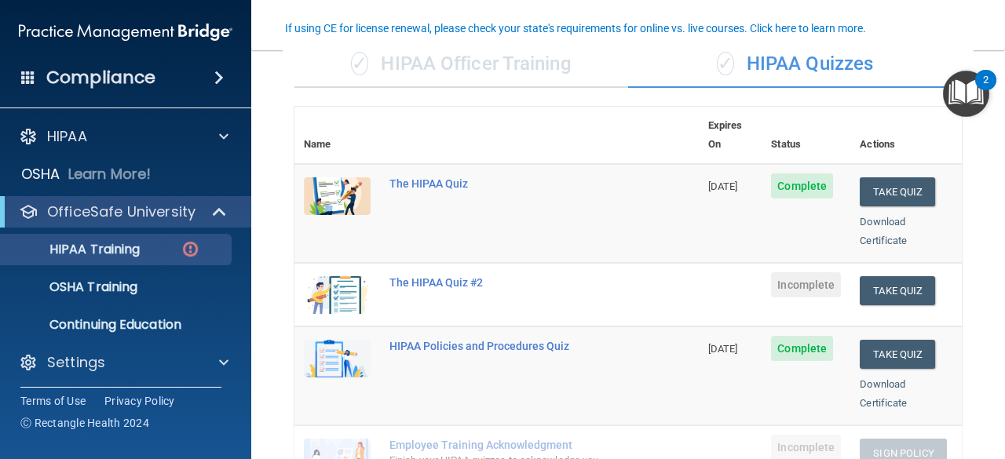
scroll to position [132, 0]
click at [450, 276] on div "The HIPAA Quiz #2" at bounding box center [504, 282] width 231 height 13
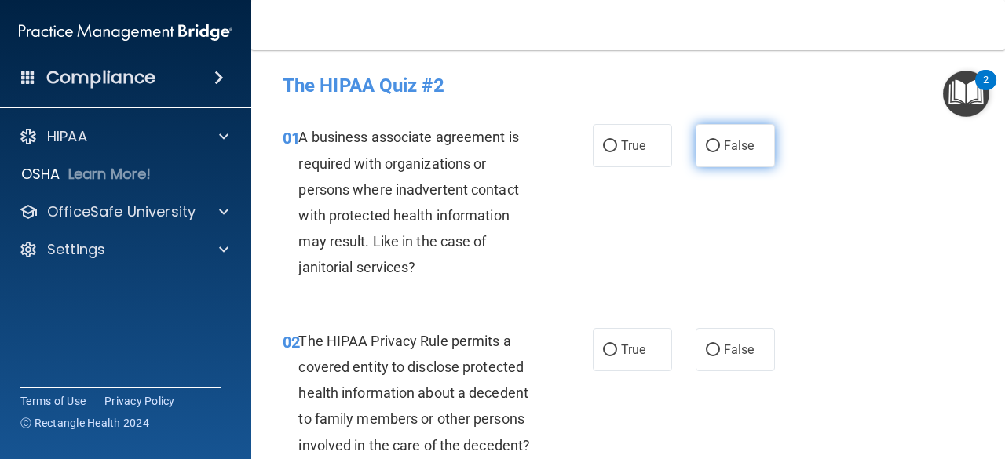
click at [720, 158] on label "False" at bounding box center [735, 145] width 79 height 43
click at [720, 152] on input "False" at bounding box center [713, 147] width 14 height 12
radio input "true"
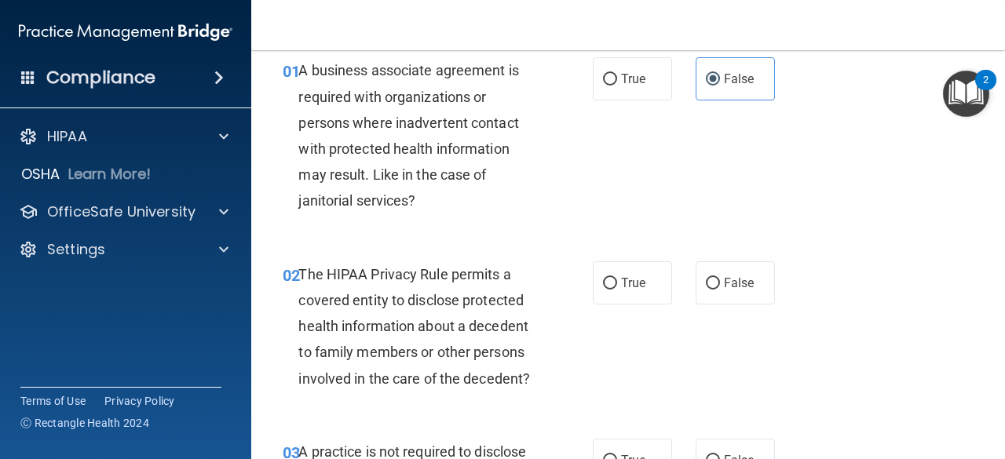
scroll to position [68, 0]
click at [626, 272] on label "True" at bounding box center [632, 282] width 79 height 43
click at [617, 277] on input "True" at bounding box center [610, 283] width 14 height 12
radio input "true"
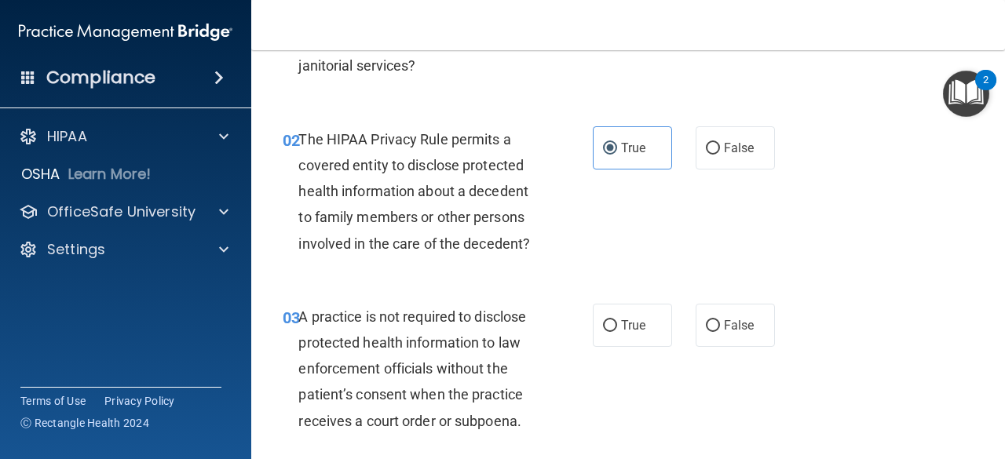
scroll to position [203, 0]
click at [711, 329] on input "False" at bounding box center [713, 326] width 14 height 12
radio input "true"
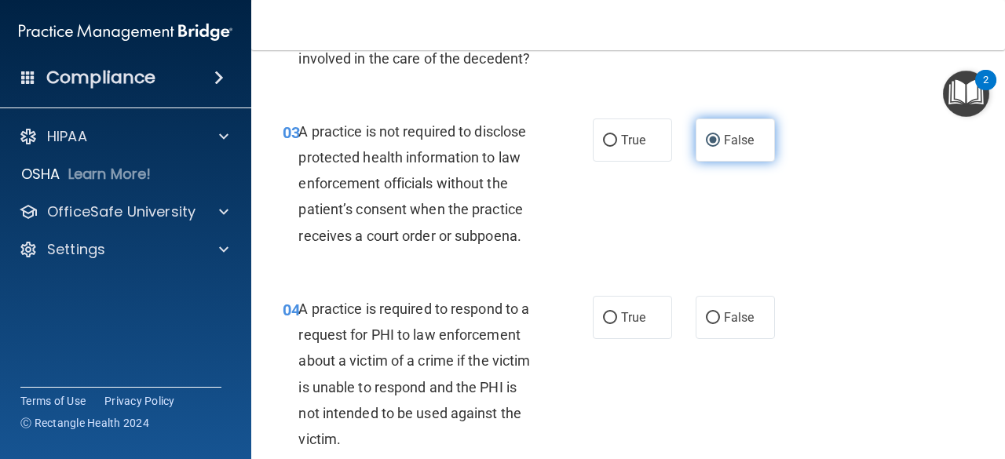
scroll to position [388, 0]
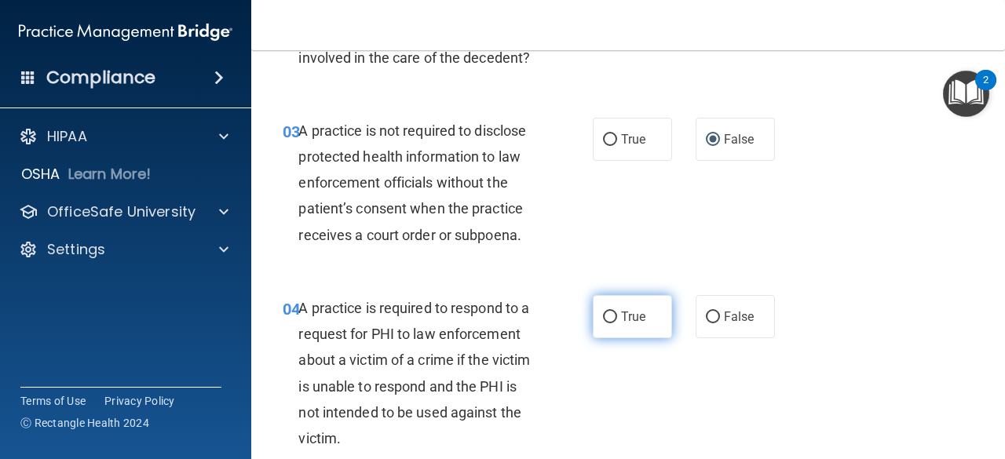
click at [597, 334] on label "True" at bounding box center [632, 316] width 79 height 43
click at [603, 323] on input "True" at bounding box center [610, 318] width 14 height 12
radio input "true"
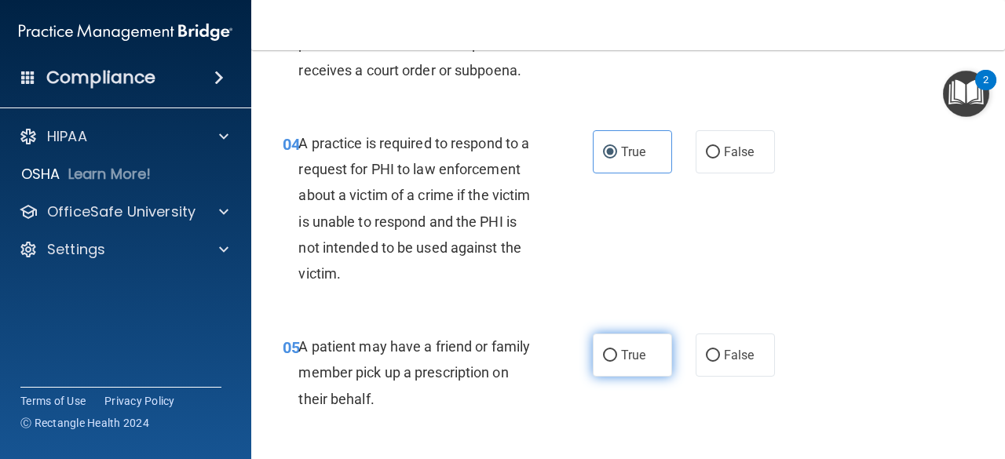
scroll to position [554, 0]
click at [622, 353] on span "True" at bounding box center [633, 353] width 24 height 15
click at [617, 353] on input "True" at bounding box center [610, 355] width 14 height 12
radio input "true"
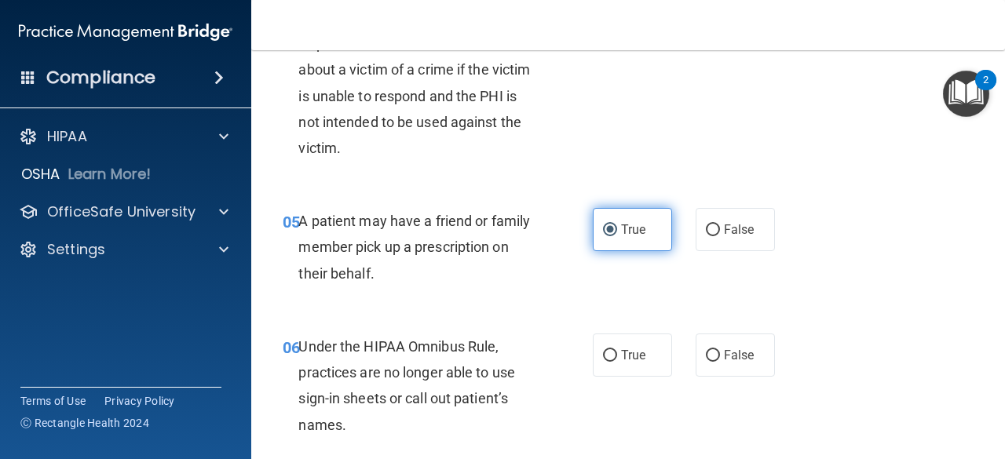
scroll to position [688, 0]
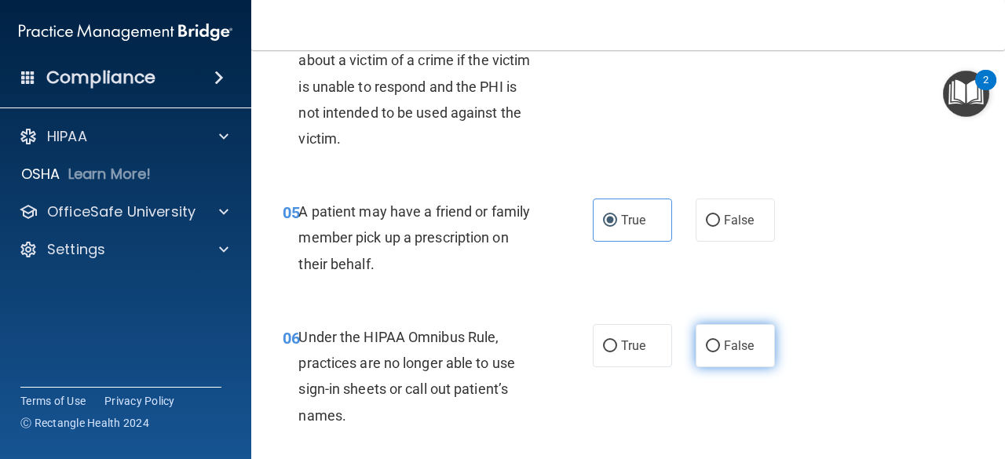
click at [740, 338] on span "False" at bounding box center [739, 345] width 31 height 15
click at [720, 341] on input "False" at bounding box center [713, 347] width 14 height 12
radio input "true"
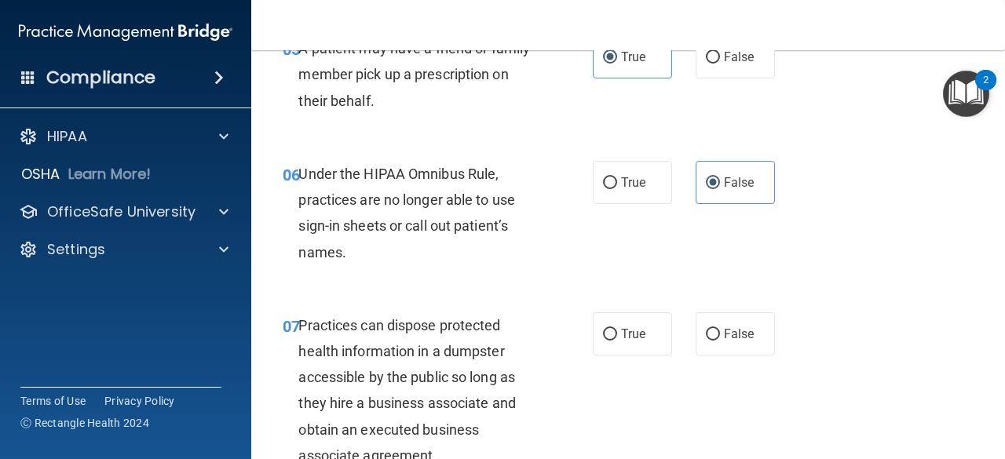
scroll to position [857, 0]
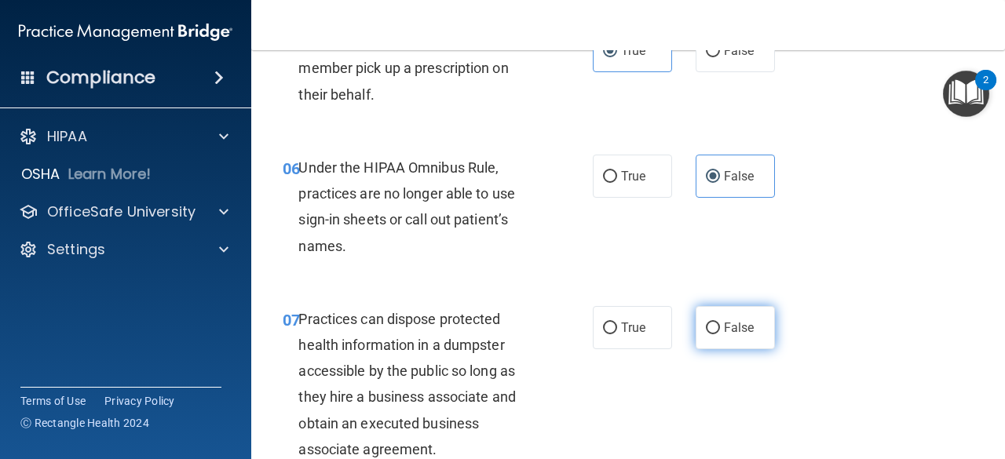
click at [724, 327] on span "False" at bounding box center [739, 327] width 31 height 15
click at [720, 327] on input "False" at bounding box center [713, 329] width 14 height 12
radio input "true"
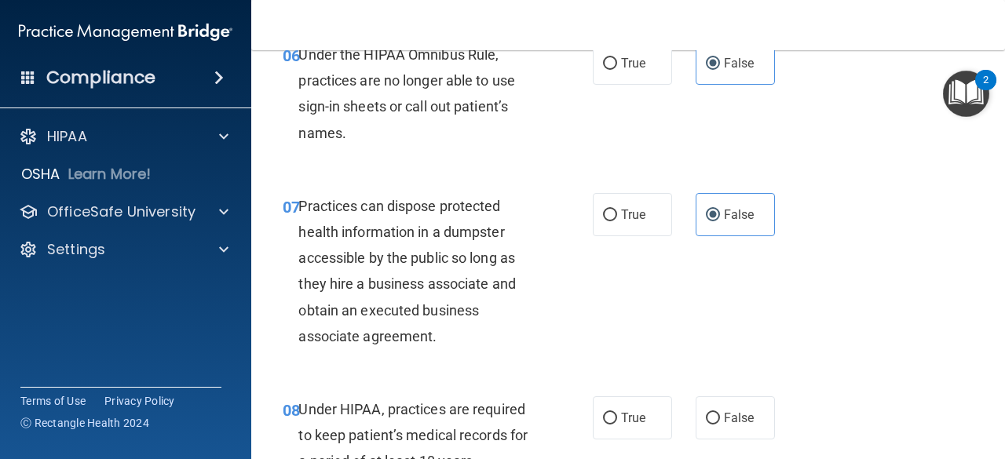
scroll to position [971, 0]
click at [725, 415] on span "False" at bounding box center [739, 417] width 31 height 15
click at [720, 415] on input "False" at bounding box center [713, 418] width 14 height 12
radio input "true"
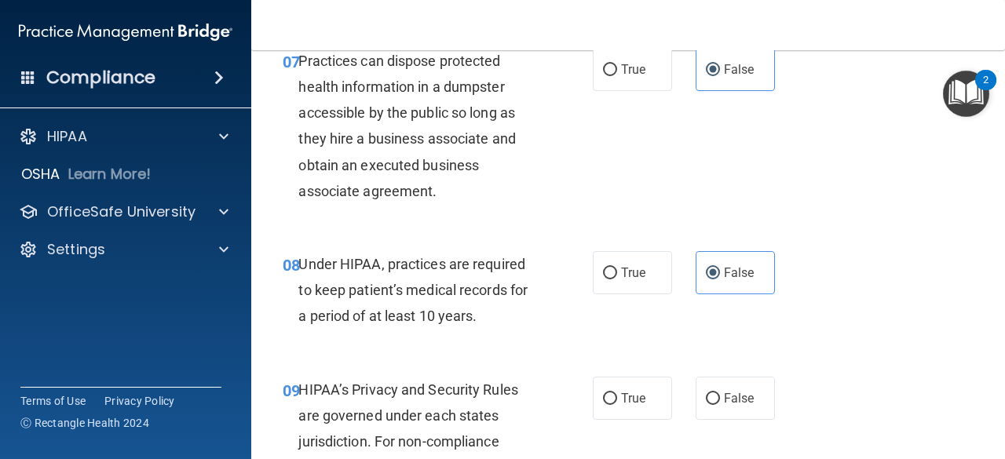
scroll to position [1119, 0]
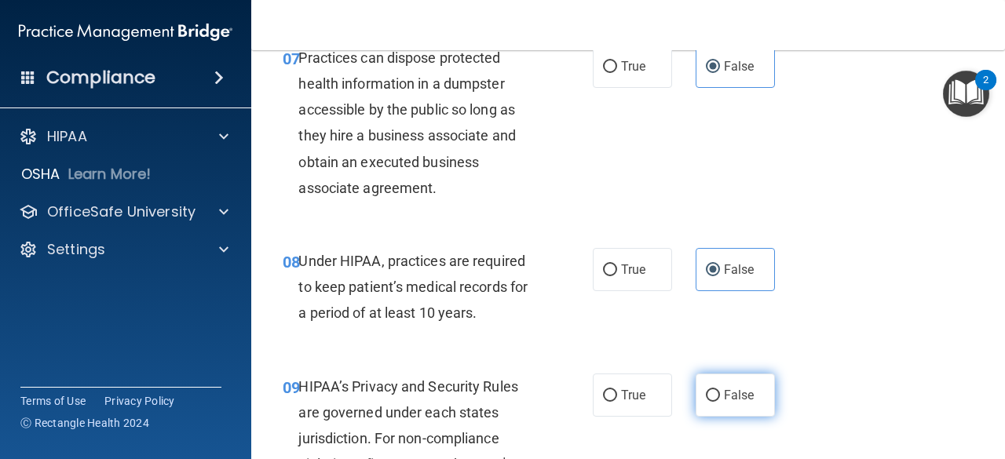
click at [733, 391] on span "False" at bounding box center [739, 395] width 31 height 15
click at [720, 391] on input "False" at bounding box center [713, 396] width 14 height 12
radio input "true"
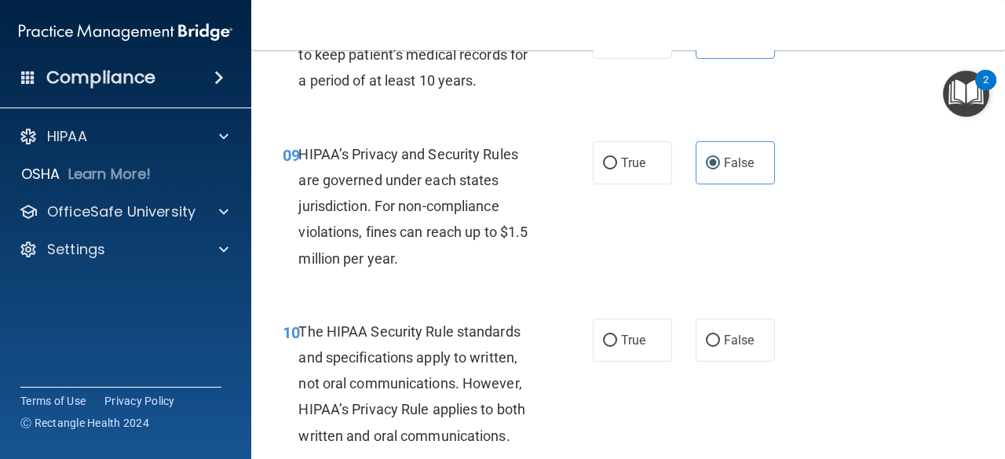
scroll to position [1353, 0]
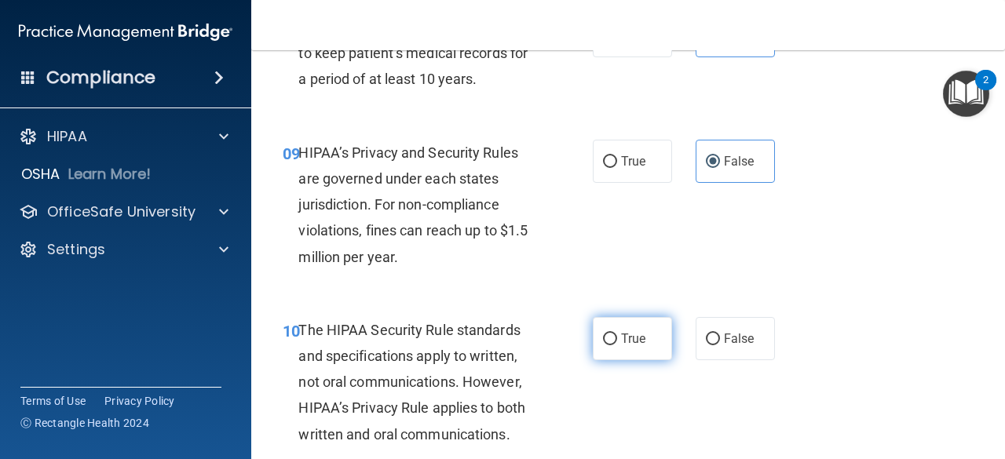
click at [638, 327] on label "True" at bounding box center [632, 338] width 79 height 43
click at [617, 334] on input "True" at bounding box center [610, 340] width 14 height 12
radio input "true"
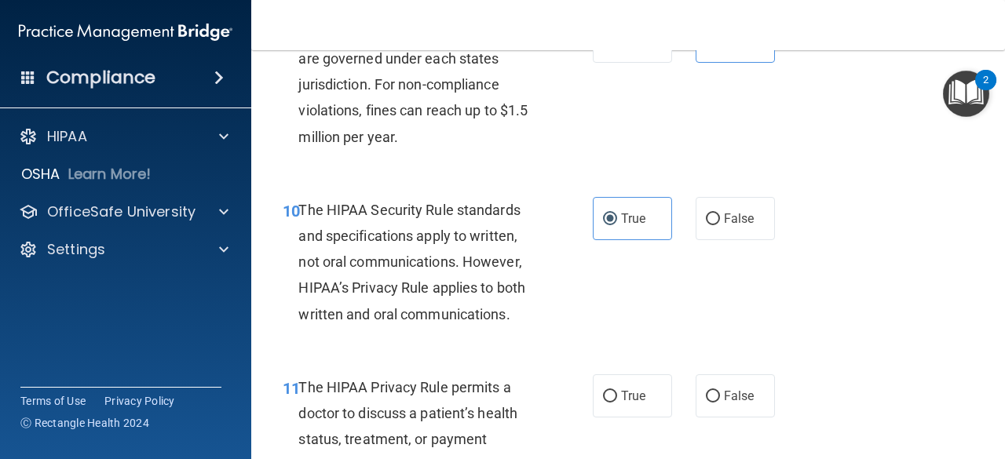
scroll to position [1474, 0]
click at [619, 384] on label "True" at bounding box center [632, 395] width 79 height 43
click at [617, 390] on input "True" at bounding box center [610, 396] width 14 height 12
radio input "true"
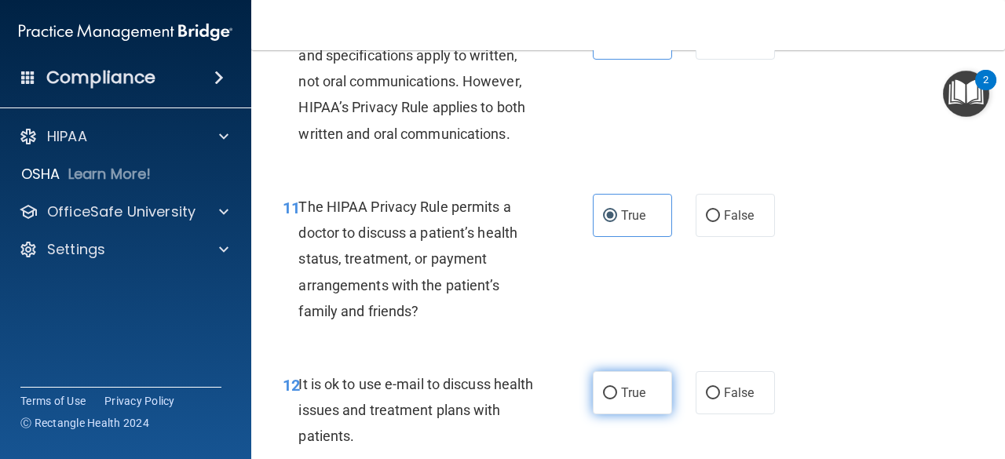
scroll to position [1654, 0]
click at [621, 390] on span "True" at bounding box center [633, 392] width 24 height 15
click at [617, 390] on input "True" at bounding box center [610, 393] width 14 height 12
radio input "true"
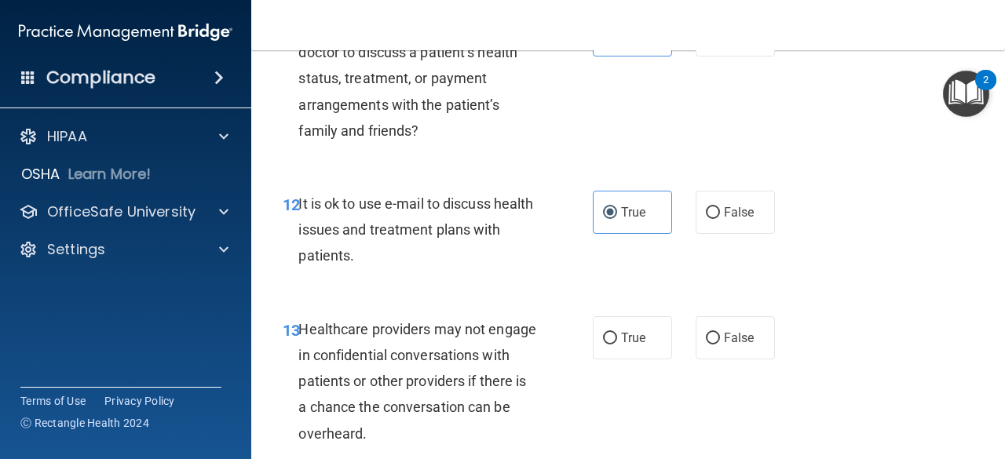
scroll to position [1853, 0]
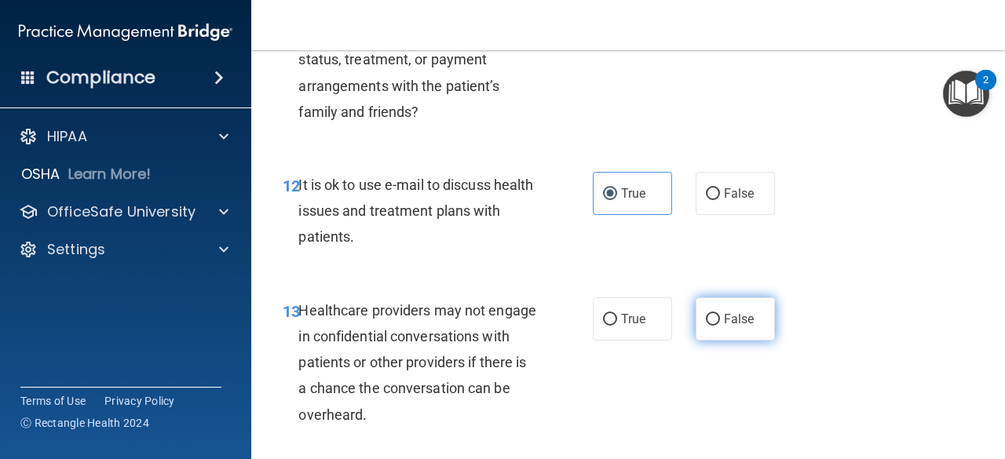
click at [744, 321] on span "False" at bounding box center [739, 319] width 31 height 15
click at [720, 321] on input "False" at bounding box center [713, 320] width 14 height 12
radio input "true"
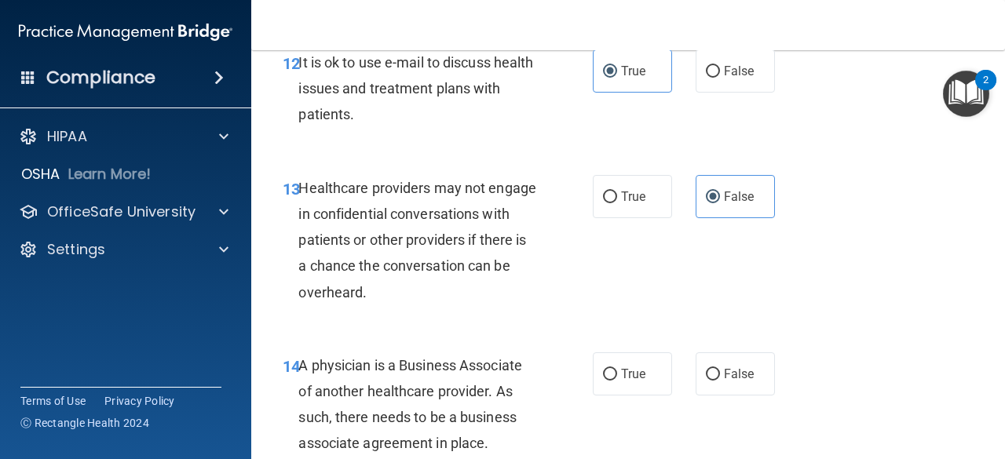
scroll to position [1976, 0]
click at [736, 367] on span "False" at bounding box center [739, 373] width 31 height 15
click at [720, 368] on input "False" at bounding box center [713, 374] width 14 height 12
radio input "true"
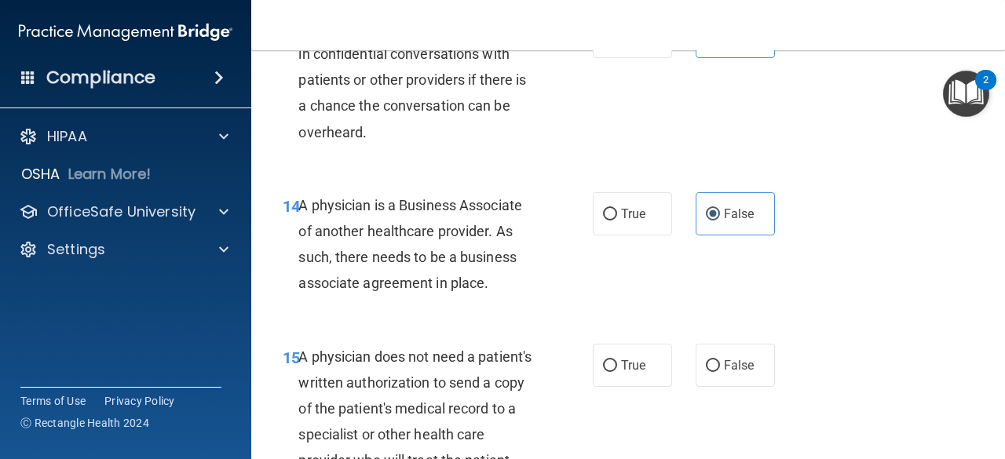
scroll to position [2154, 0]
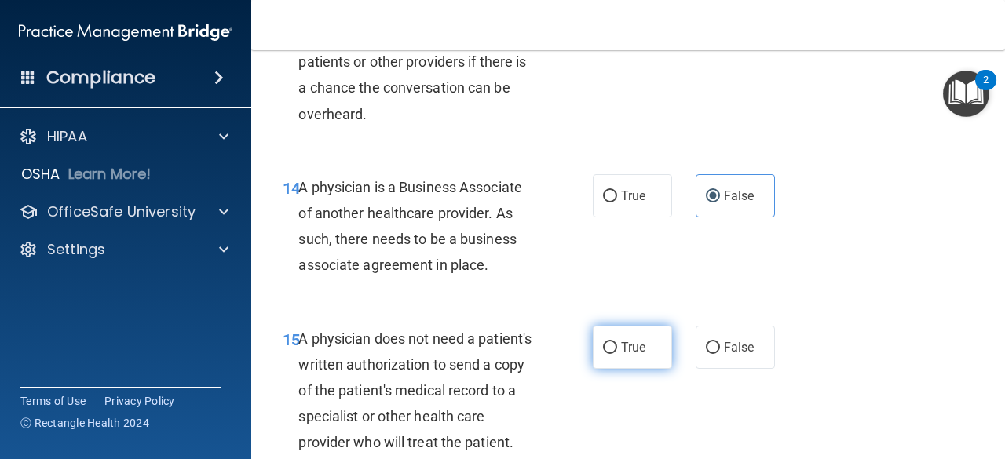
click at [610, 352] on input "True" at bounding box center [610, 348] width 14 height 12
radio input "true"
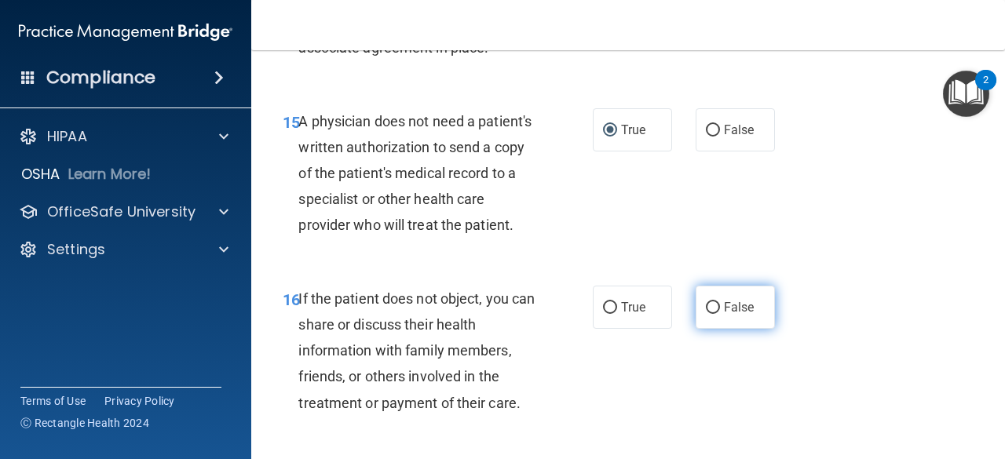
scroll to position [2372, 0]
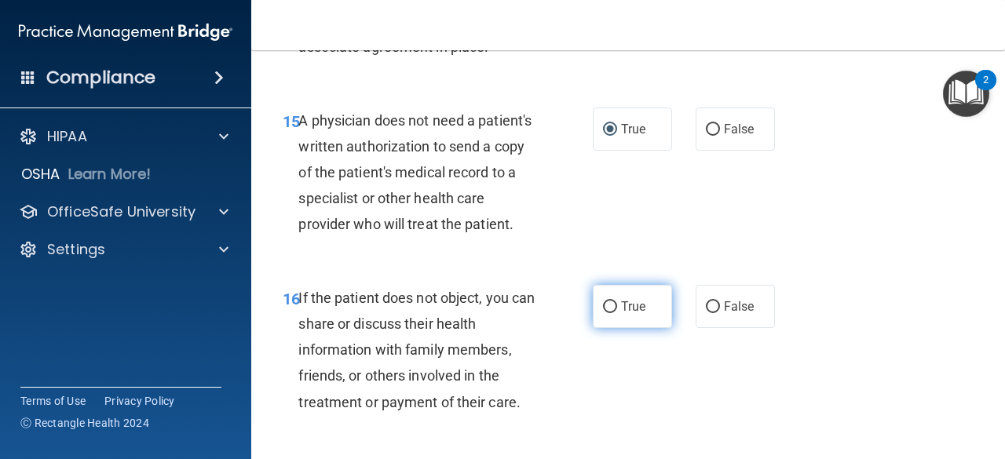
click at [639, 328] on label "True" at bounding box center [632, 306] width 79 height 43
click at [617, 313] on input "True" at bounding box center [610, 307] width 14 height 12
radio input "true"
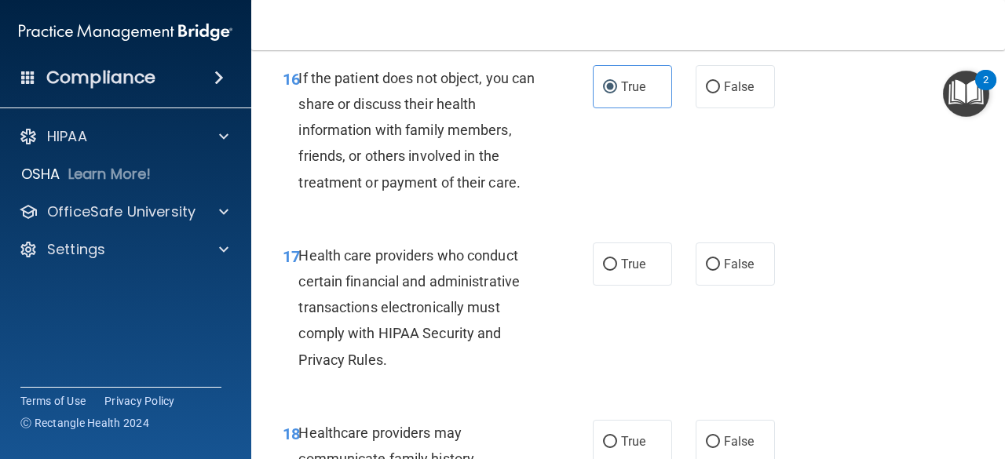
scroll to position [2600, 0]
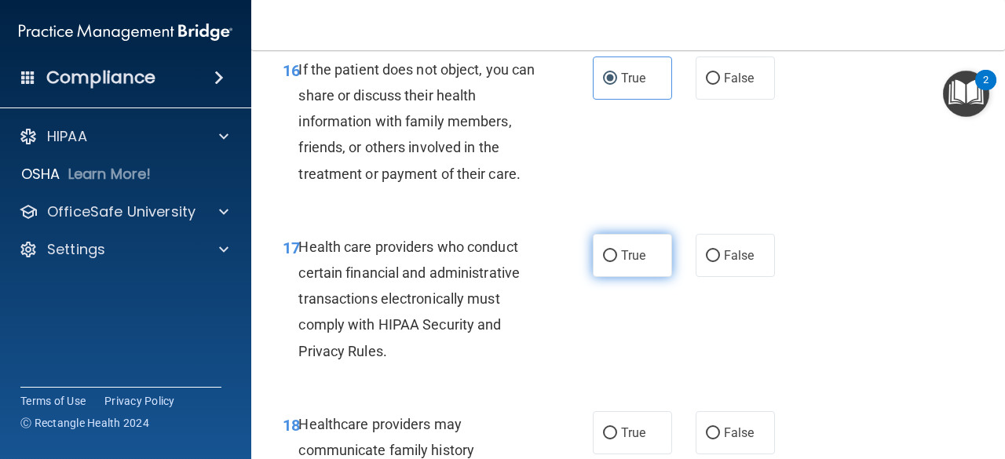
click at [628, 277] on label "True" at bounding box center [632, 255] width 79 height 43
click at [617, 262] on input "True" at bounding box center [610, 256] width 14 height 12
radio input "true"
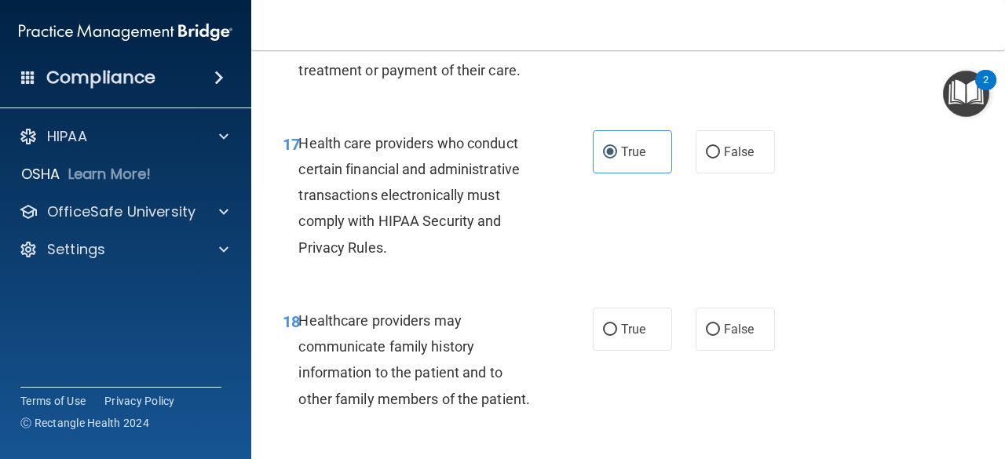
scroll to position [2708, 0]
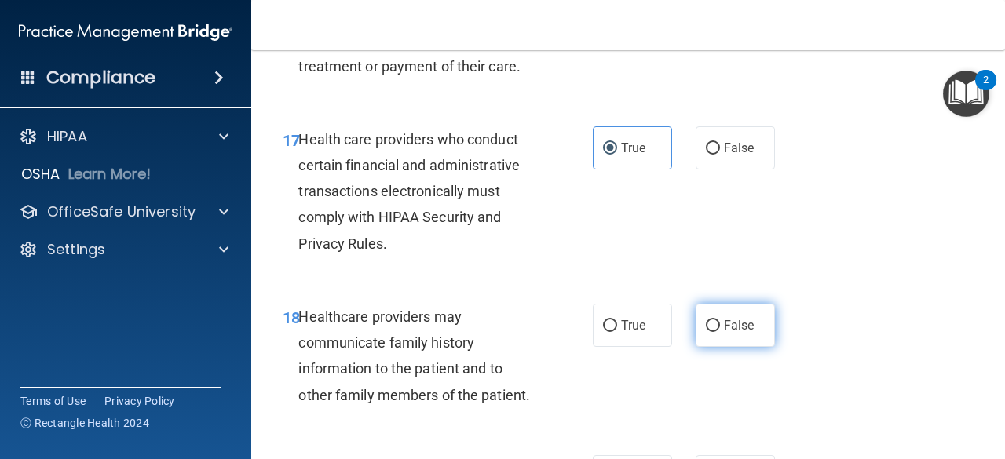
click at [737, 333] on span "False" at bounding box center [739, 325] width 31 height 15
click at [720, 332] on input "False" at bounding box center [713, 326] width 14 height 12
radio input "true"
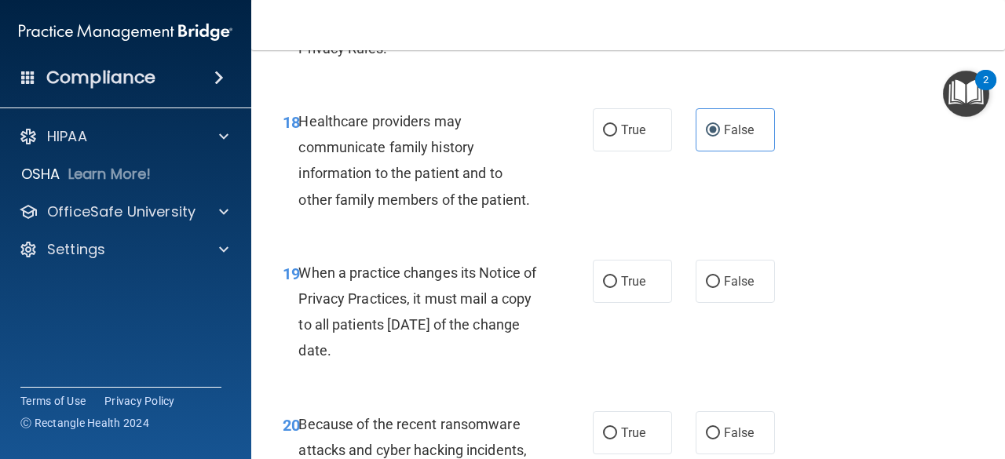
scroll to position [2907, 0]
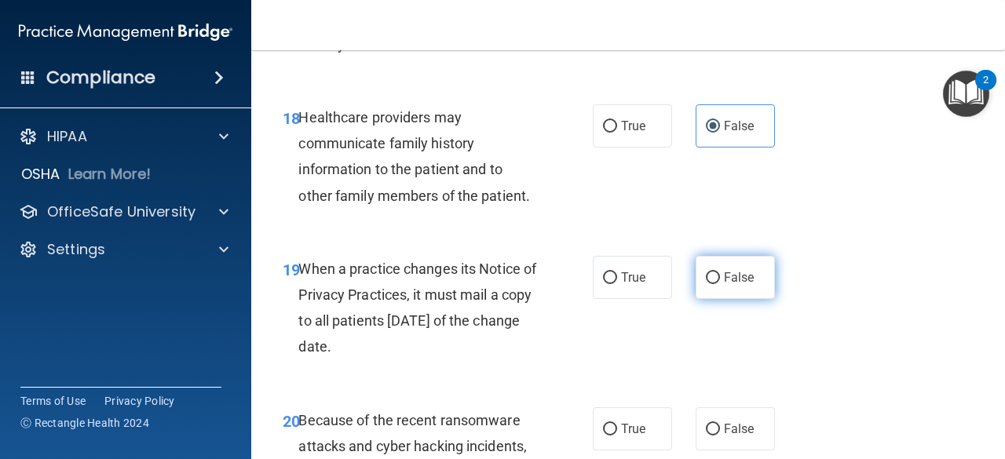
click at [744, 285] on span "False" at bounding box center [739, 277] width 31 height 15
click at [720, 284] on input "False" at bounding box center [713, 278] width 14 height 12
radio input "true"
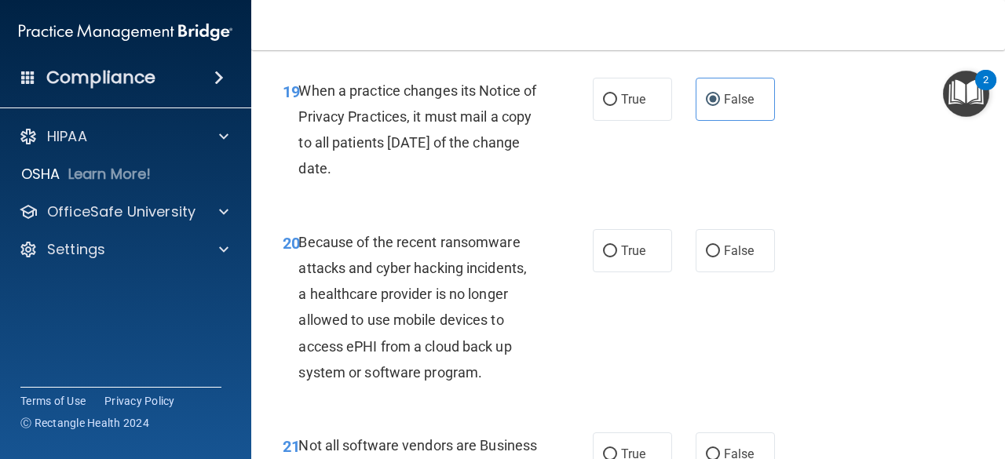
scroll to position [3090, 0]
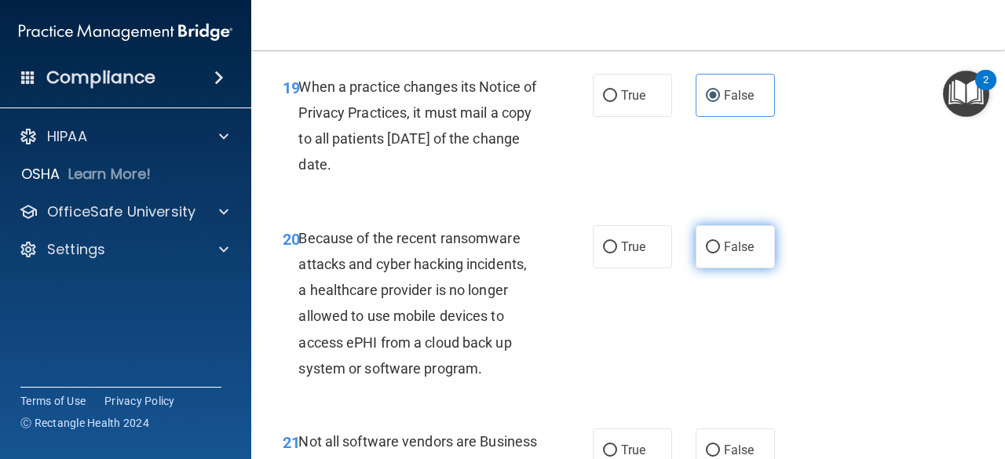
click at [744, 269] on label "False" at bounding box center [735, 246] width 79 height 43
click at [720, 254] on input "False" at bounding box center [713, 248] width 14 height 12
radio input "true"
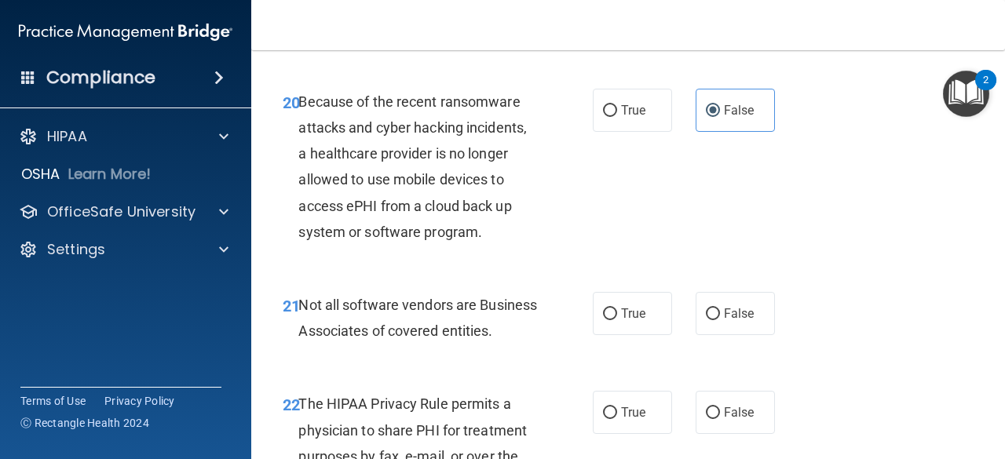
scroll to position [3232, 0]
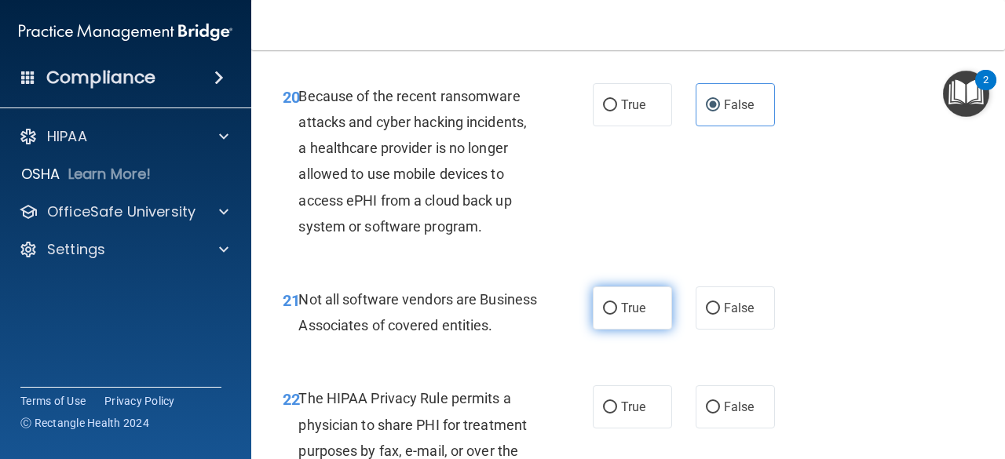
click at [621, 316] on span "True" at bounding box center [633, 308] width 24 height 15
click at [617, 315] on input "True" at bounding box center [610, 309] width 14 height 12
radio input "true"
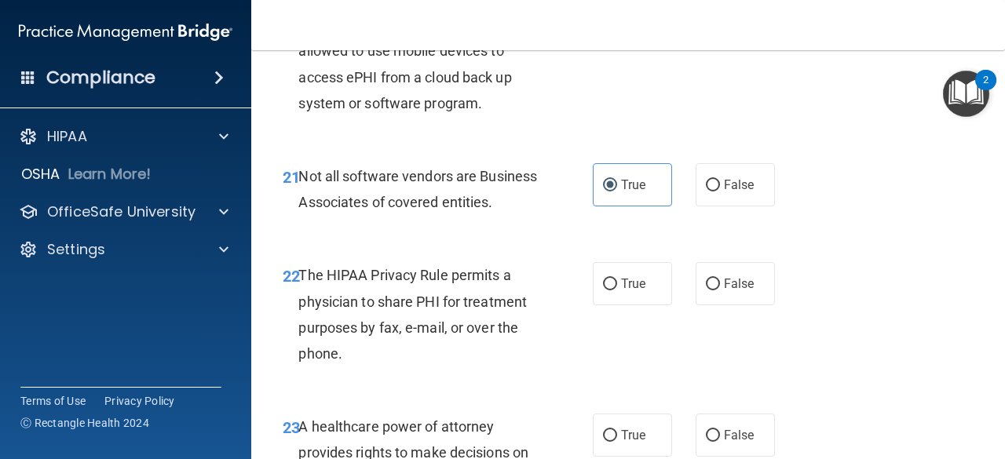
scroll to position [3359, 0]
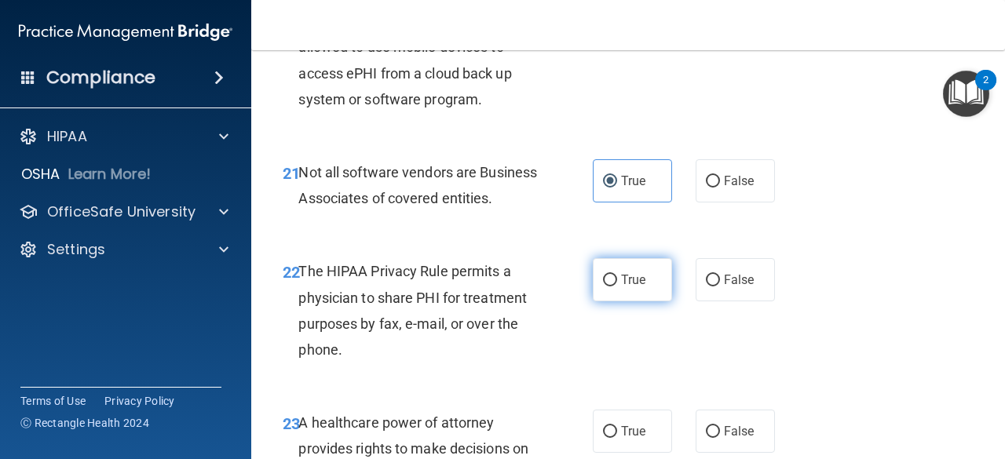
click at [613, 301] on label "True" at bounding box center [632, 279] width 79 height 43
click at [613, 287] on input "True" at bounding box center [610, 281] width 14 height 12
radio input "true"
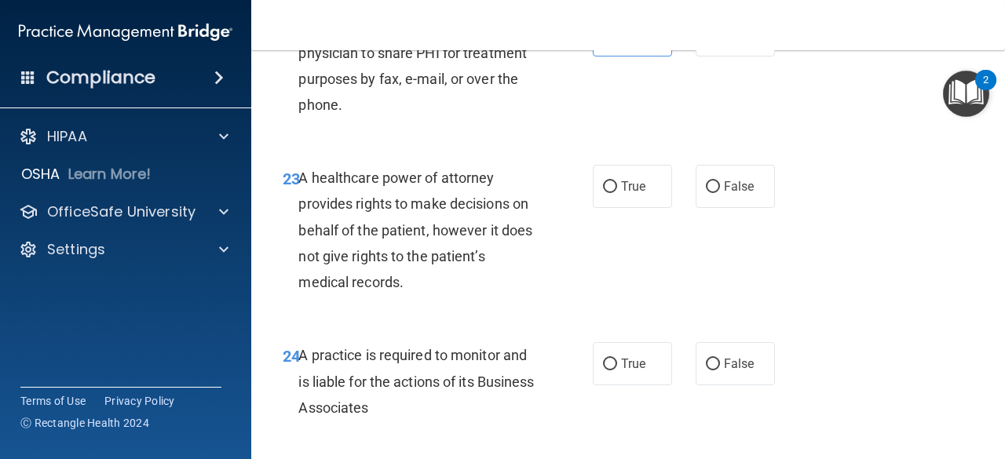
scroll to position [3605, 0]
click at [731, 193] on span "False" at bounding box center [739, 185] width 31 height 15
click at [720, 192] on input "False" at bounding box center [713, 187] width 14 height 12
radio input "true"
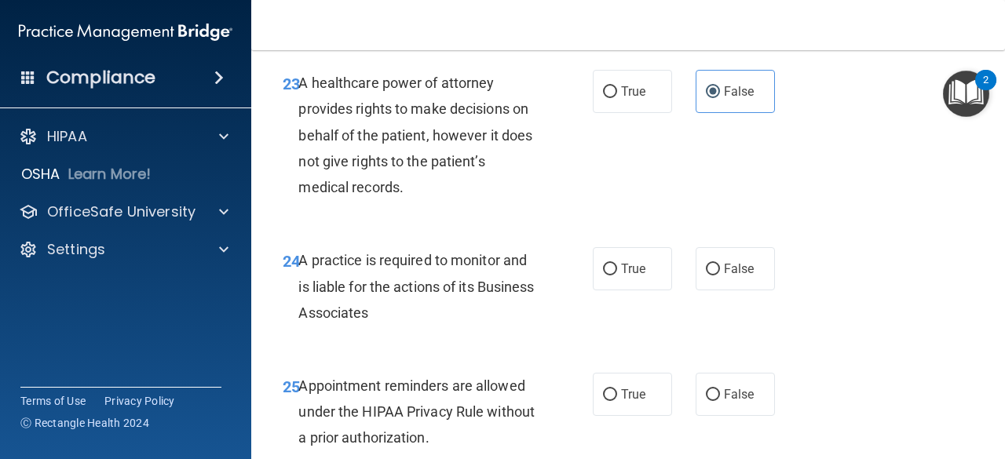
scroll to position [3700, 0]
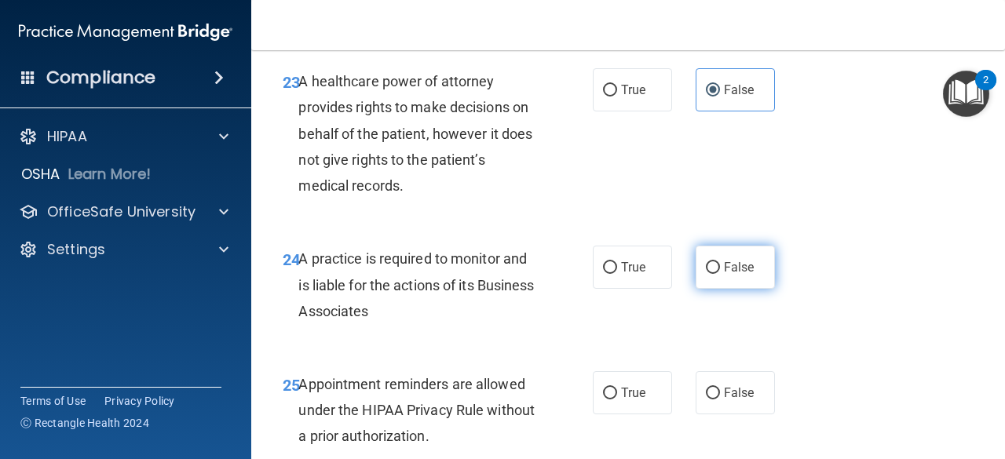
click at [748, 289] on label "False" at bounding box center [735, 267] width 79 height 43
click at [720, 274] on input "False" at bounding box center [713, 268] width 14 height 12
radio input "true"
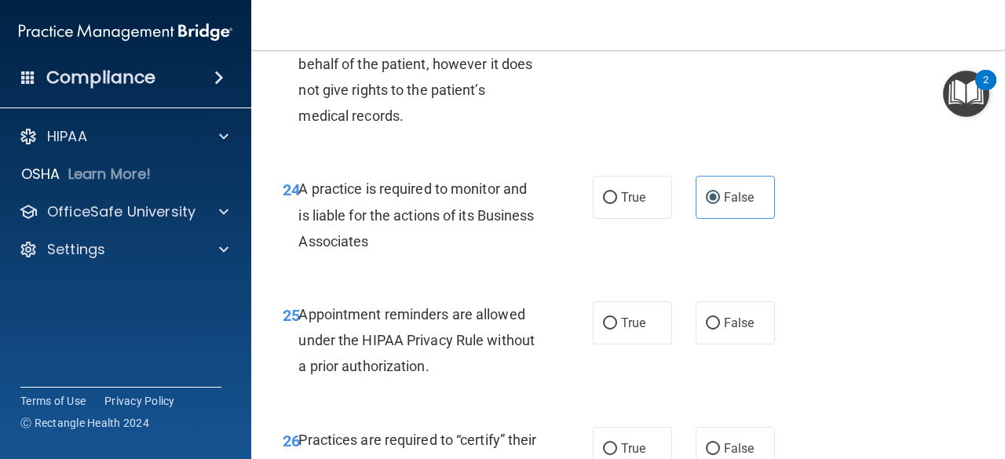
scroll to position [3773, 0]
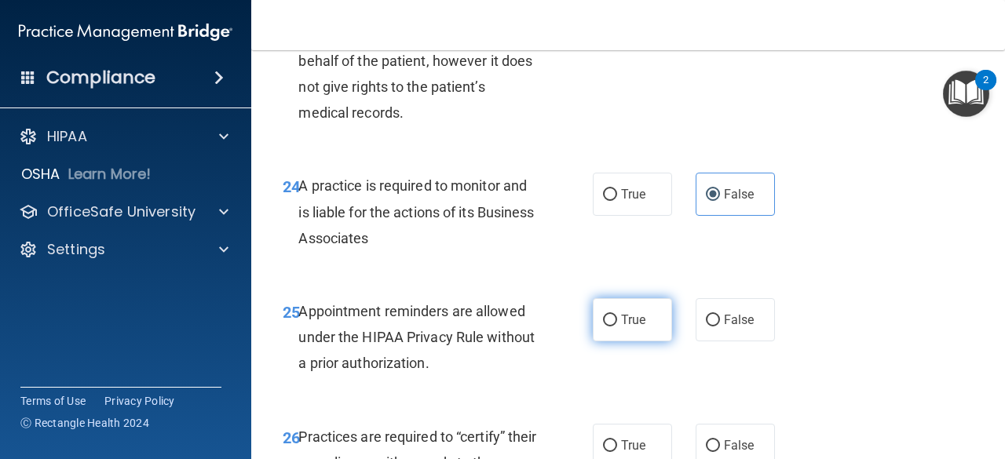
click at [633, 327] on span "True" at bounding box center [633, 319] width 24 height 15
click at [617, 327] on input "True" at bounding box center [610, 321] width 14 height 12
radio input "true"
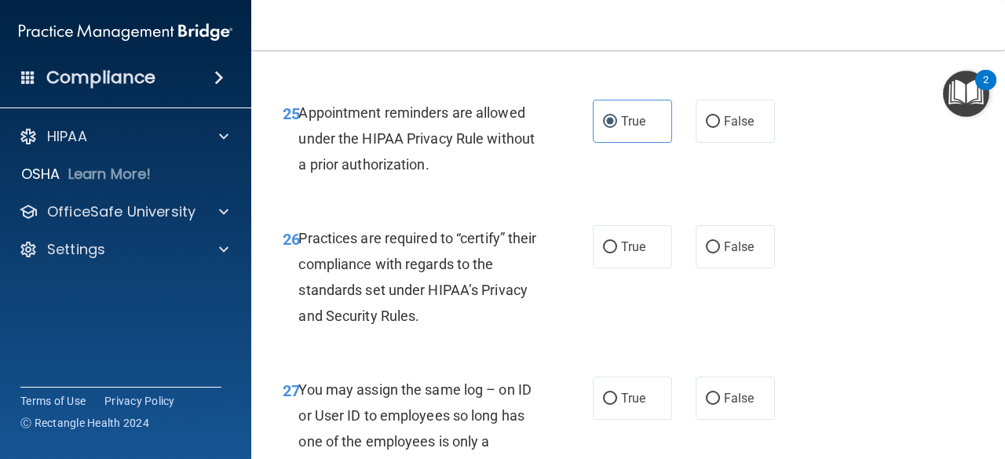
scroll to position [3975, 0]
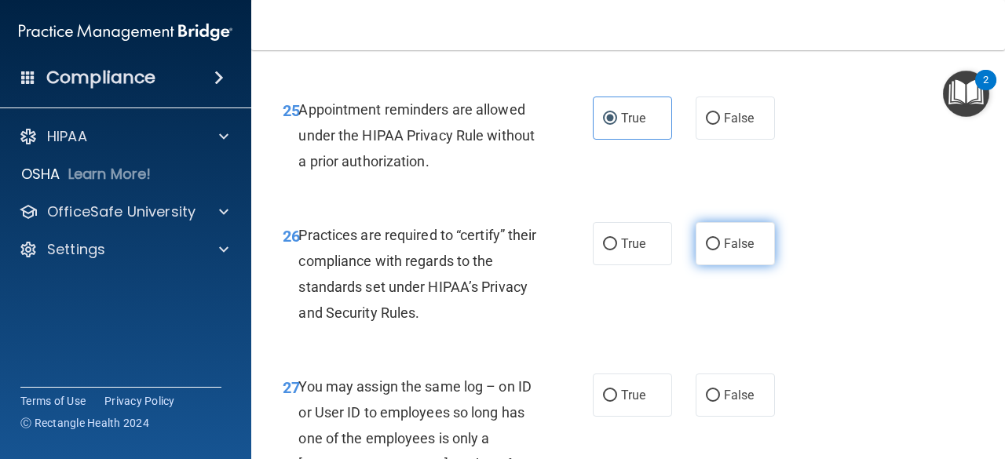
click at [724, 251] on span "False" at bounding box center [739, 243] width 31 height 15
click at [718, 250] on input "False" at bounding box center [713, 245] width 14 height 12
radio input "true"
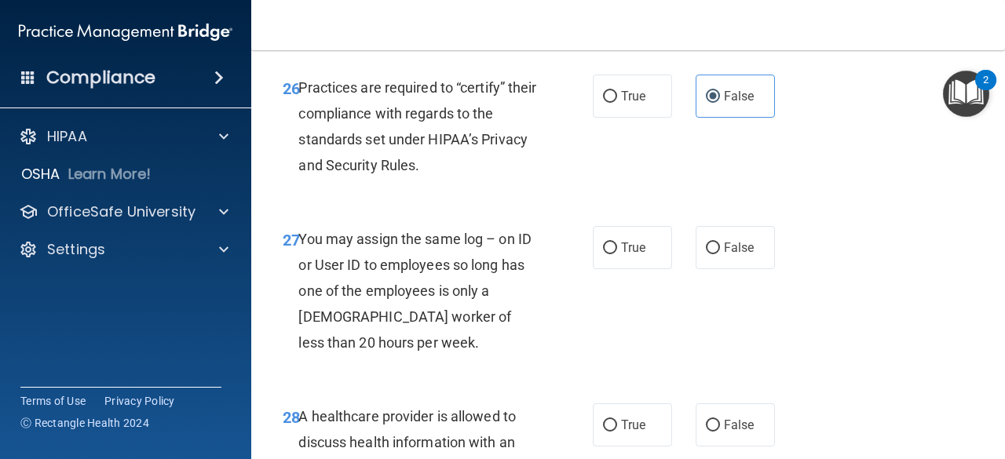
scroll to position [4125, 0]
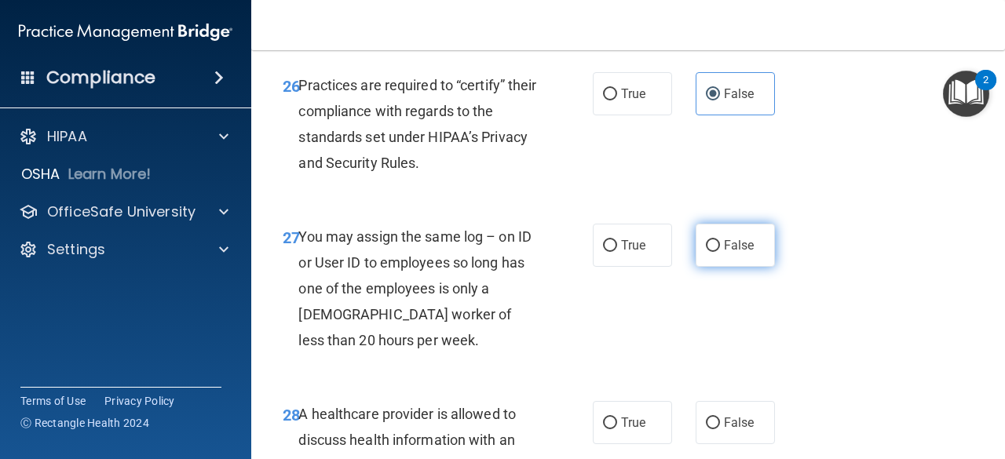
click at [724, 253] on span "False" at bounding box center [739, 245] width 31 height 15
click at [720, 252] on input "False" at bounding box center [713, 246] width 14 height 12
radio input "true"
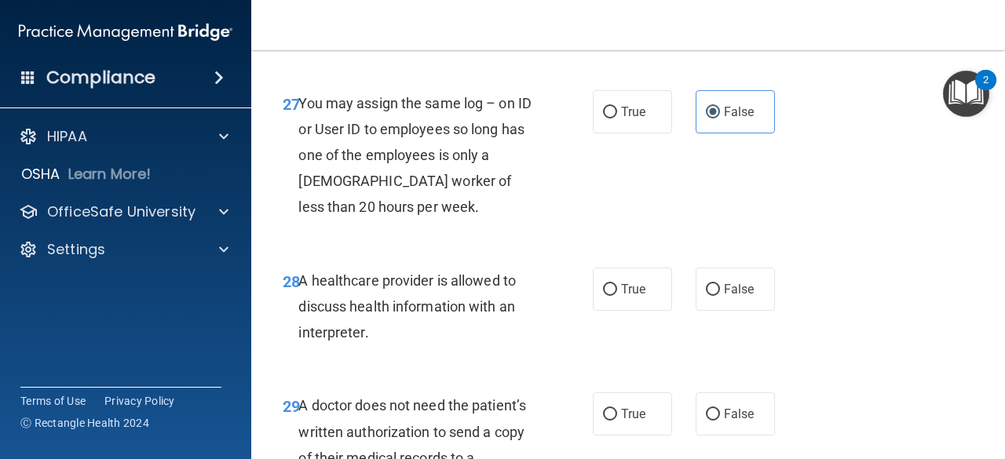
scroll to position [4259, 0]
click at [618, 310] on label "True" at bounding box center [632, 288] width 79 height 43
click at [617, 295] on input "True" at bounding box center [610, 289] width 14 height 12
radio input "true"
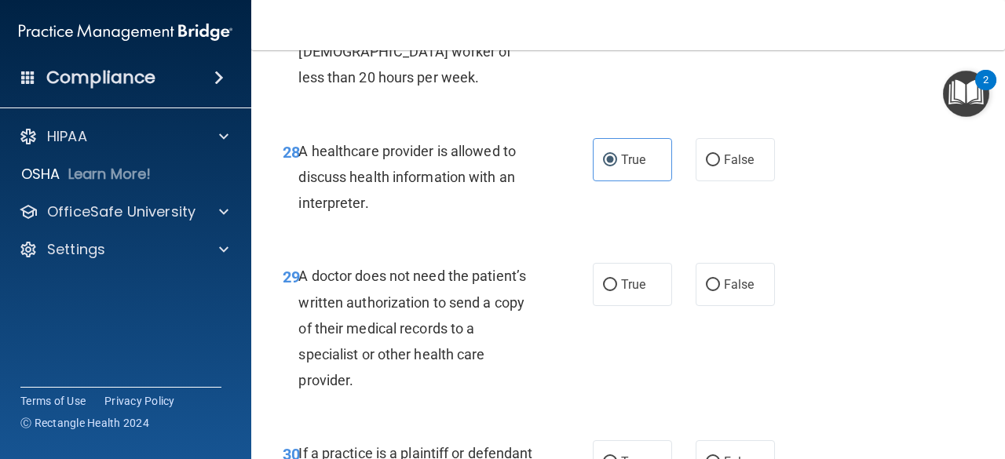
scroll to position [4405, 0]
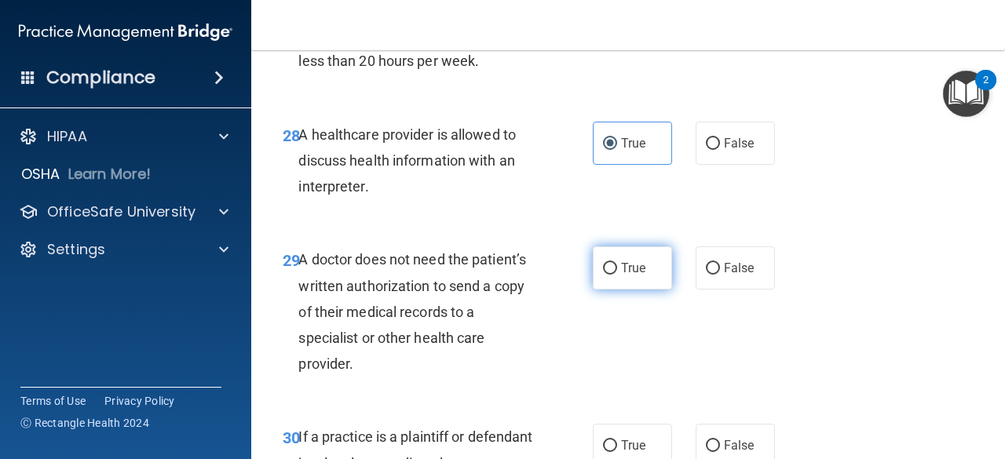
click at [621, 276] on span "True" at bounding box center [633, 268] width 24 height 15
click at [617, 275] on input "True" at bounding box center [610, 269] width 14 height 12
radio input "true"
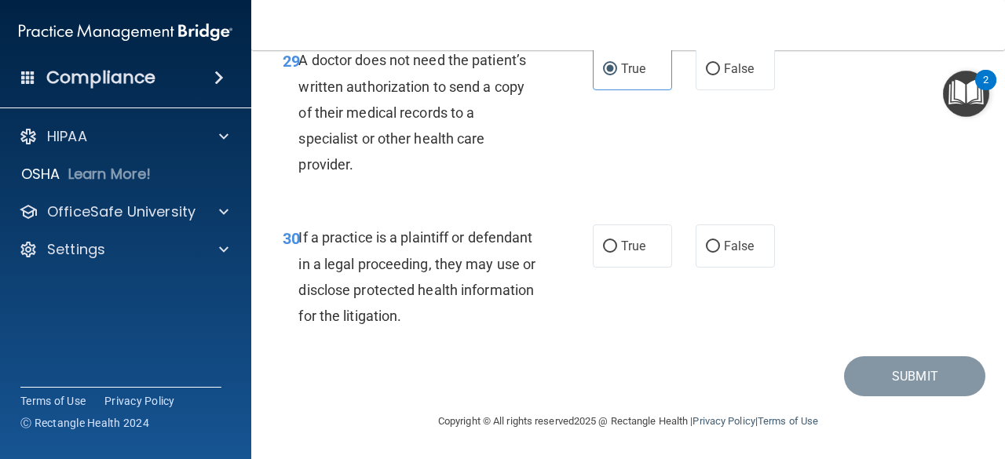
scroll to position [4617, 0]
click at [638, 268] on label "True" at bounding box center [632, 246] width 79 height 43
click at [617, 253] on input "True" at bounding box center [610, 247] width 14 height 12
radio input "true"
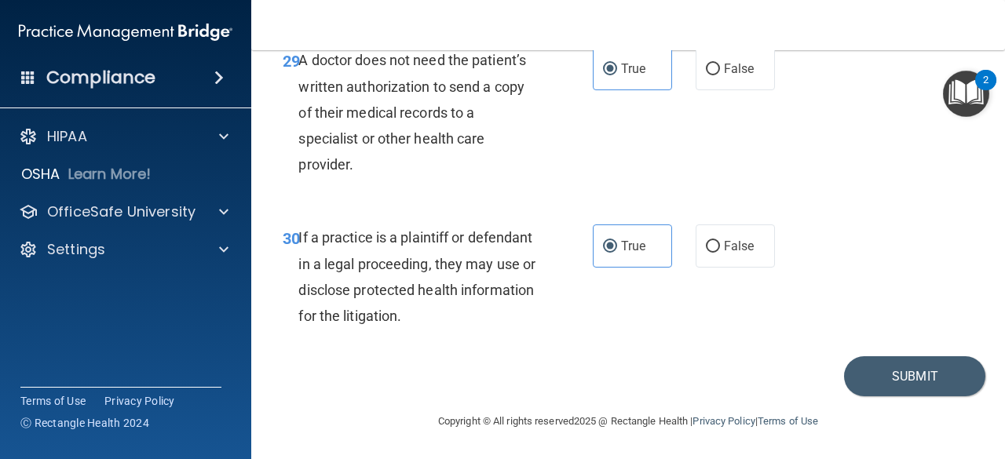
scroll to position [4656, 0]
click at [882, 371] on button "Submit" at bounding box center [914, 376] width 141 height 40
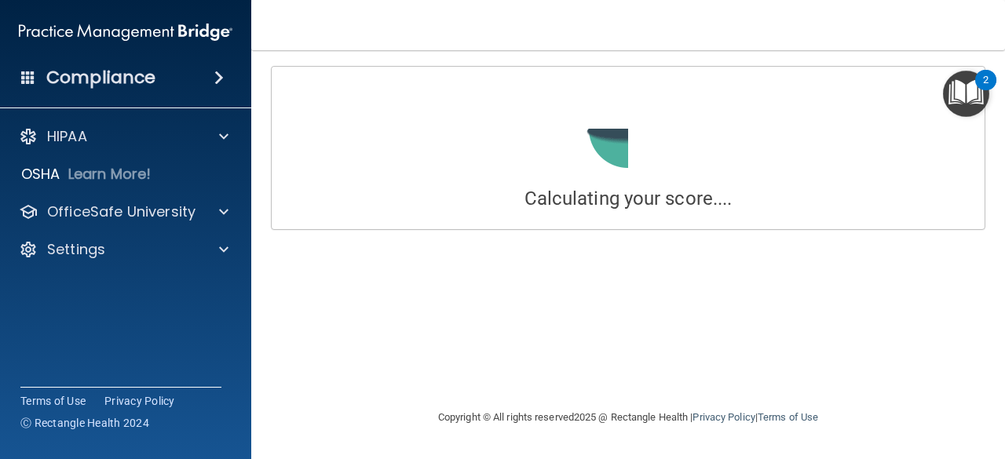
drag, startPoint x: 882, startPoint y: 371, endPoint x: 904, endPoint y: 345, distance: 34.0
click at [904, 345] on div "Calculating your score.... Success! You've completed " The HIPAA Quiz #2 " with…" at bounding box center [628, 229] width 691 height 327
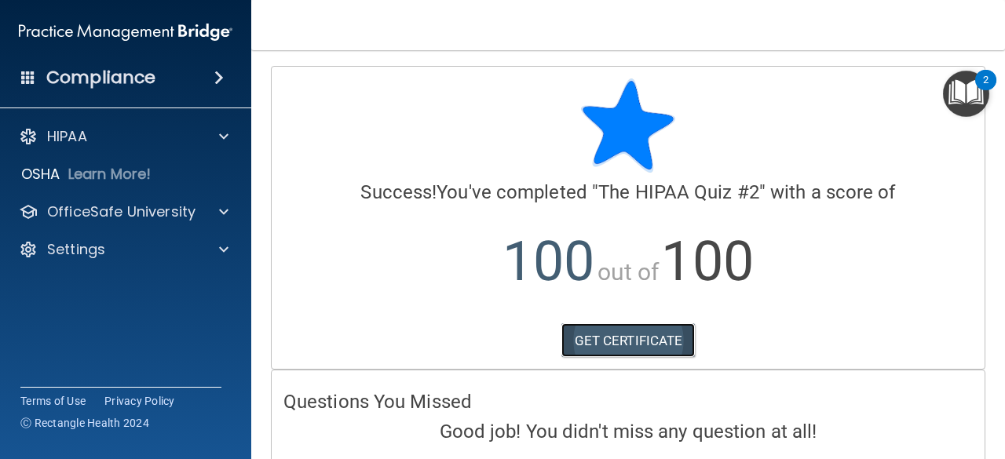
click at [660, 349] on link "GET CERTIFICATE" at bounding box center [628, 340] width 134 height 35
click at [967, 109] on img "Open Resource Center, 2 new notifications" at bounding box center [966, 94] width 46 height 46
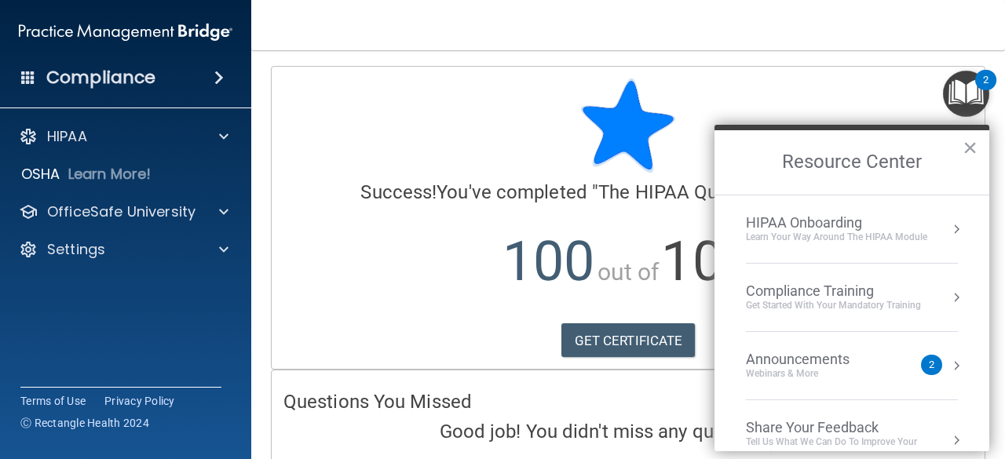
click at [786, 292] on div "Compliance Training" at bounding box center [833, 291] width 175 height 17
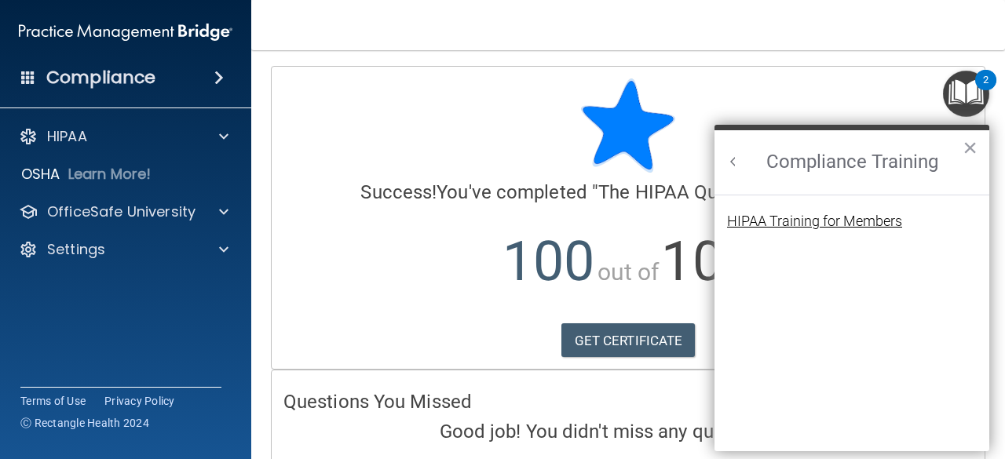
click at [814, 224] on div "HIPAA Training for Members" at bounding box center [814, 221] width 175 height 14
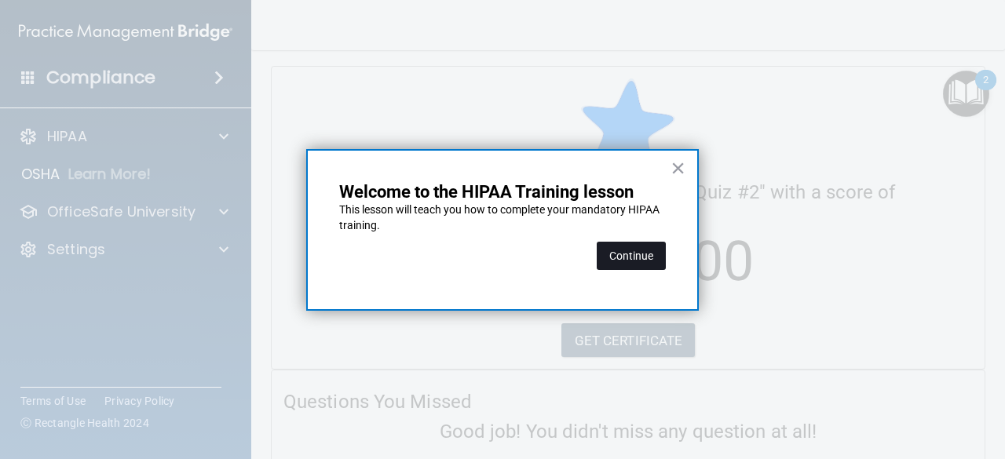
click at [623, 261] on button "Continue" at bounding box center [631, 256] width 69 height 28
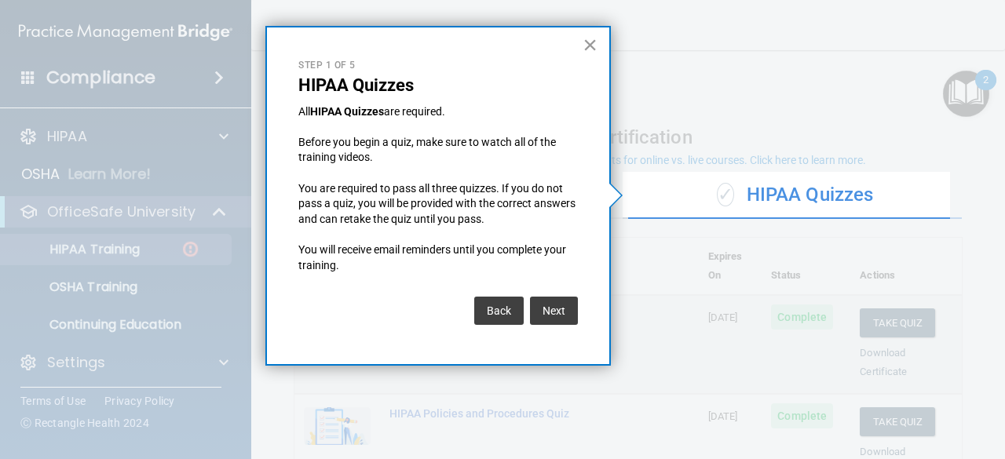
click at [590, 49] on button "×" at bounding box center [590, 44] width 15 height 25
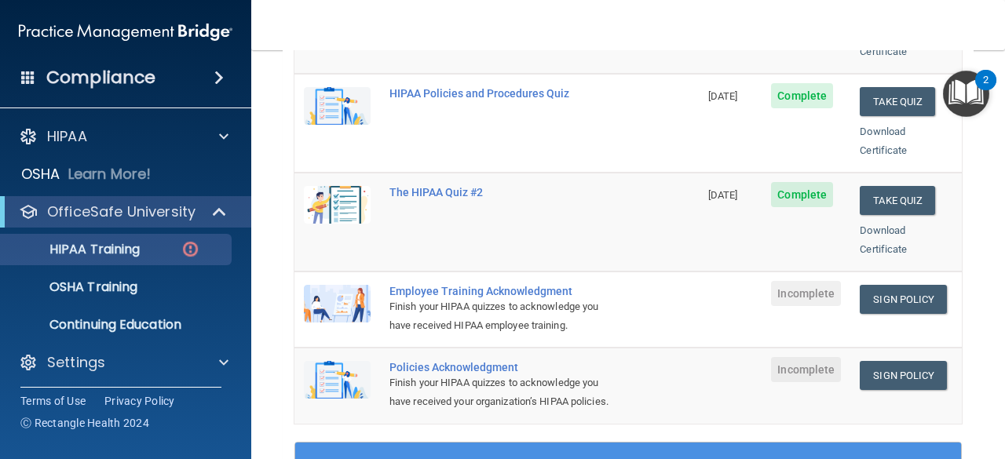
scroll to position [321, 0]
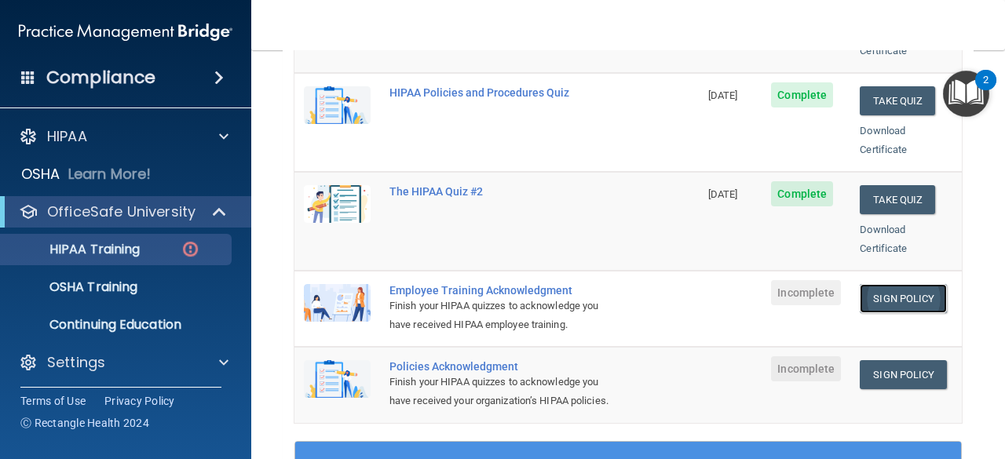
click at [894, 284] on link "Sign Policy" at bounding box center [903, 298] width 87 height 29
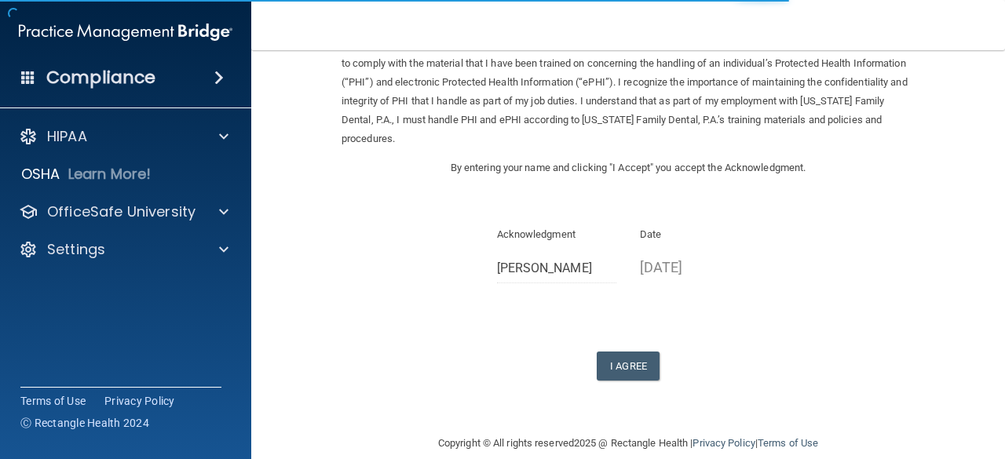
scroll to position [100, 0]
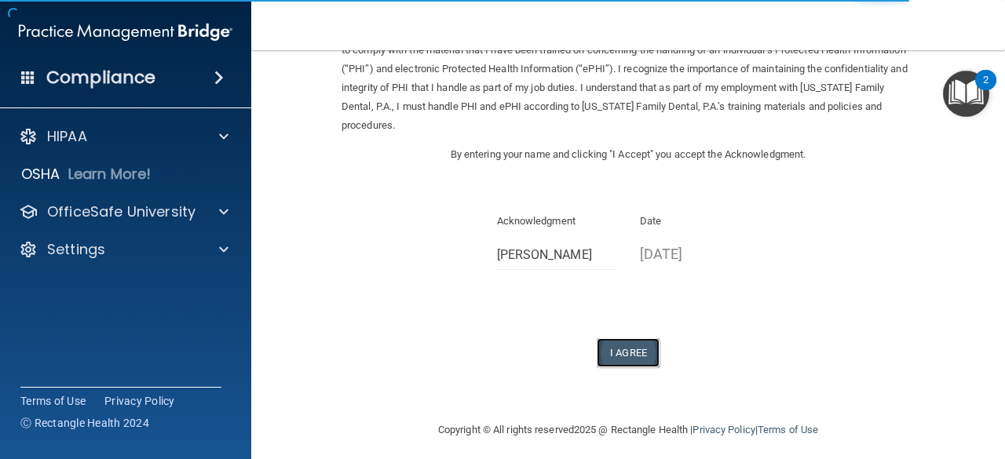
click at [621, 342] on button "I Agree" at bounding box center [628, 352] width 63 height 29
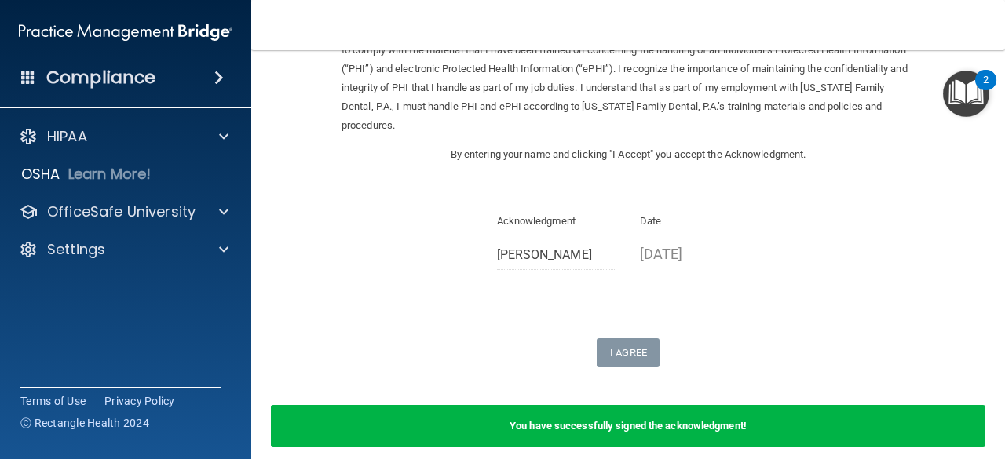
scroll to position [170, 0]
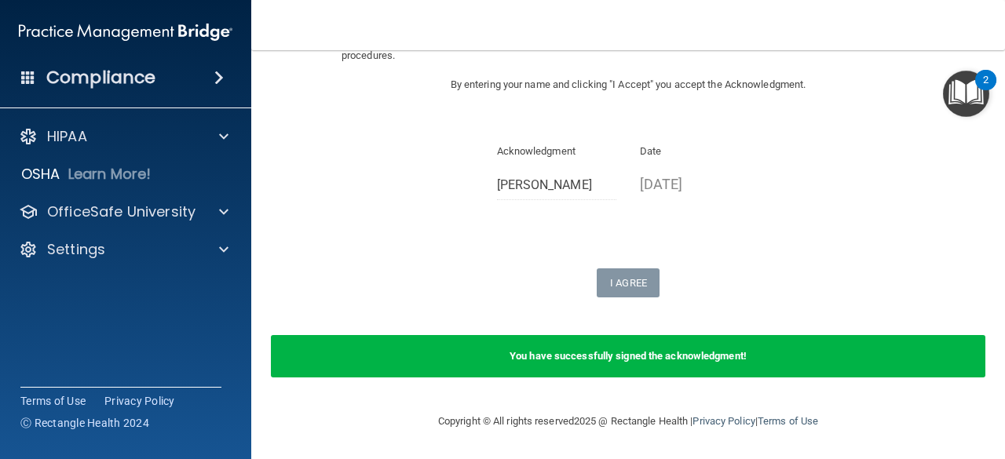
click at [960, 112] on img "Open Resource Center, 2 new notifications" at bounding box center [966, 94] width 46 height 46
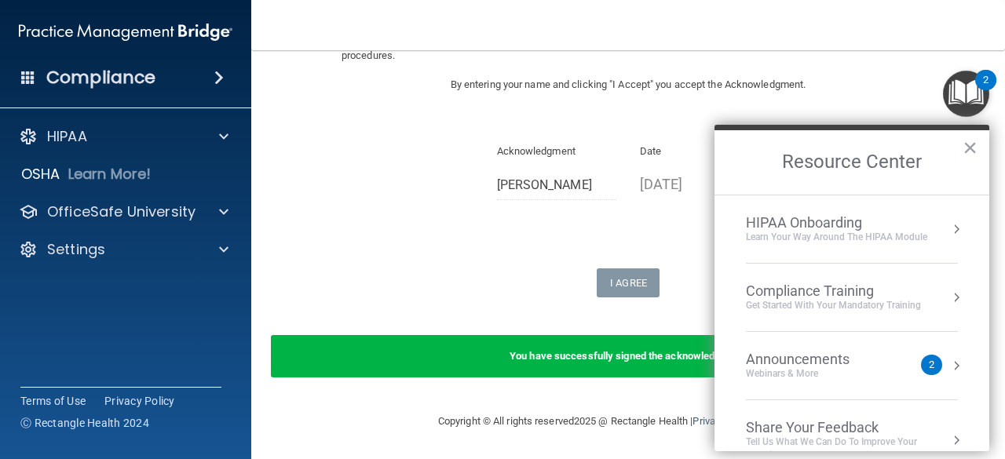
click at [809, 294] on div "Compliance Training" at bounding box center [833, 291] width 175 height 17
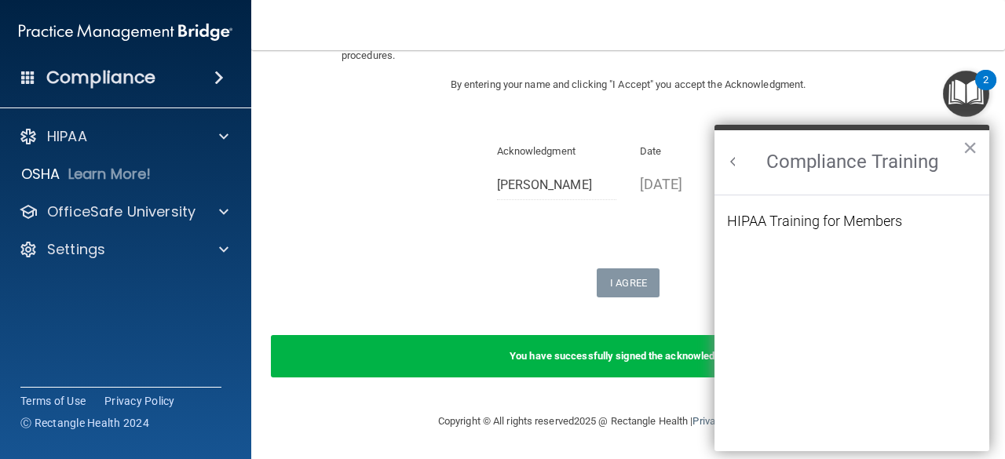
scroll to position [0, 0]
click at [822, 220] on div "HIPAA Training for Members" at bounding box center [814, 221] width 175 height 14
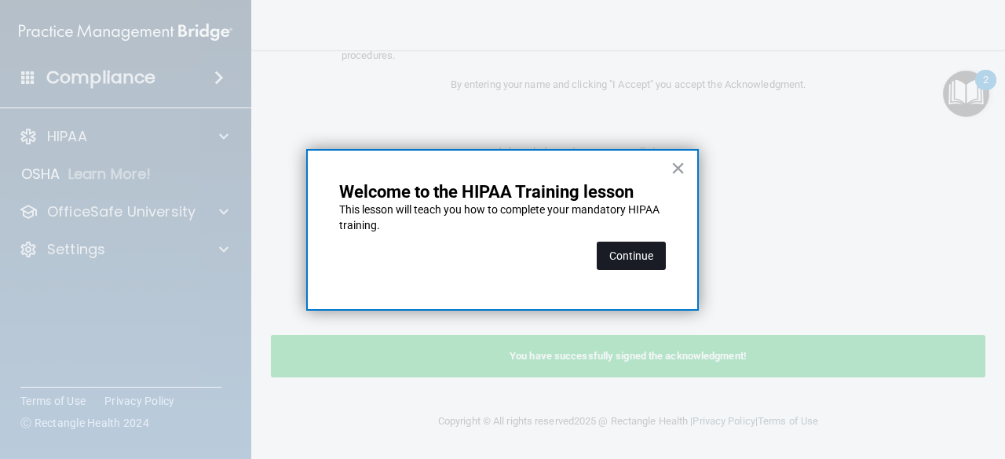
click at [634, 250] on button "Continue" at bounding box center [631, 256] width 69 height 28
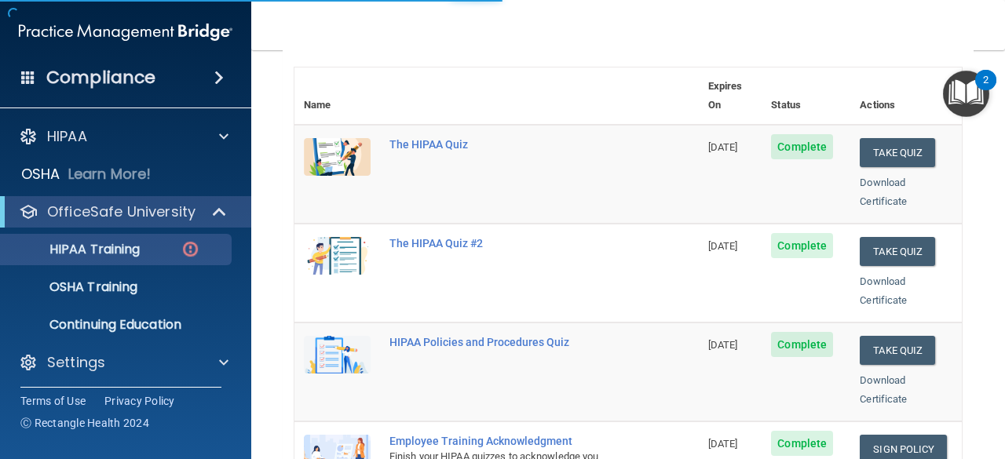
scroll to position [122, 0]
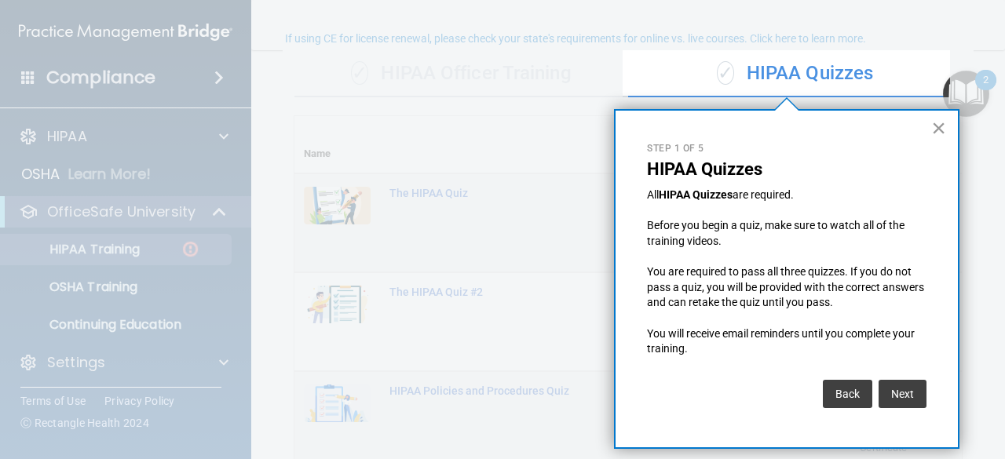
click at [941, 123] on button "×" at bounding box center [938, 127] width 15 height 25
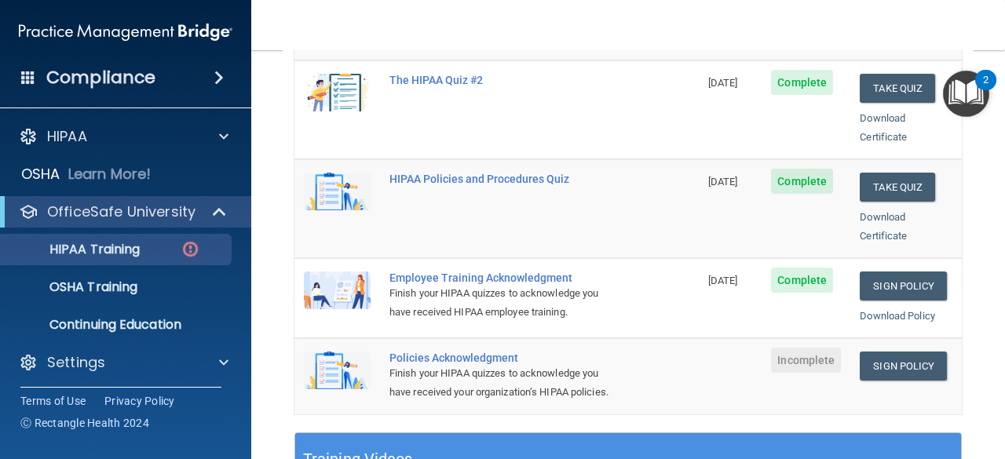
scroll to position [339, 0]
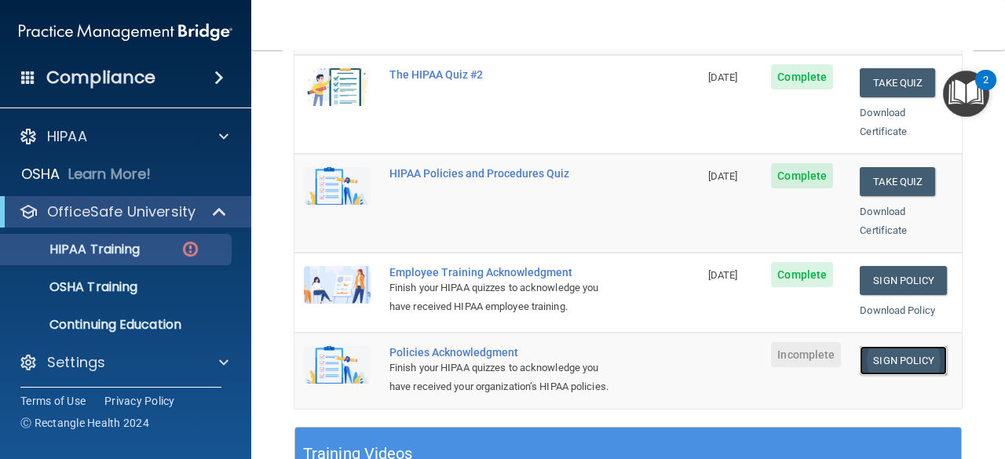
click at [876, 346] on link "Sign Policy" at bounding box center [903, 360] width 87 height 29
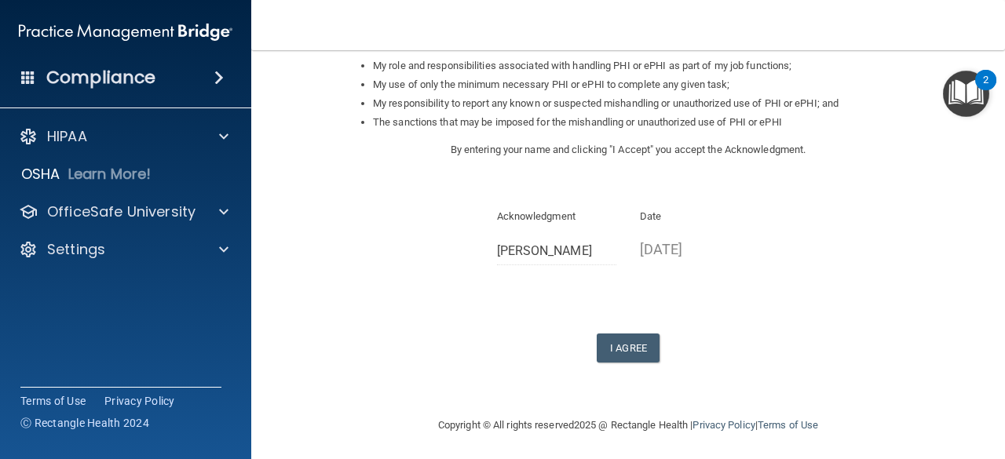
scroll to position [257, 0]
click at [620, 342] on button "I Agree" at bounding box center [628, 347] width 63 height 29
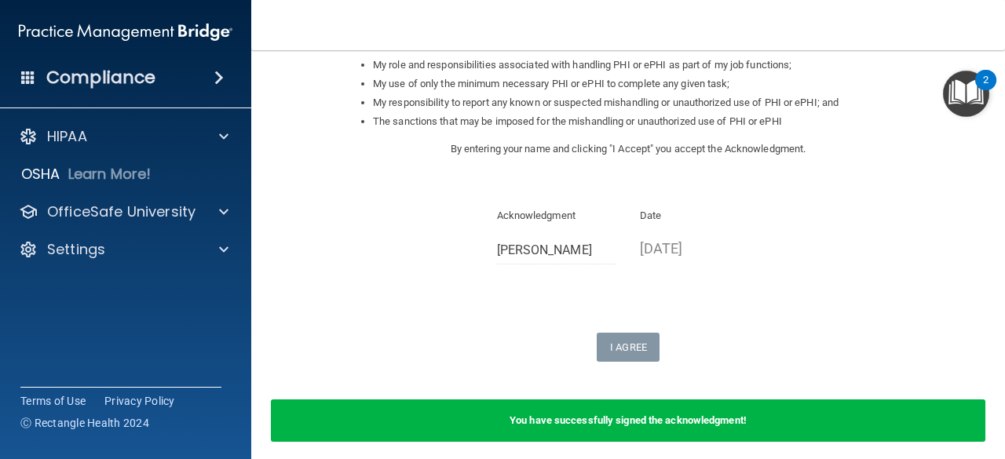
click at [957, 109] on img "Open Resource Center, 2 new notifications" at bounding box center [966, 94] width 46 height 46
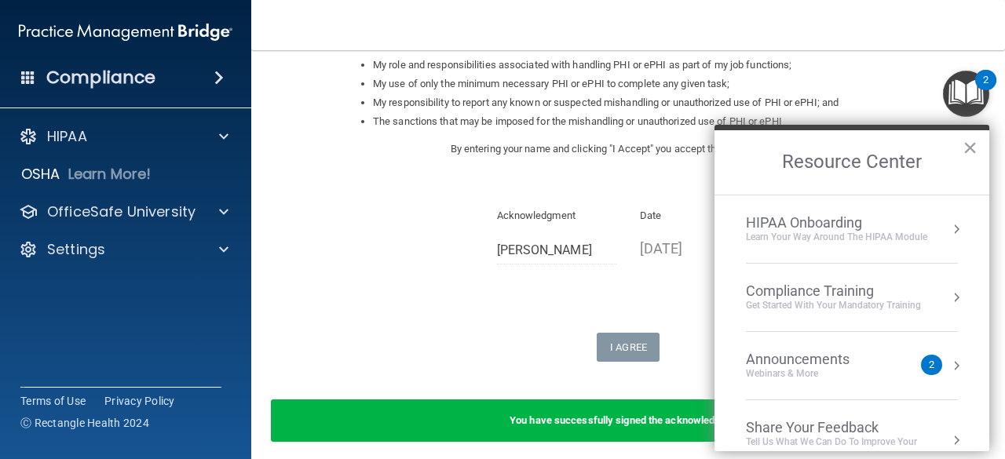
click at [799, 294] on div "Compliance Training" at bounding box center [833, 291] width 175 height 17
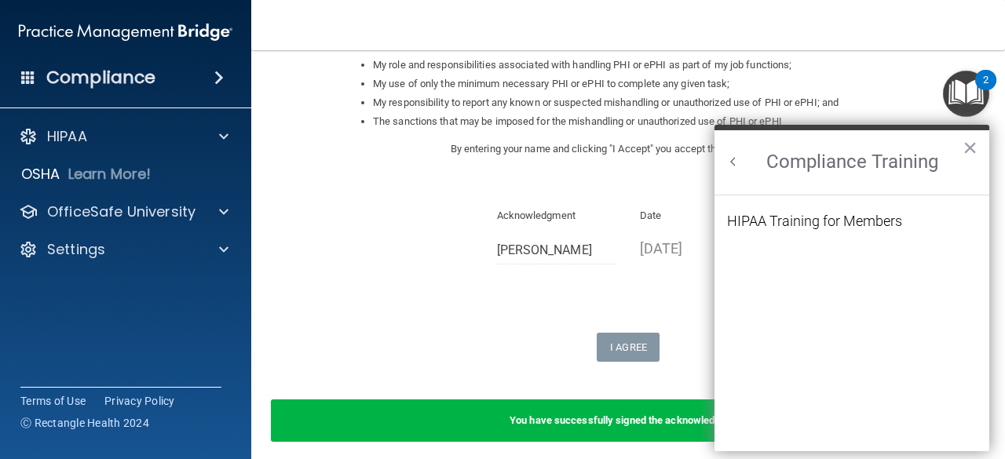
scroll to position [0, 0]
click at [824, 227] on div "HIPAA Training for Members" at bounding box center [814, 221] width 175 height 14
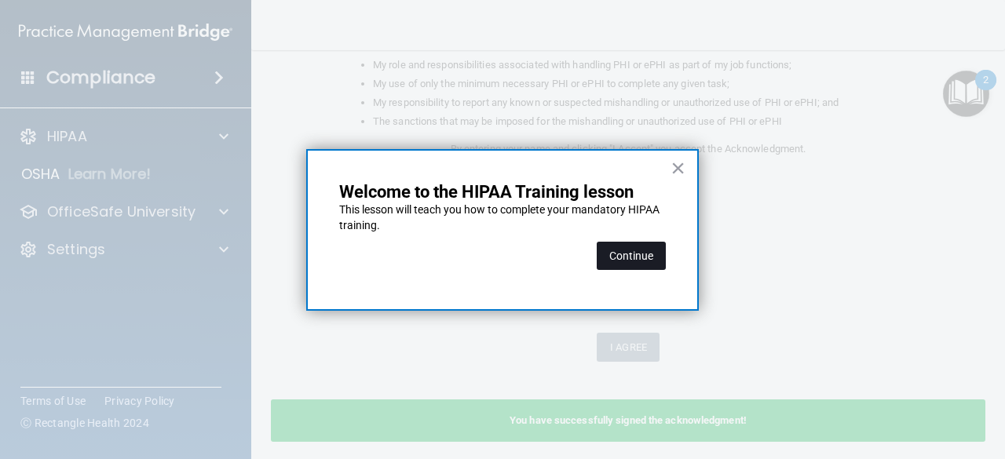
click at [640, 254] on button "Continue" at bounding box center [631, 256] width 69 height 28
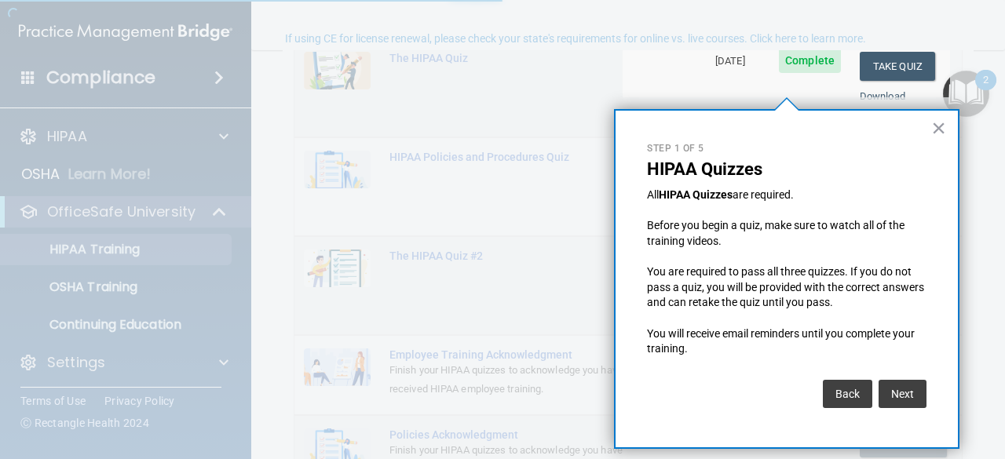
scroll to position [122, 0]
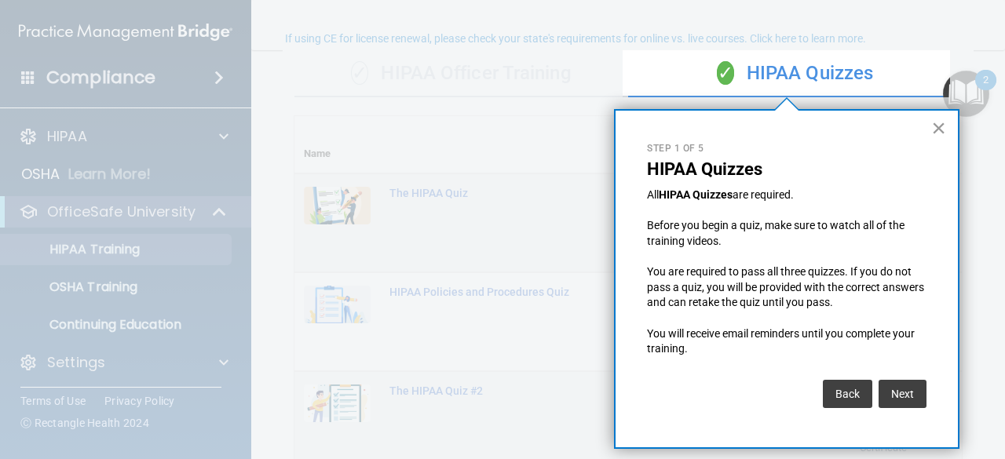
click at [934, 130] on button "×" at bounding box center [938, 127] width 15 height 25
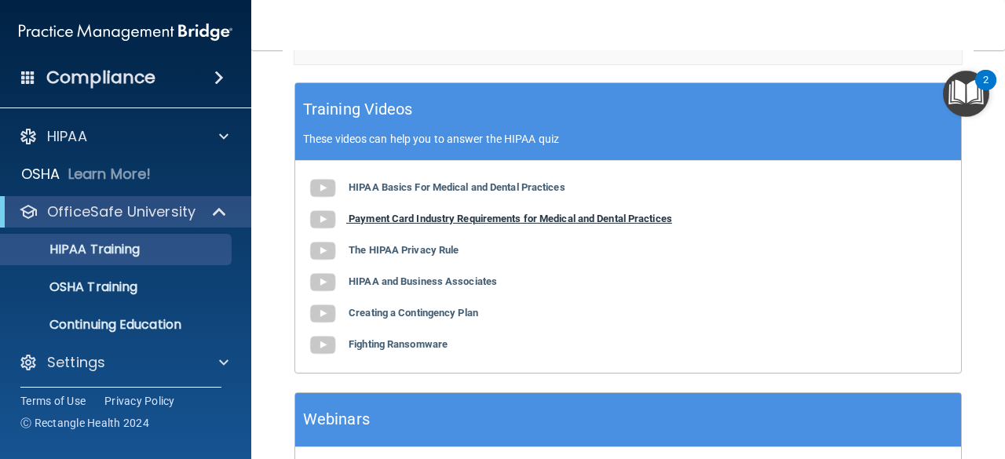
scroll to position [687, 0]
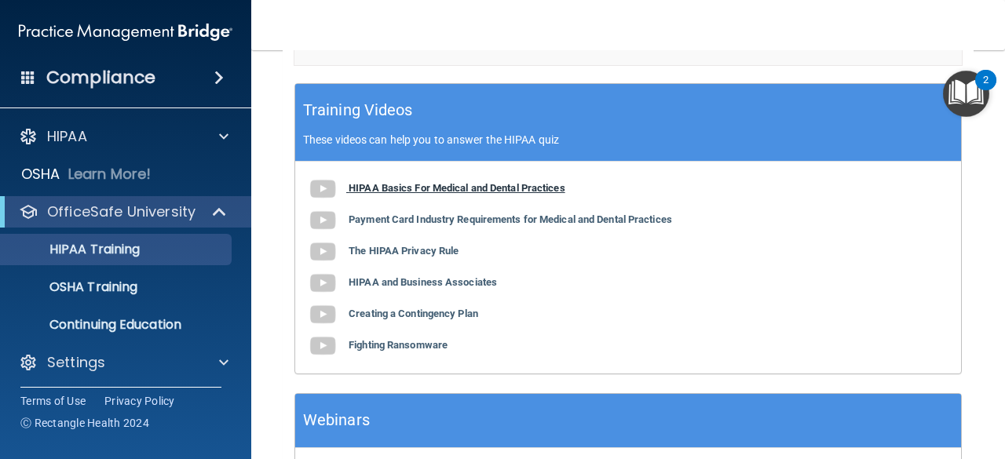
click at [405, 182] on b "HIPAA Basics For Medical and Dental Practices" at bounding box center [457, 188] width 217 height 12
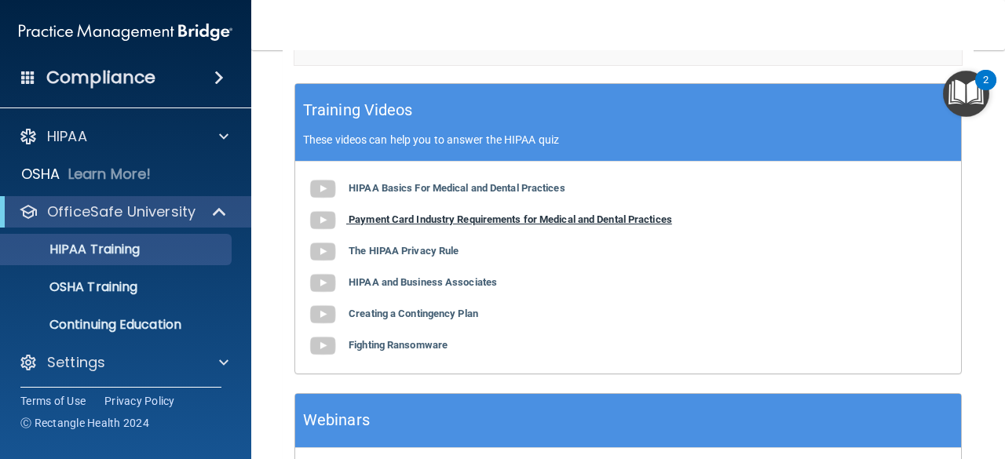
click at [385, 214] on b "Payment Card Industry Requirements for Medical and Dental Practices" at bounding box center [510, 220] width 323 height 12
click at [387, 252] on b "The HIPAA Privacy Rule" at bounding box center [404, 251] width 110 height 12
click at [365, 278] on b "HIPAA and Business Associates" at bounding box center [423, 282] width 148 height 12
click at [404, 316] on b "Creating a Contingency Plan" at bounding box center [414, 314] width 130 height 12
click at [383, 345] on b "Fighting Ransomware" at bounding box center [398, 345] width 99 height 12
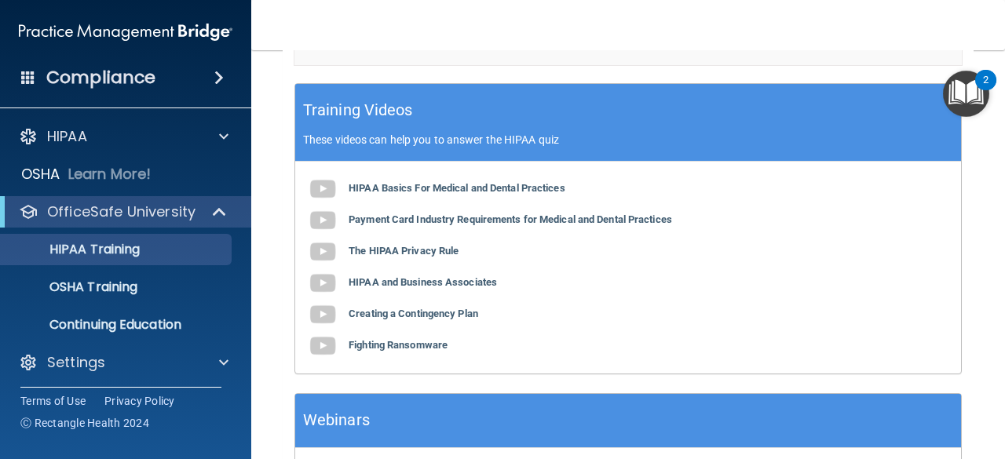
scroll to position [795, 0]
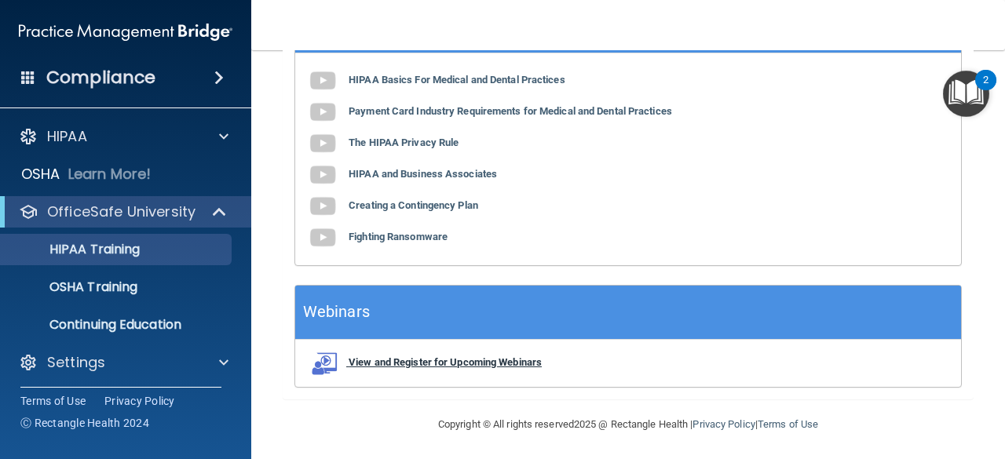
click at [470, 360] on b "View and Register for Upcoming Webinars" at bounding box center [445, 362] width 193 height 12
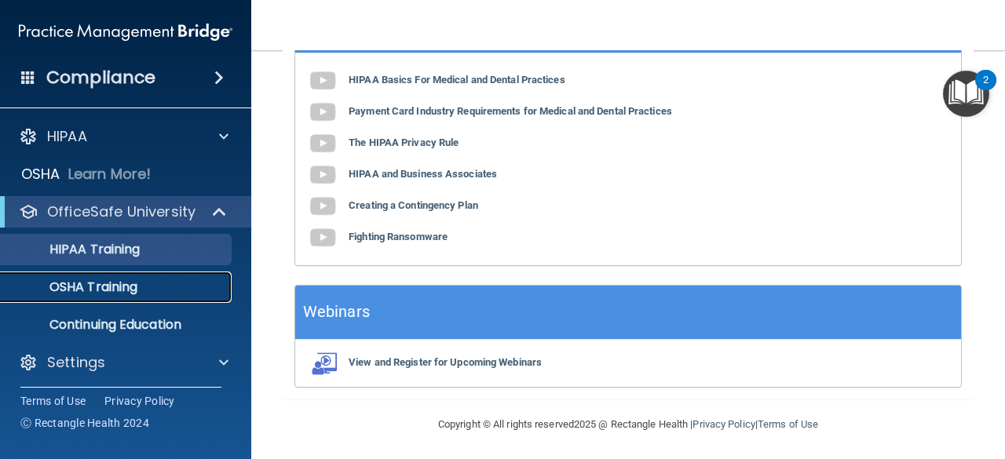
click at [100, 287] on p "OSHA Training" at bounding box center [73, 288] width 127 height 16
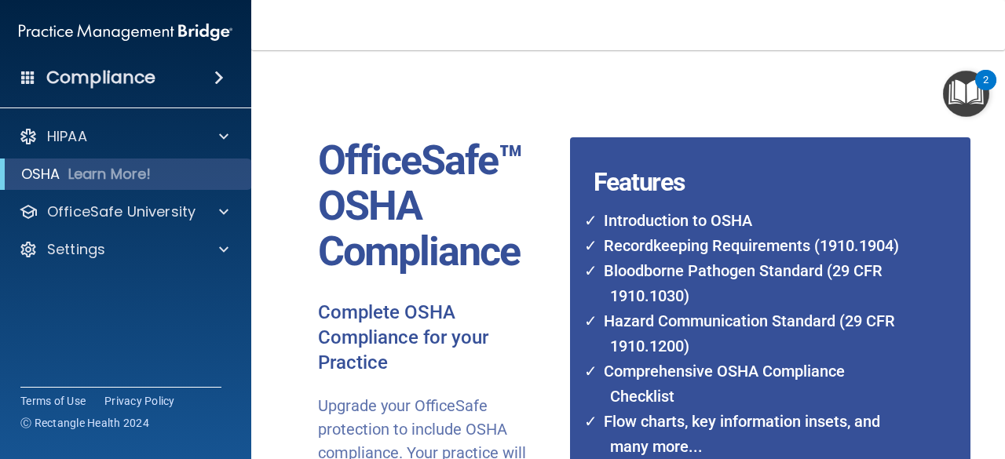
click at [972, 96] on img "Open Resource Center, 2 new notifications" at bounding box center [966, 94] width 46 height 46
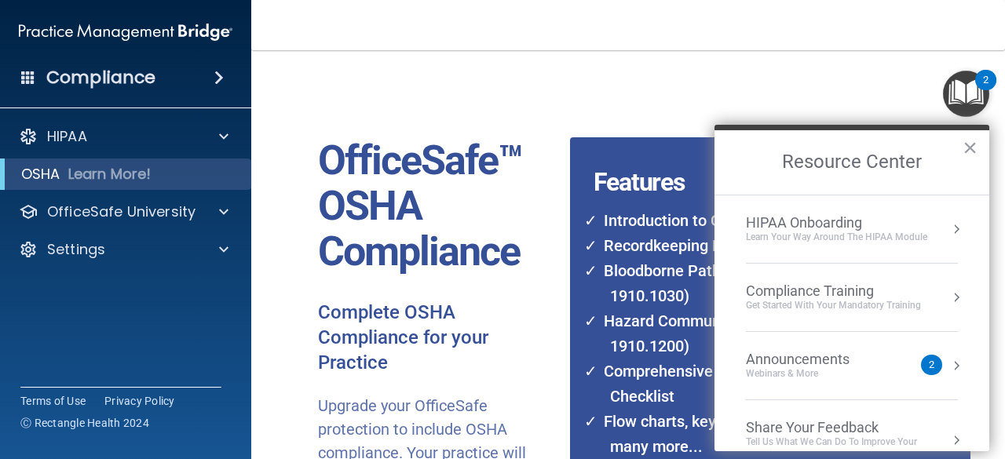
click at [813, 296] on div "Compliance Training" at bounding box center [833, 291] width 175 height 17
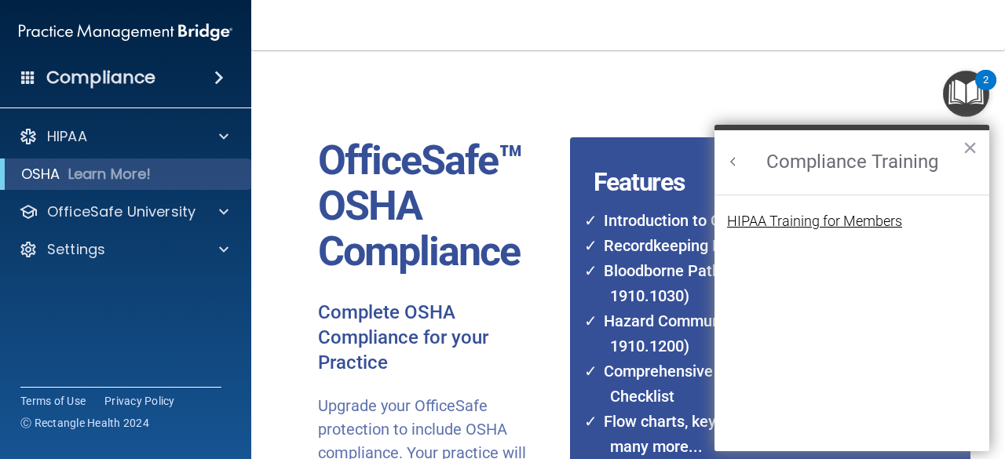
click at [822, 217] on div "HIPAA Training for Members" at bounding box center [814, 221] width 175 height 14
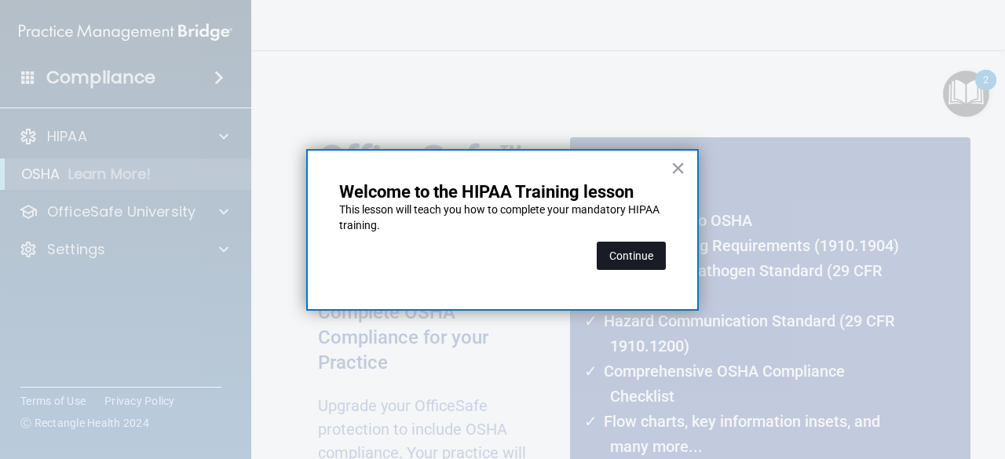
click at [629, 253] on button "Continue" at bounding box center [631, 256] width 69 height 28
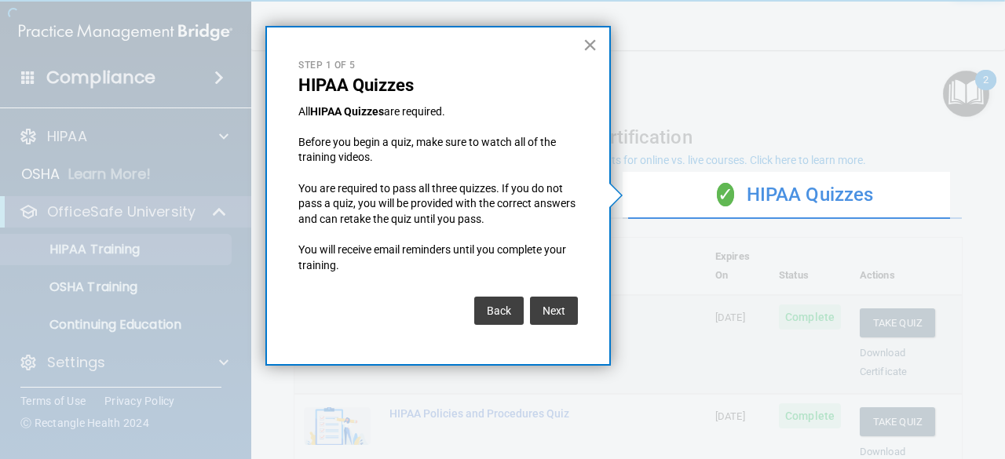
click at [591, 41] on button "×" at bounding box center [590, 44] width 15 height 25
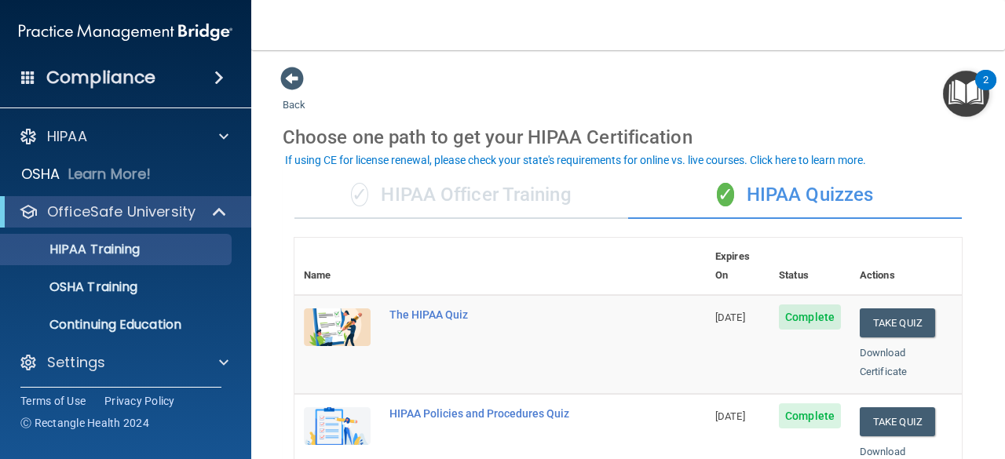
click at [491, 192] on div "✓ HIPAA Officer Training" at bounding box center [461, 195] width 334 height 47
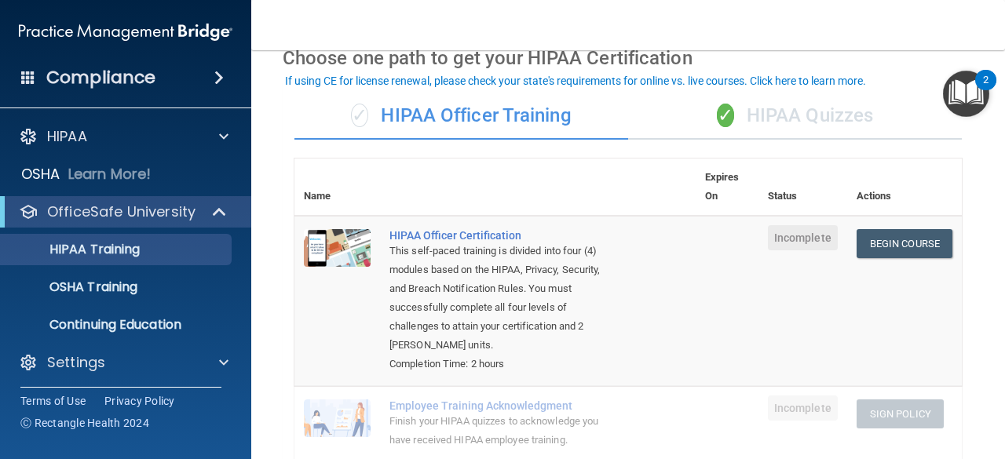
scroll to position [80, 0]
click at [895, 253] on link "Begin Course" at bounding box center [905, 242] width 96 height 29
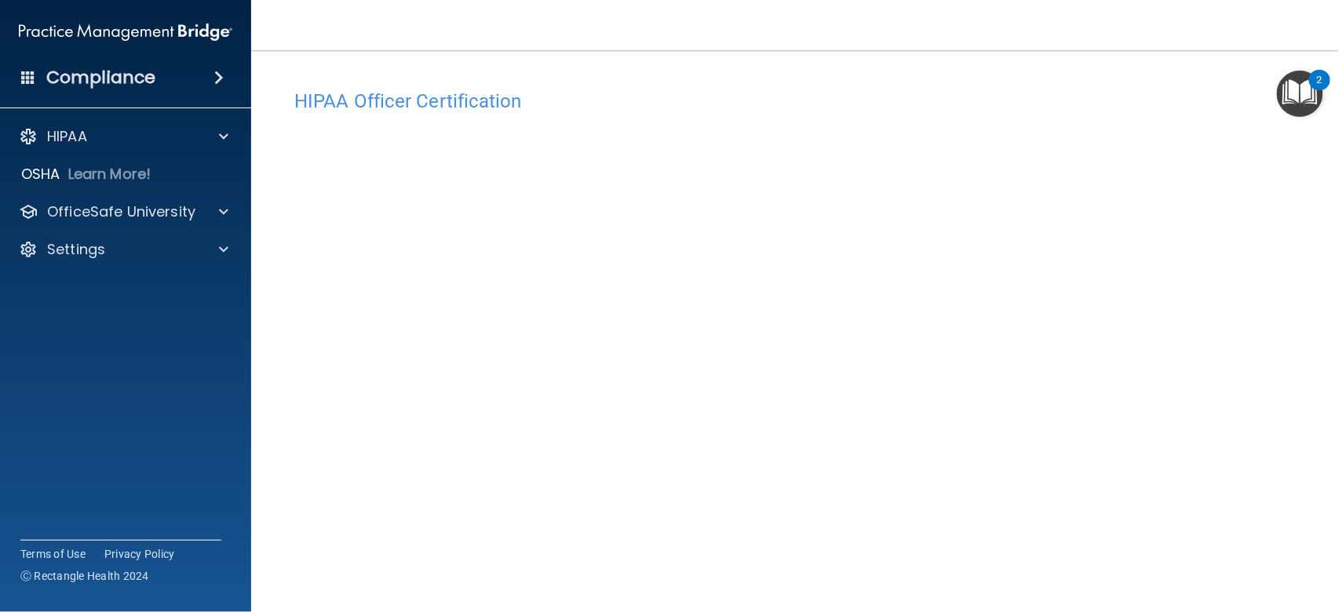
scroll to position [46, 0]
